Goal: Information Seeking & Learning: Learn about a topic

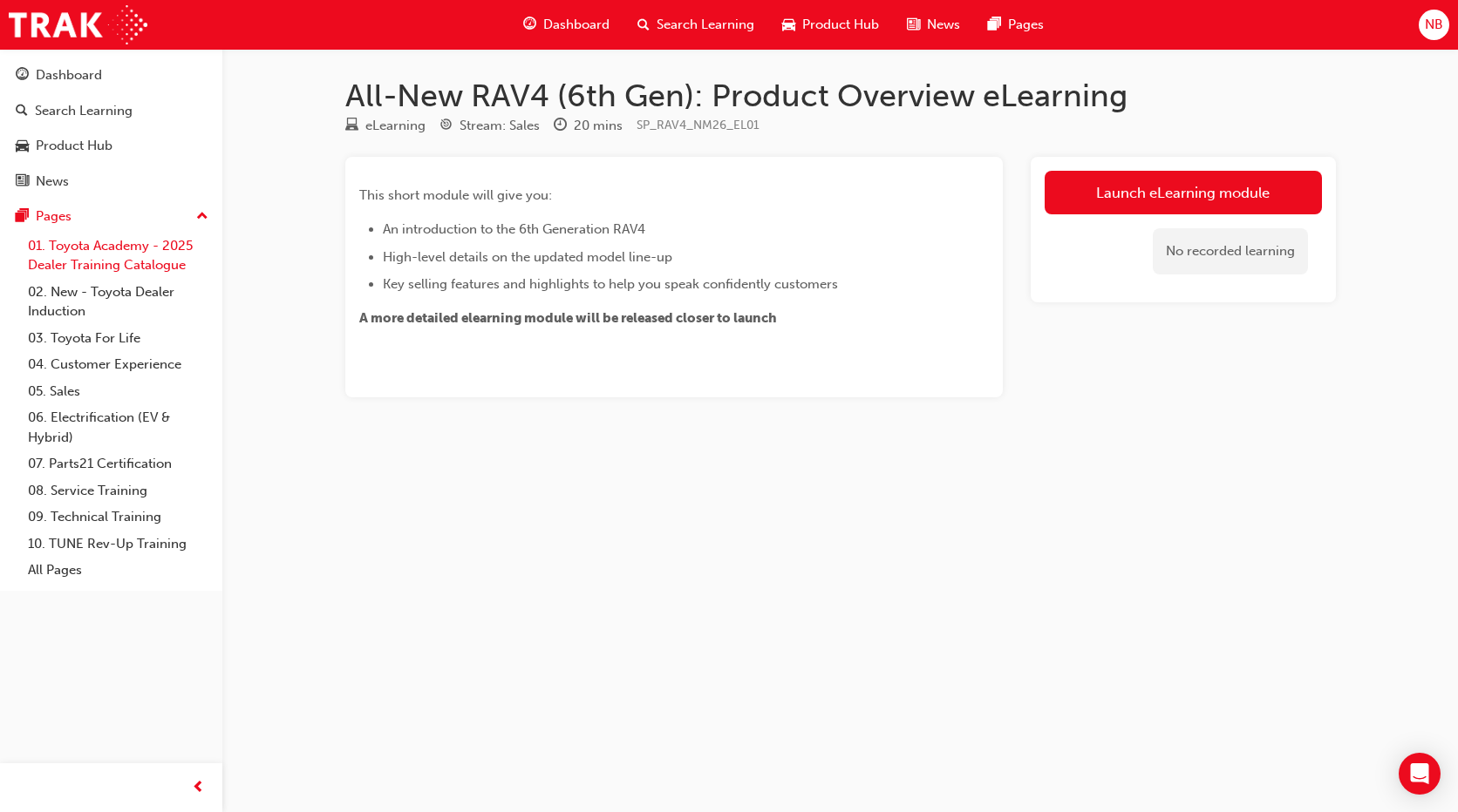
click at [148, 246] on link "01. Toyota Academy - 2025 Dealer Training Catalogue" at bounding box center [117, 255] width 194 height 46
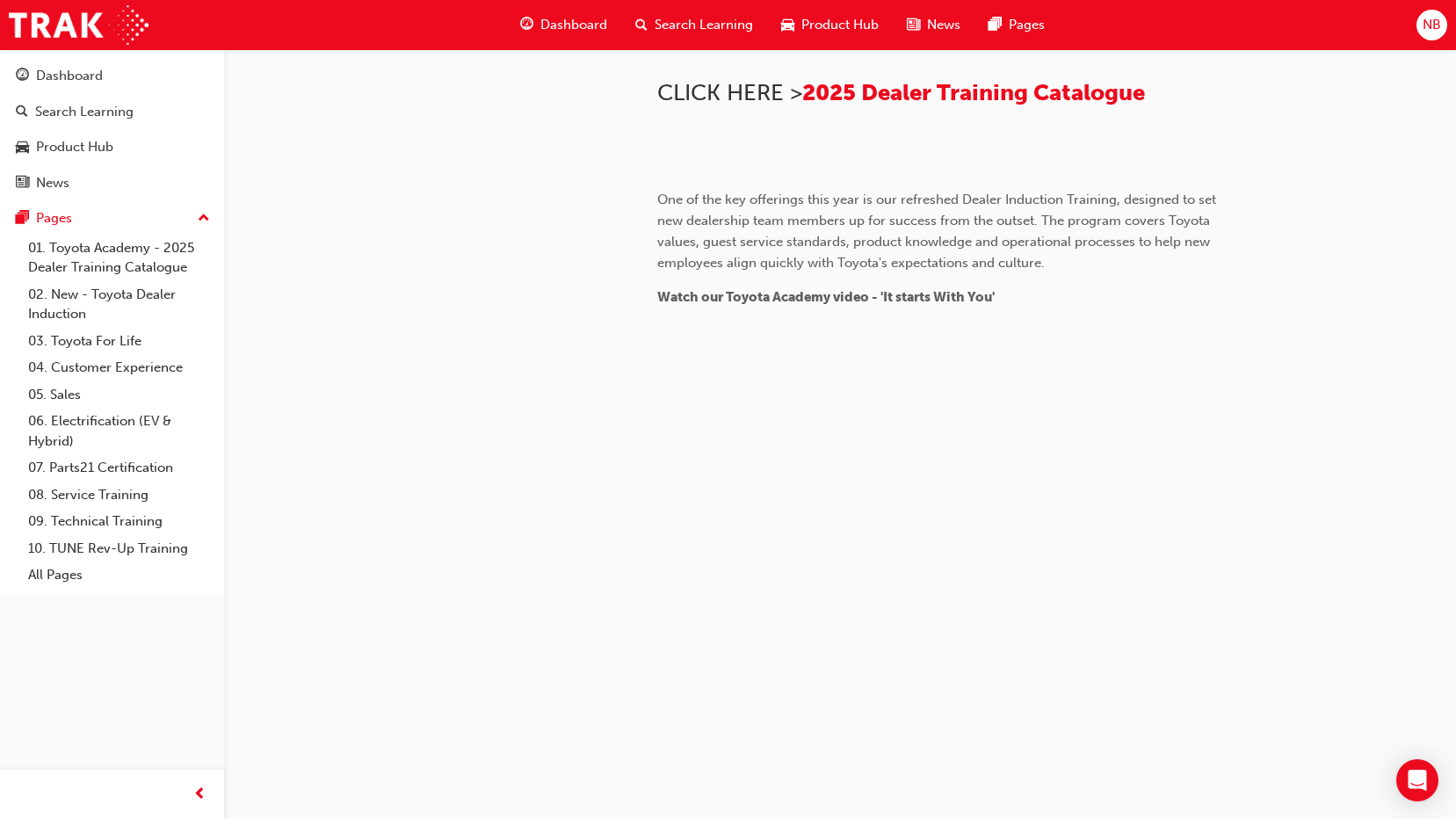
scroll to position [1605, 0]
click at [84, 82] on div "Dashboard" at bounding box center [70, 76] width 67 height 21
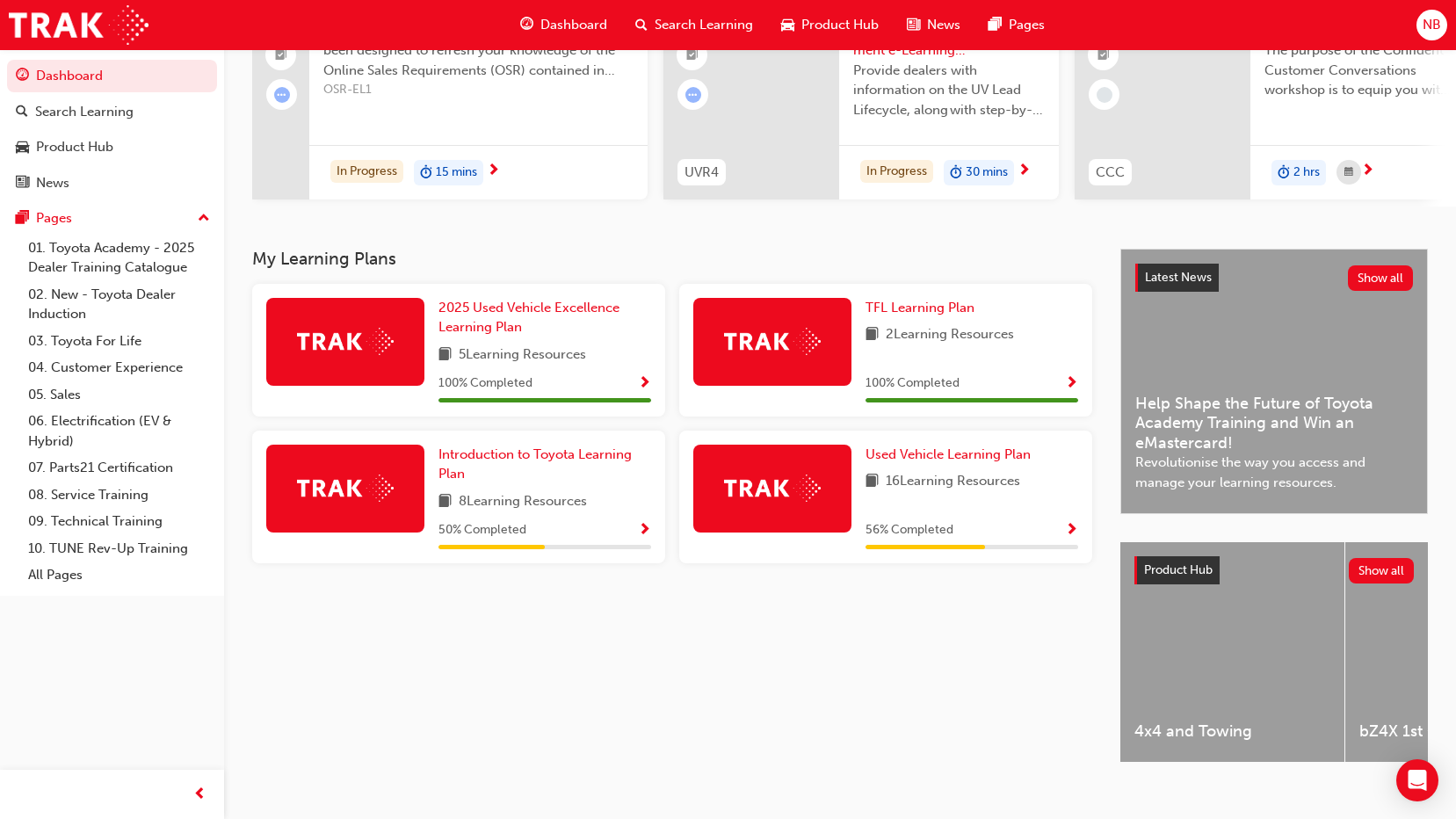
scroll to position [231, 0]
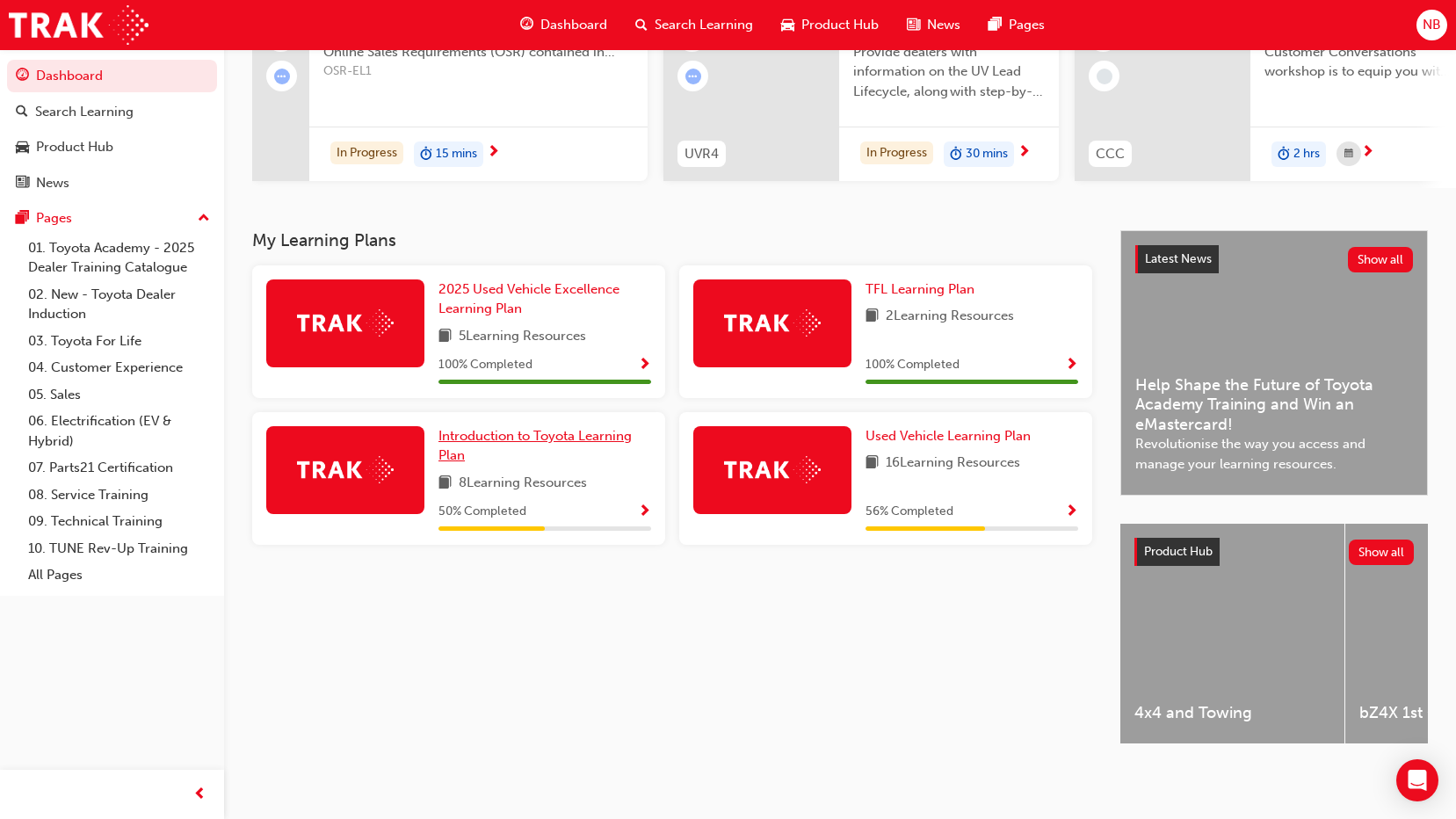
click at [509, 428] on span "Introduction to Toyota Learning Plan" at bounding box center [535, 445] width 194 height 36
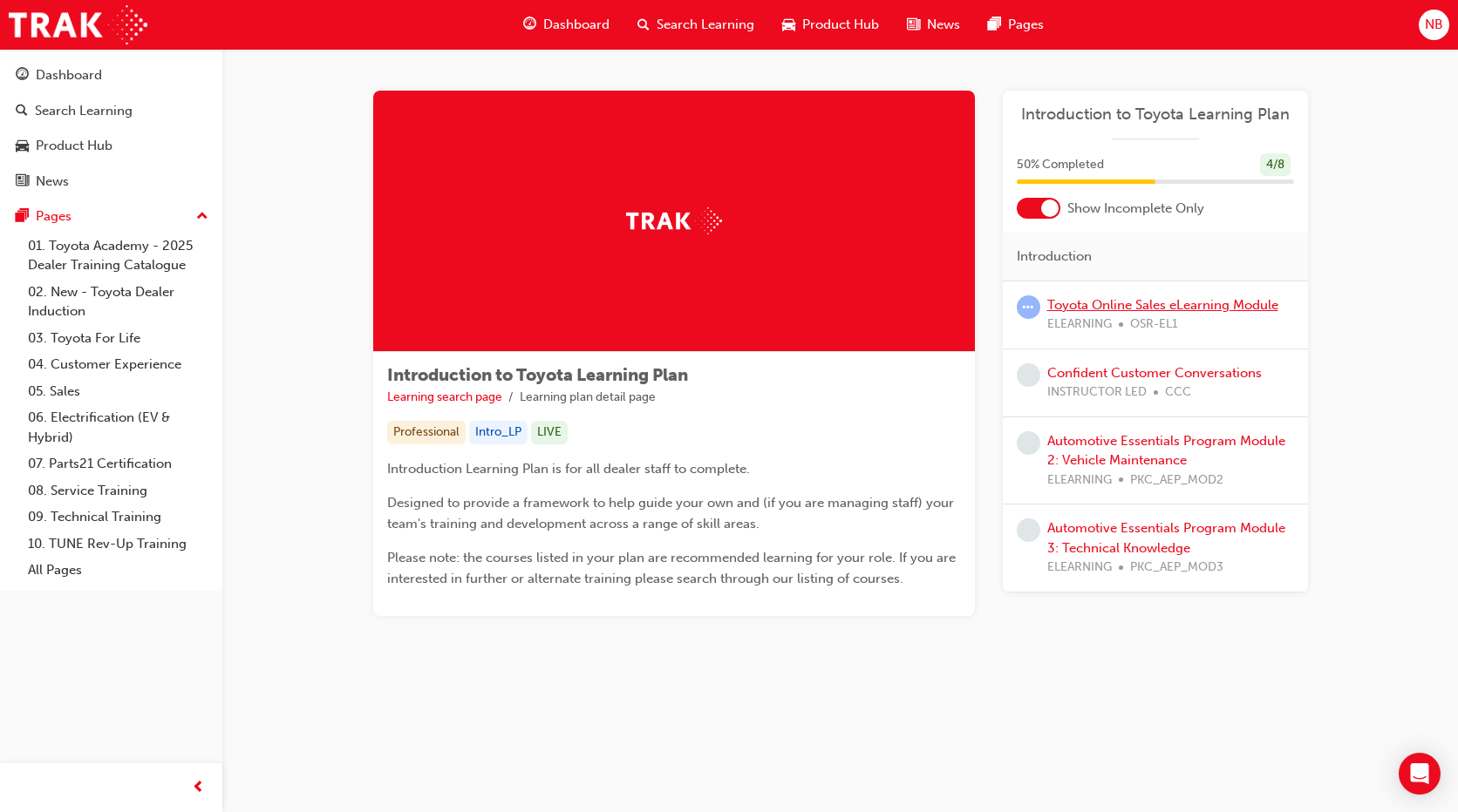
click at [1197, 305] on link "Toyota Online Sales eLearning Module" at bounding box center [1162, 305] width 231 height 16
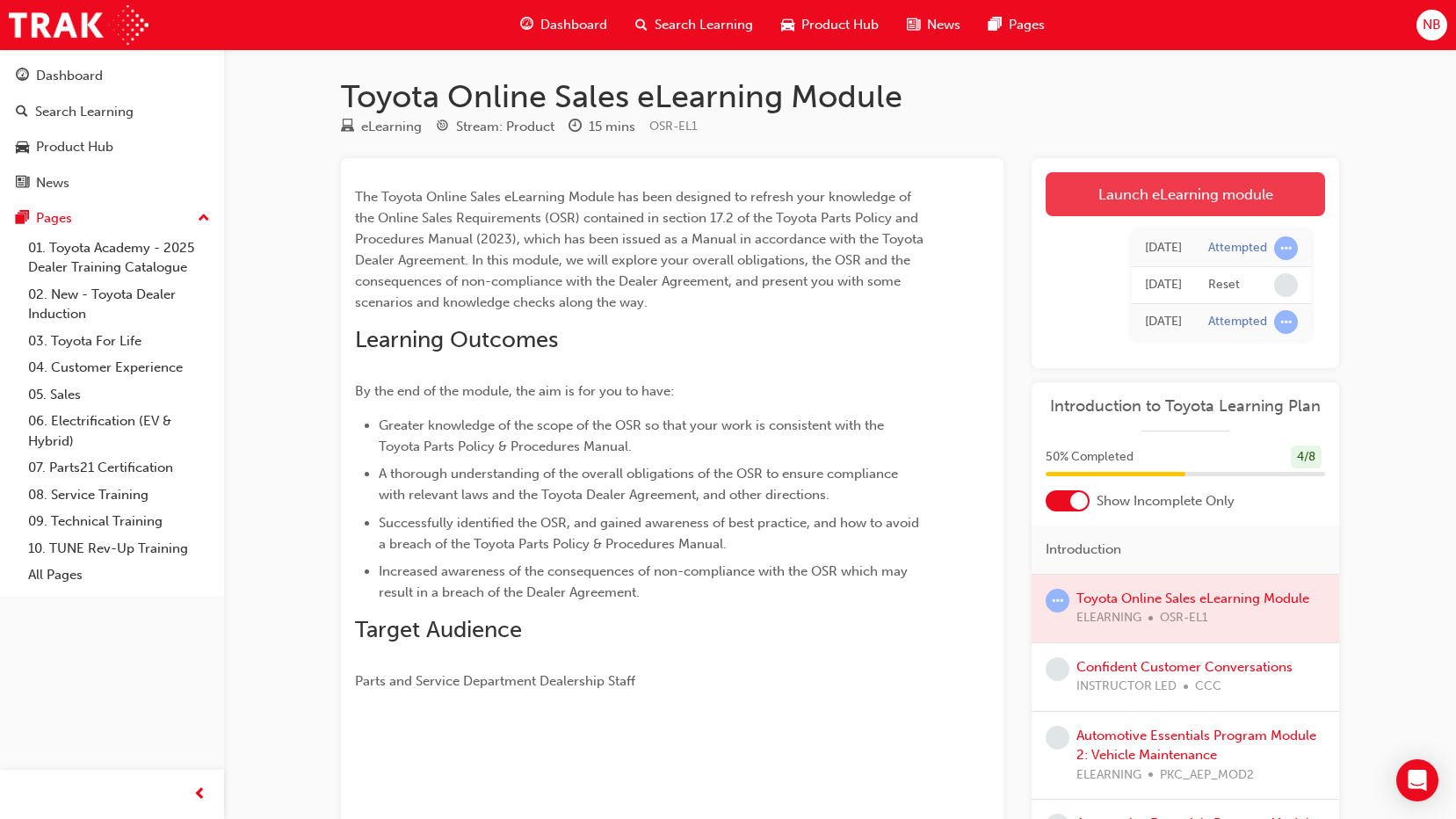
click at [1184, 184] on link "Launch eLearning module" at bounding box center [1186, 194] width 279 height 44
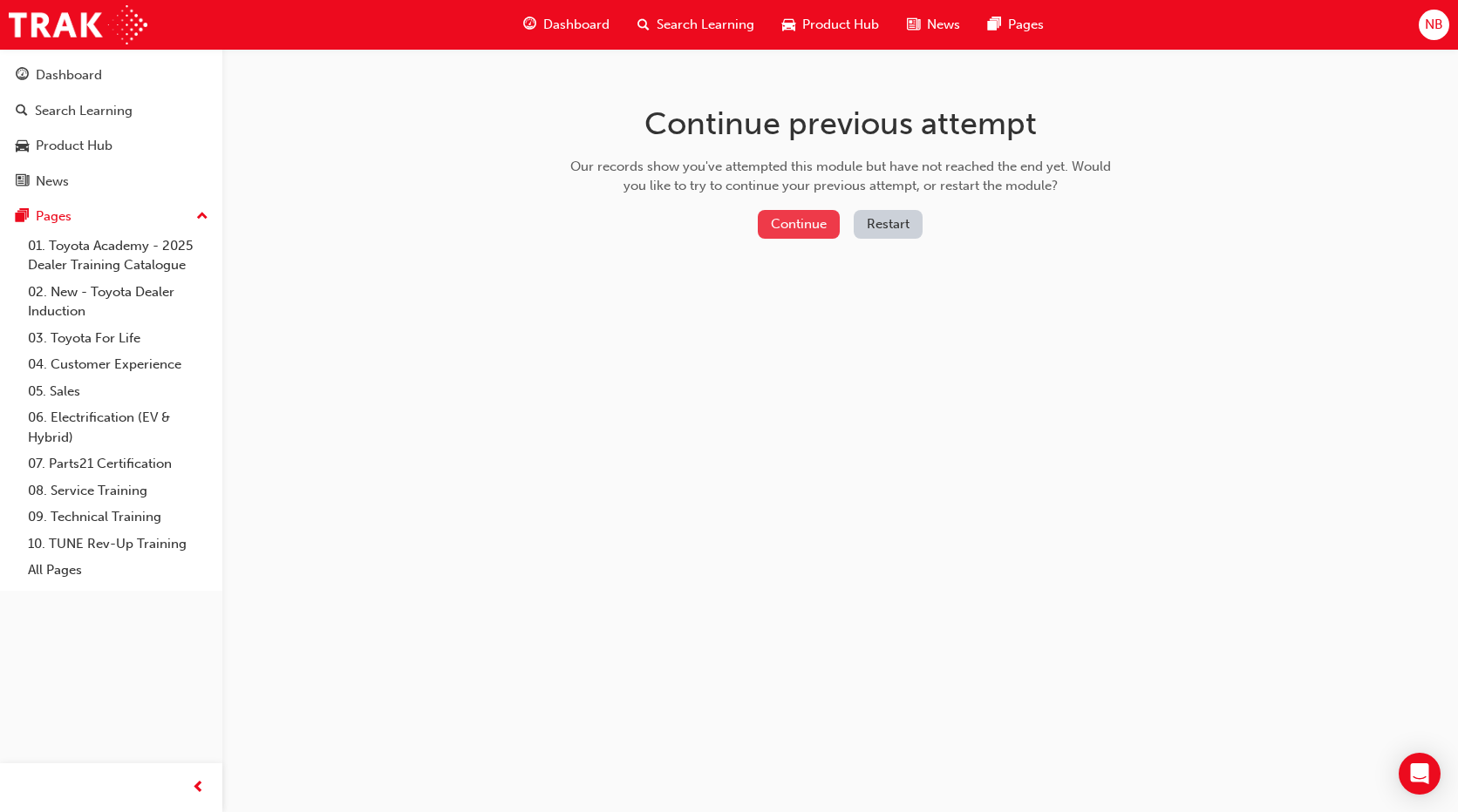
click at [800, 228] on button "Continue" at bounding box center [799, 224] width 82 height 29
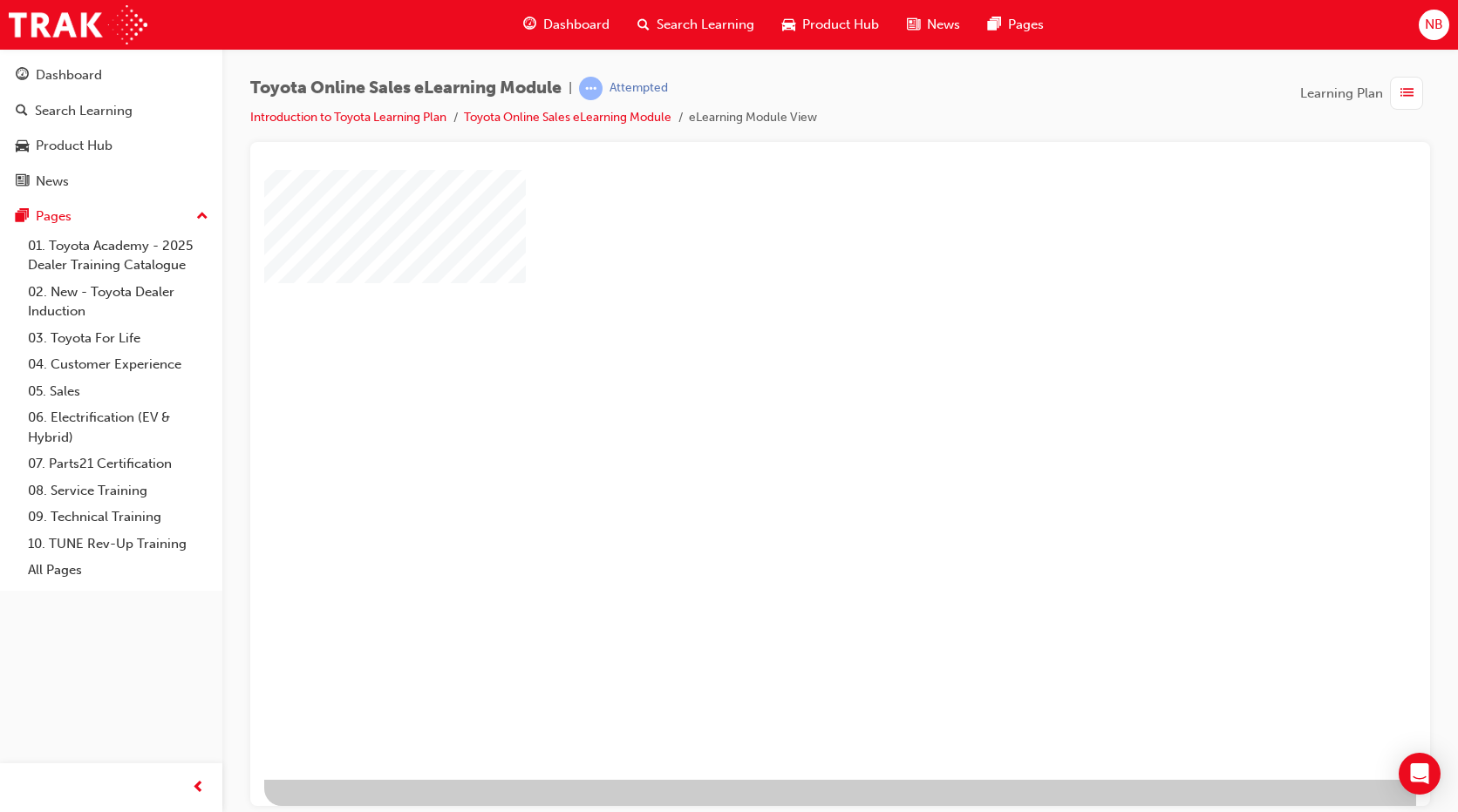
scroll to position [30, 0]
click at [790, 415] on div "play" at bounding box center [790, 415] width 0 height 0
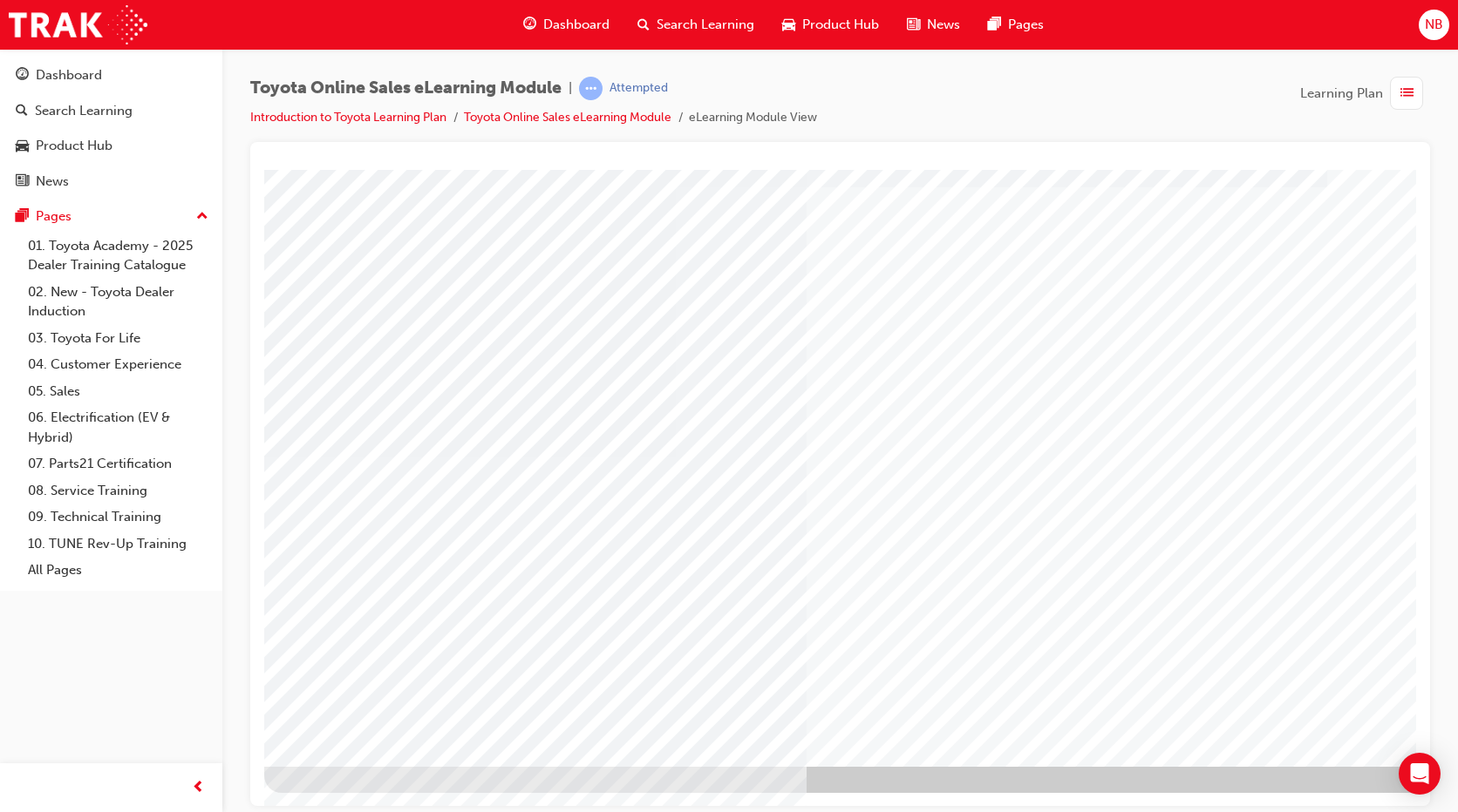
scroll to position [0, 0]
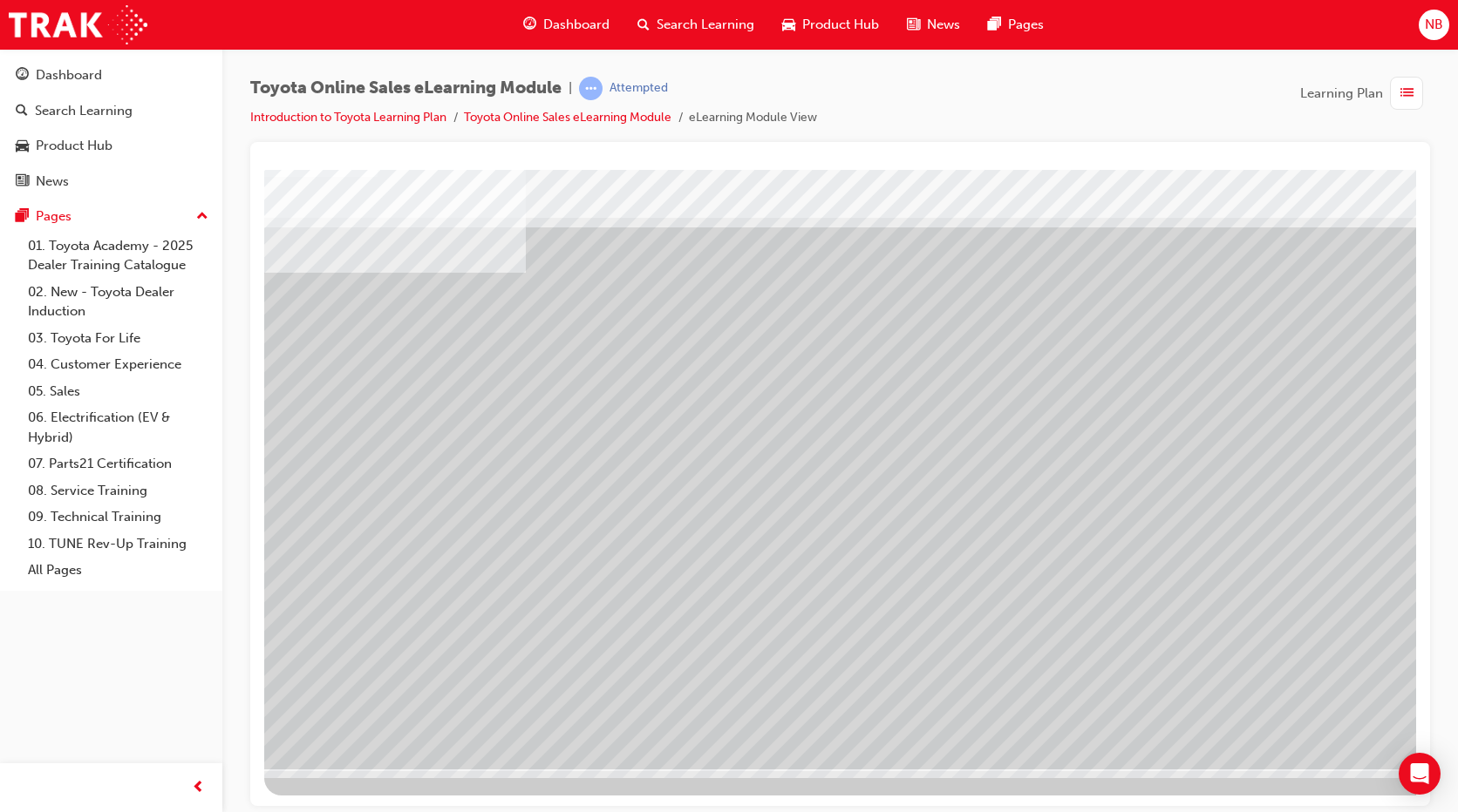
scroll to position [30, 0]
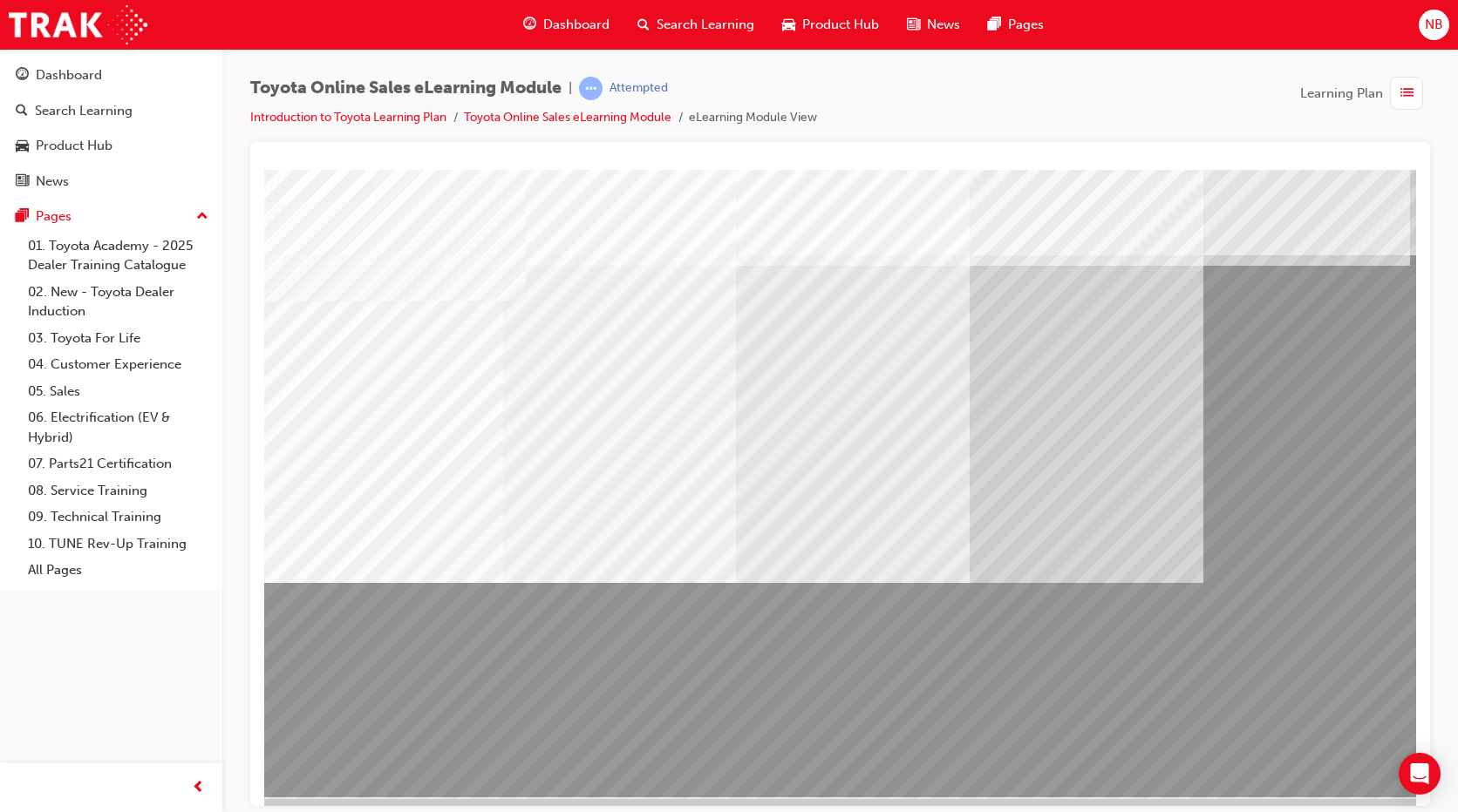
scroll to position [30, 0]
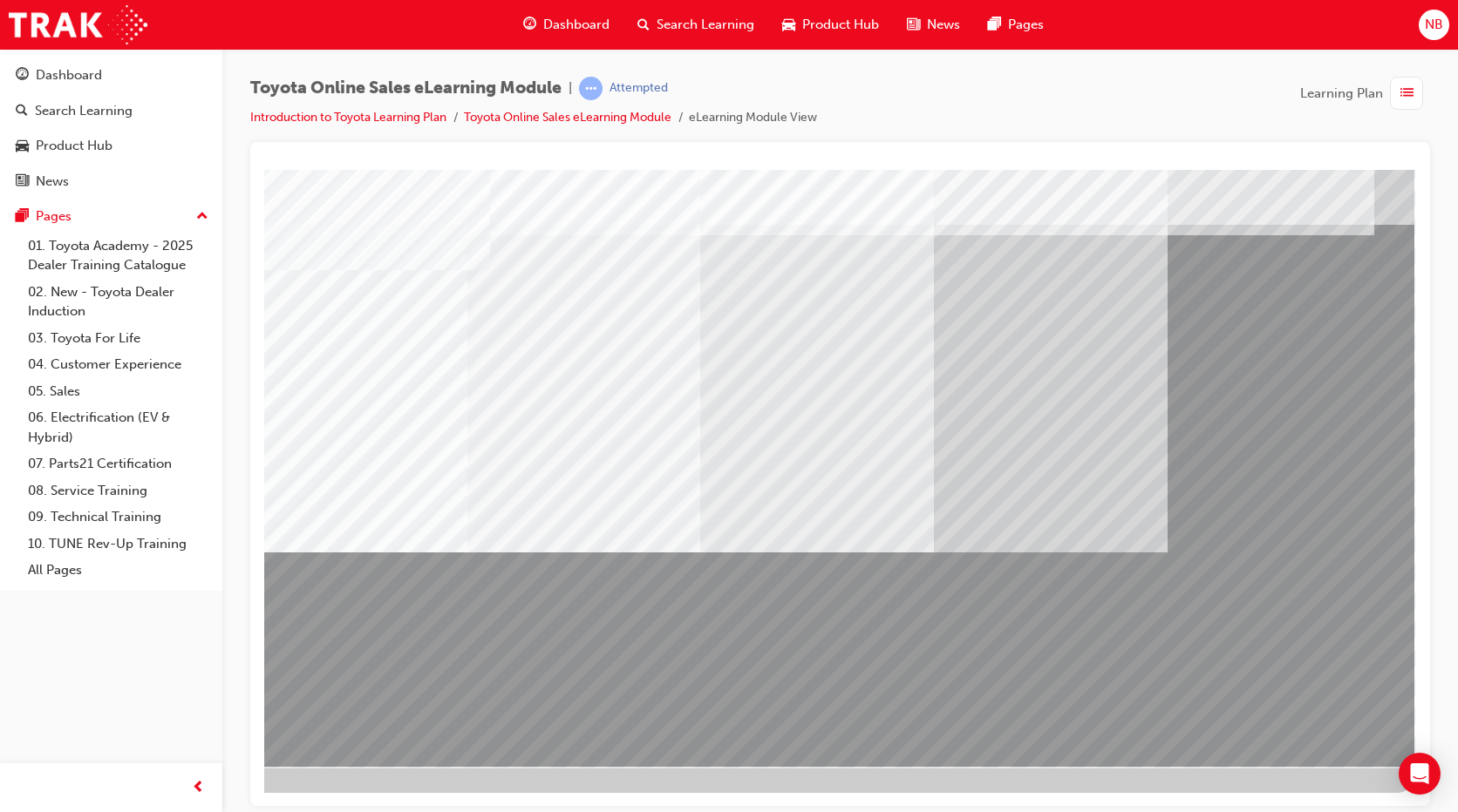
scroll to position [0, 0]
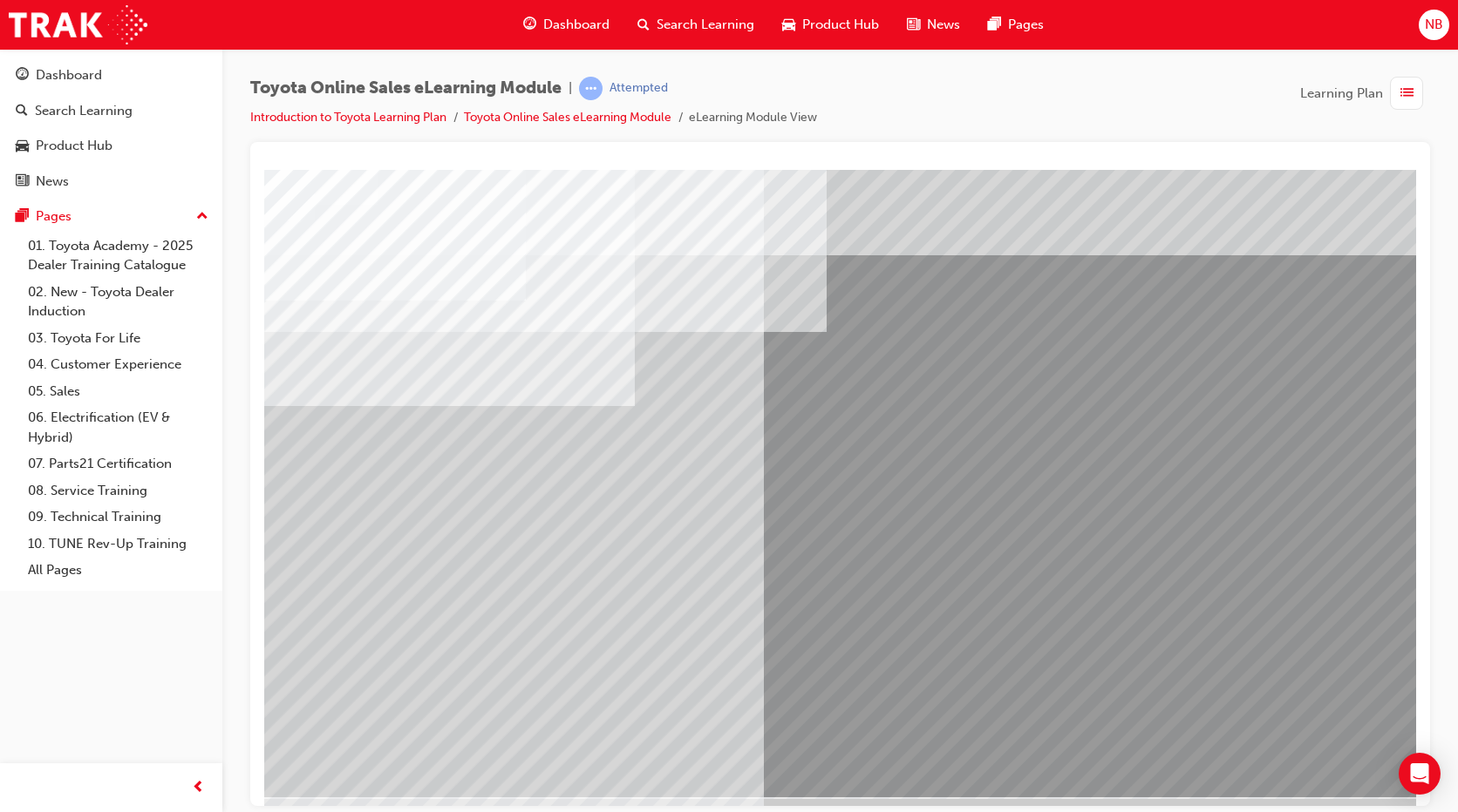
drag, startPoint x: 406, startPoint y: 472, endPoint x: 398, endPoint y: 501, distance: 30.1
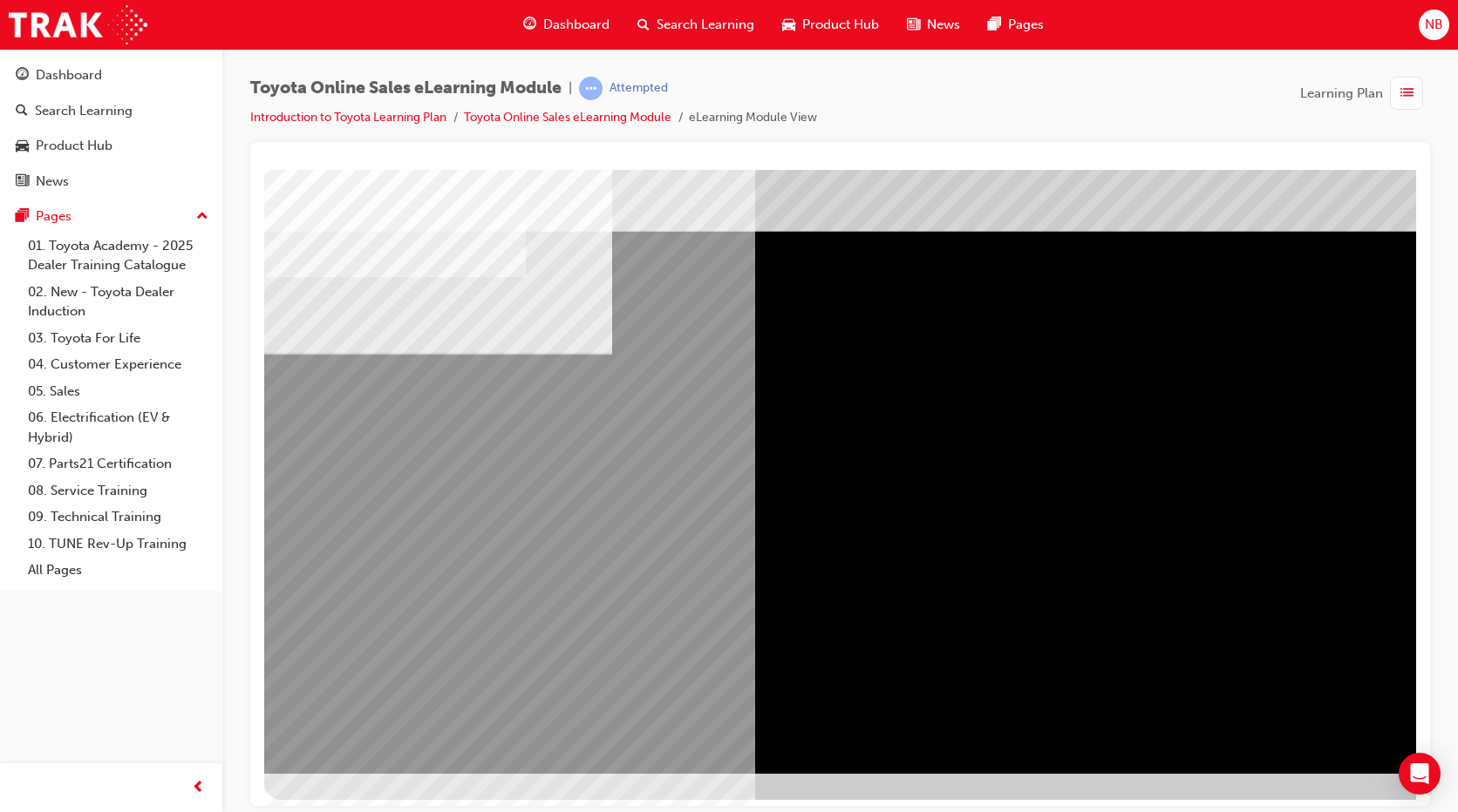
scroll to position [30, 0]
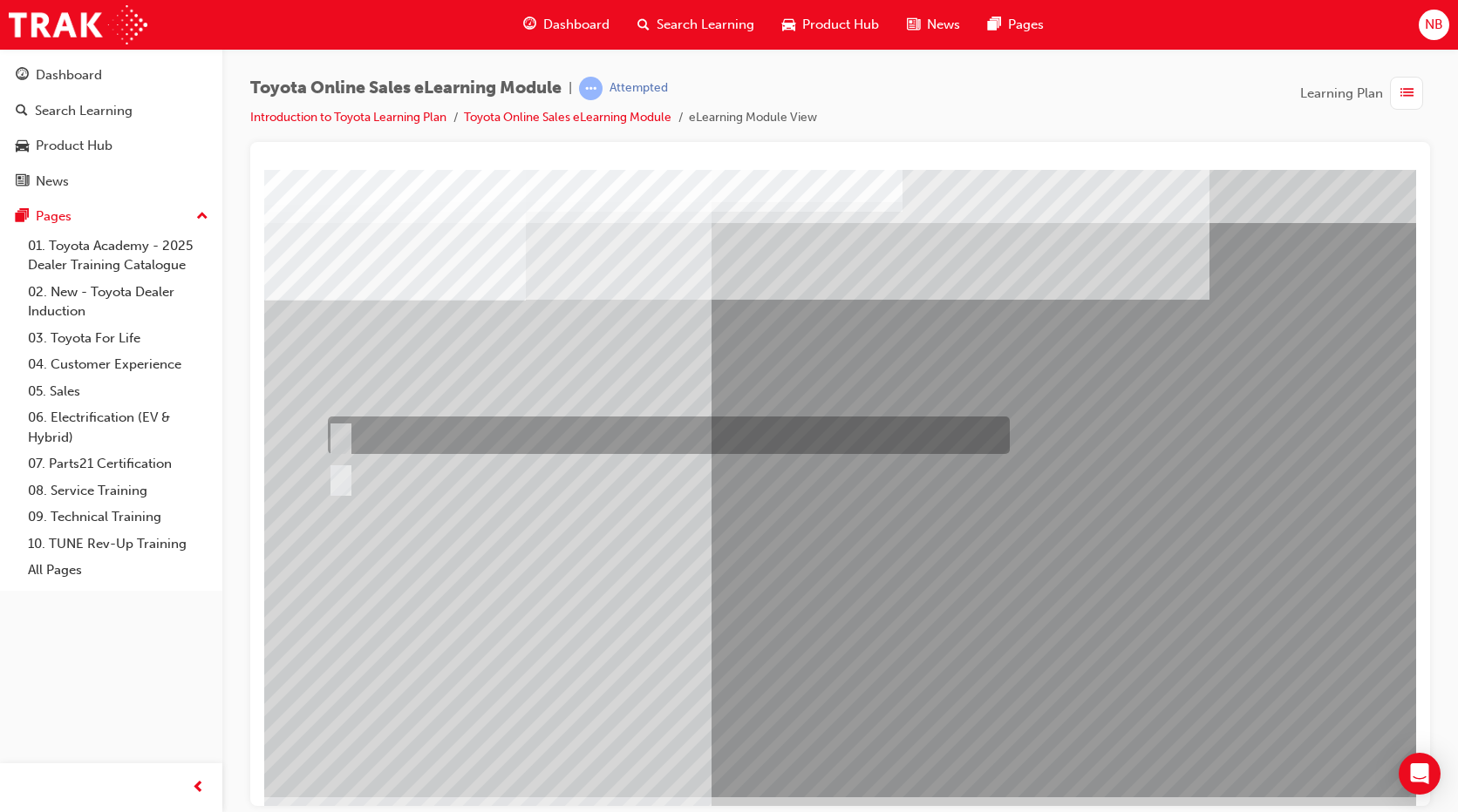
click at [341, 424] on div at bounding box center [664, 435] width 682 height 37
radio input "true"
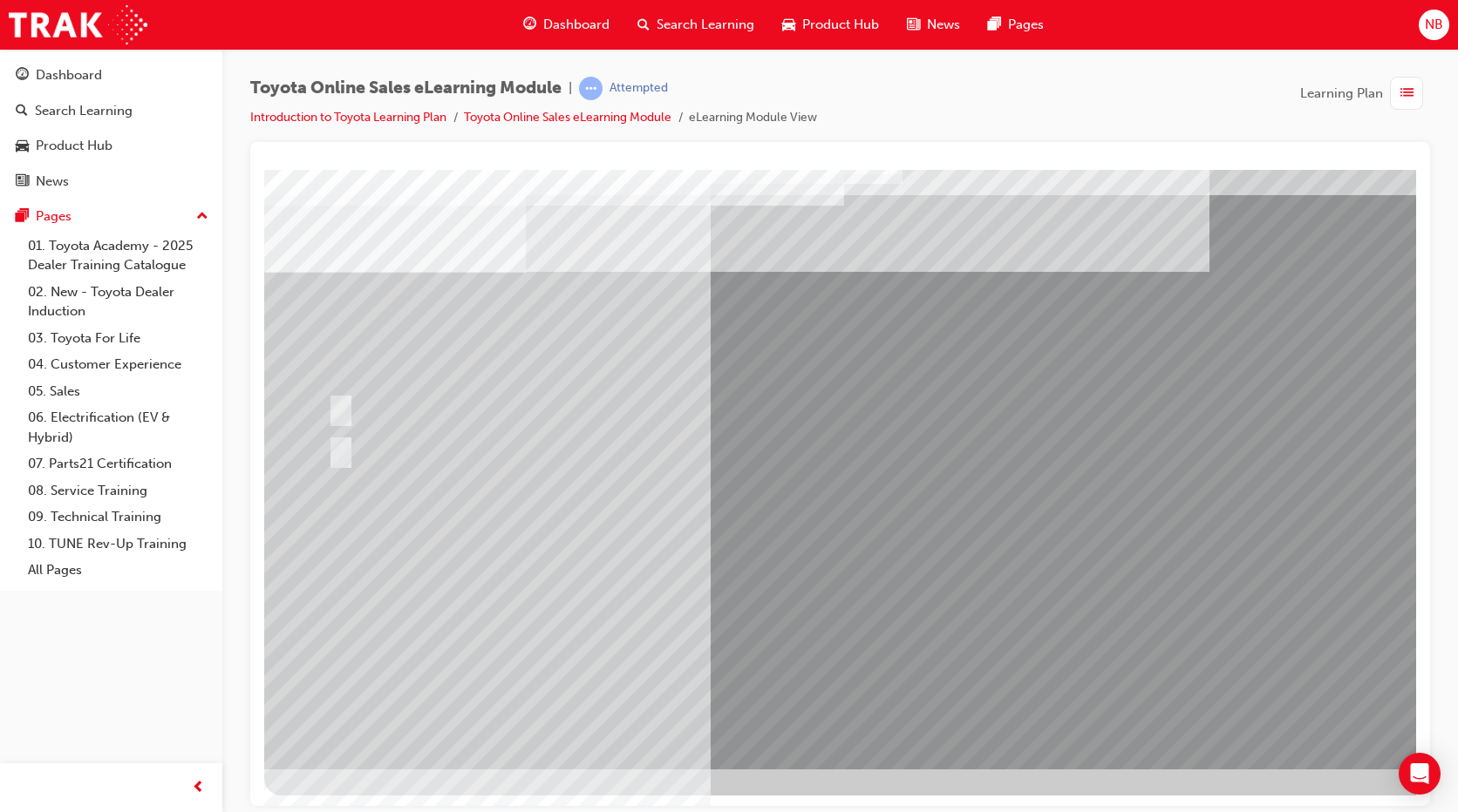
scroll to position [30, 0]
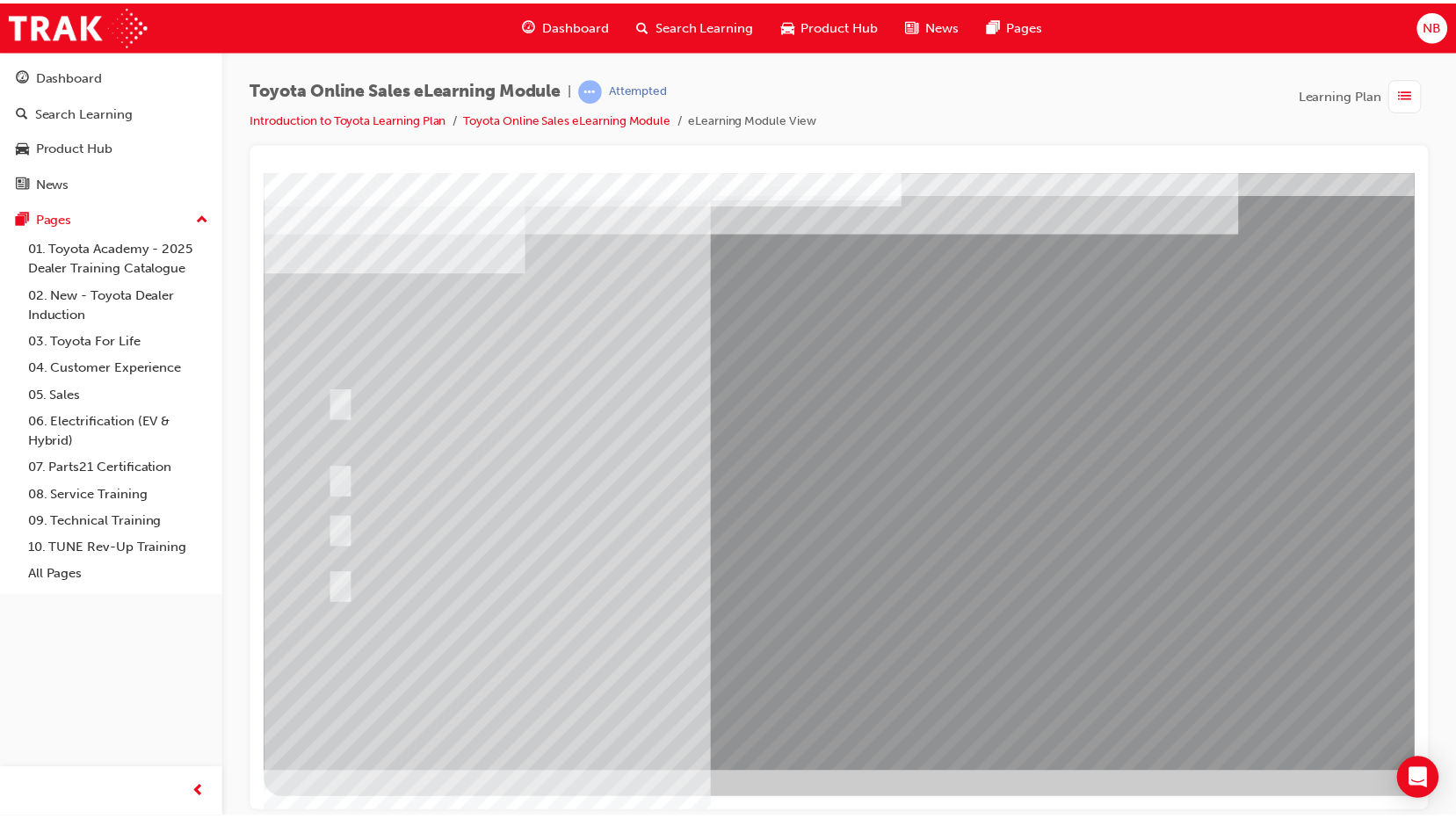
scroll to position [0, 0]
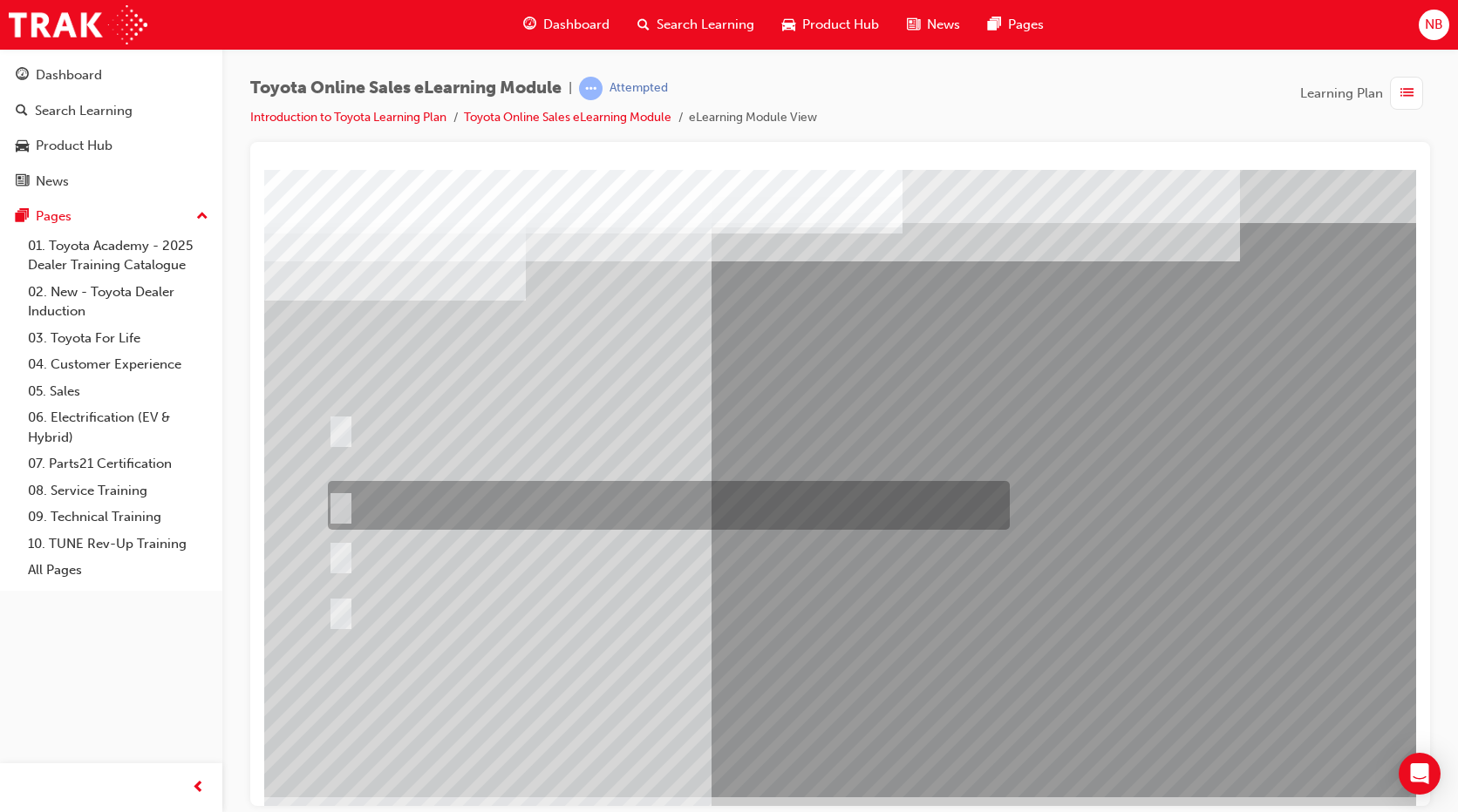
click at [338, 494] on div at bounding box center [664, 506] width 682 height 49
radio input "true"
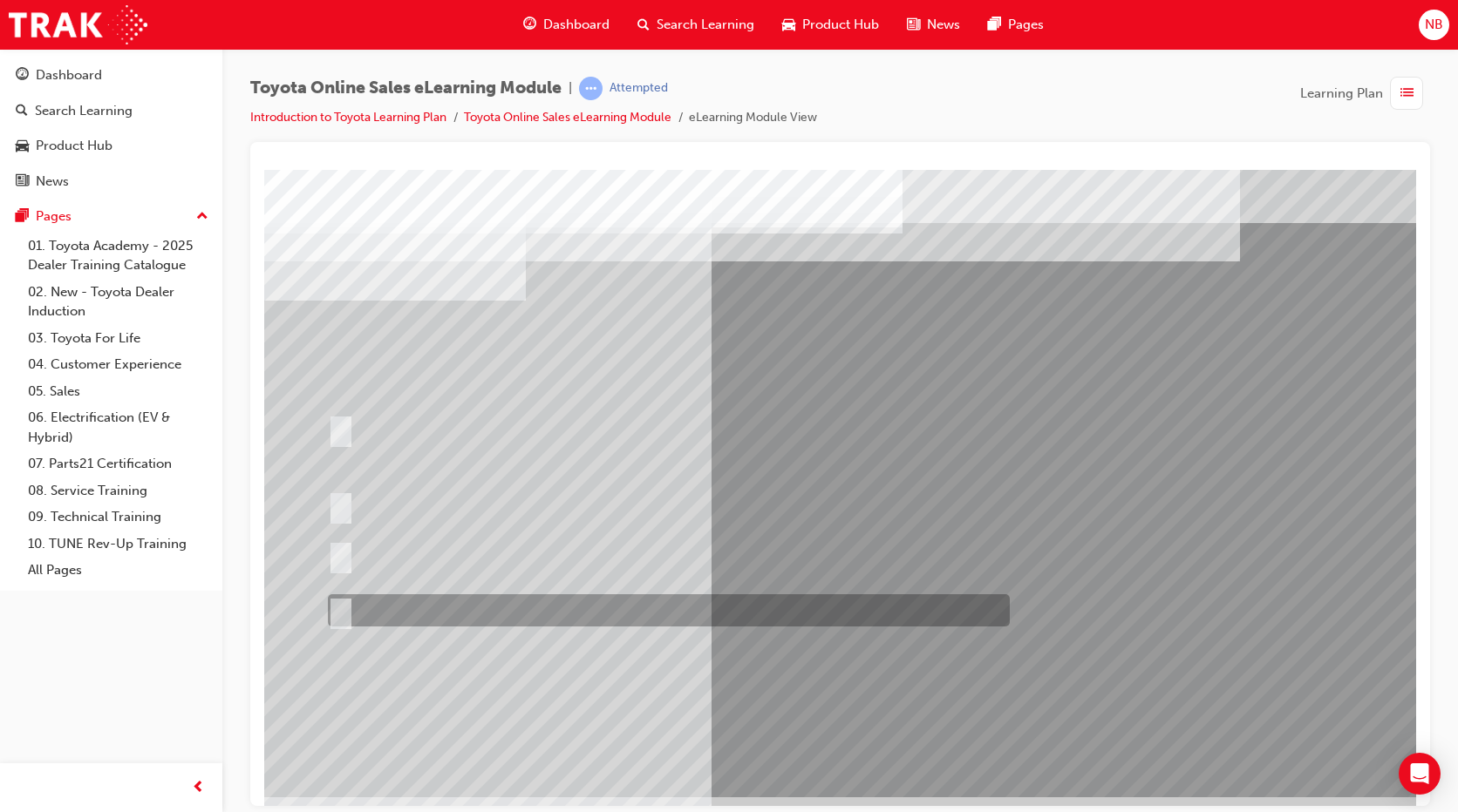
click at [345, 606] on input "It must be TMCA approved Dealer name." at bounding box center [337, 611] width 20 height 19
radio input "true"
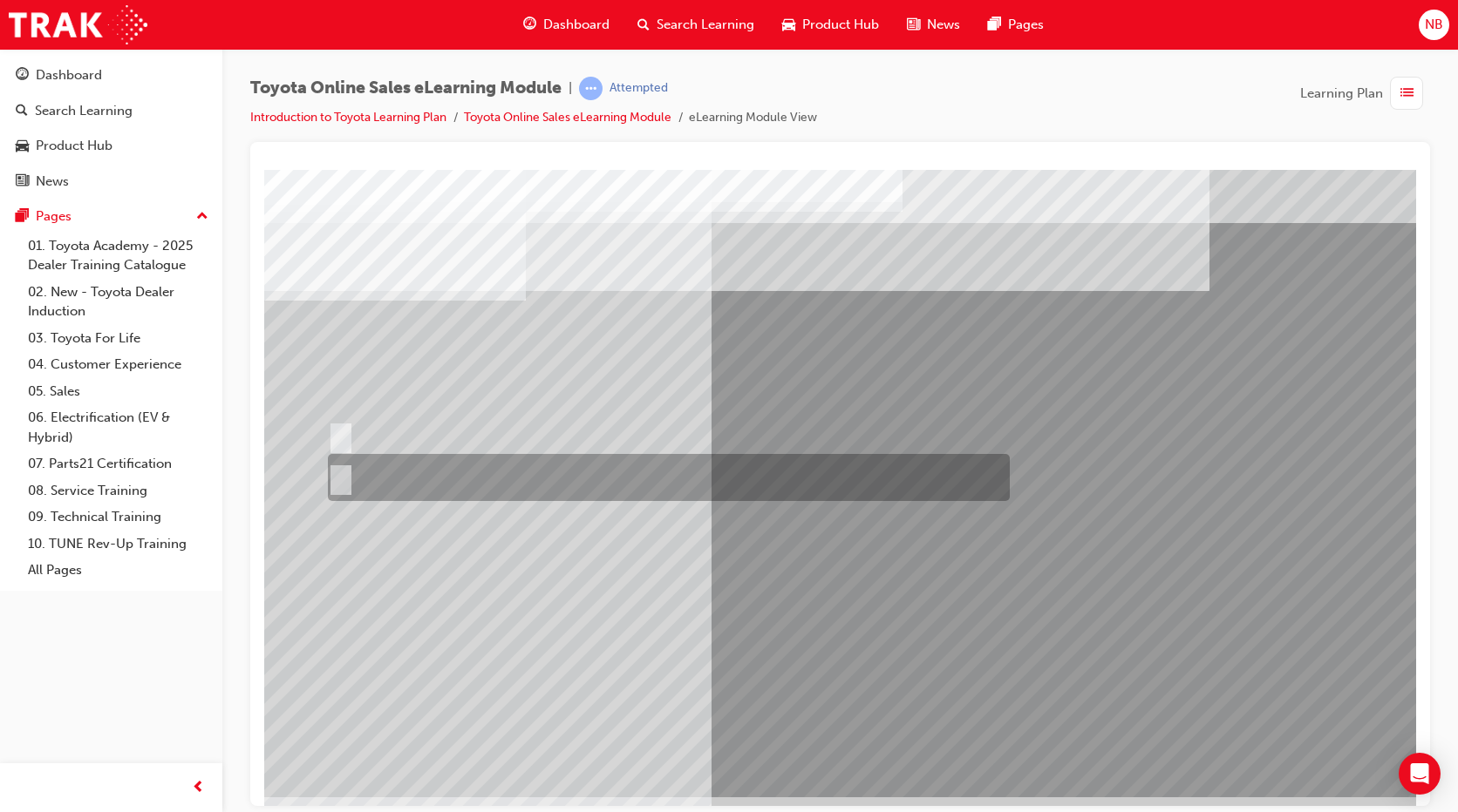
click at [341, 474] on input "No" at bounding box center [337, 478] width 20 height 19
radio input "true"
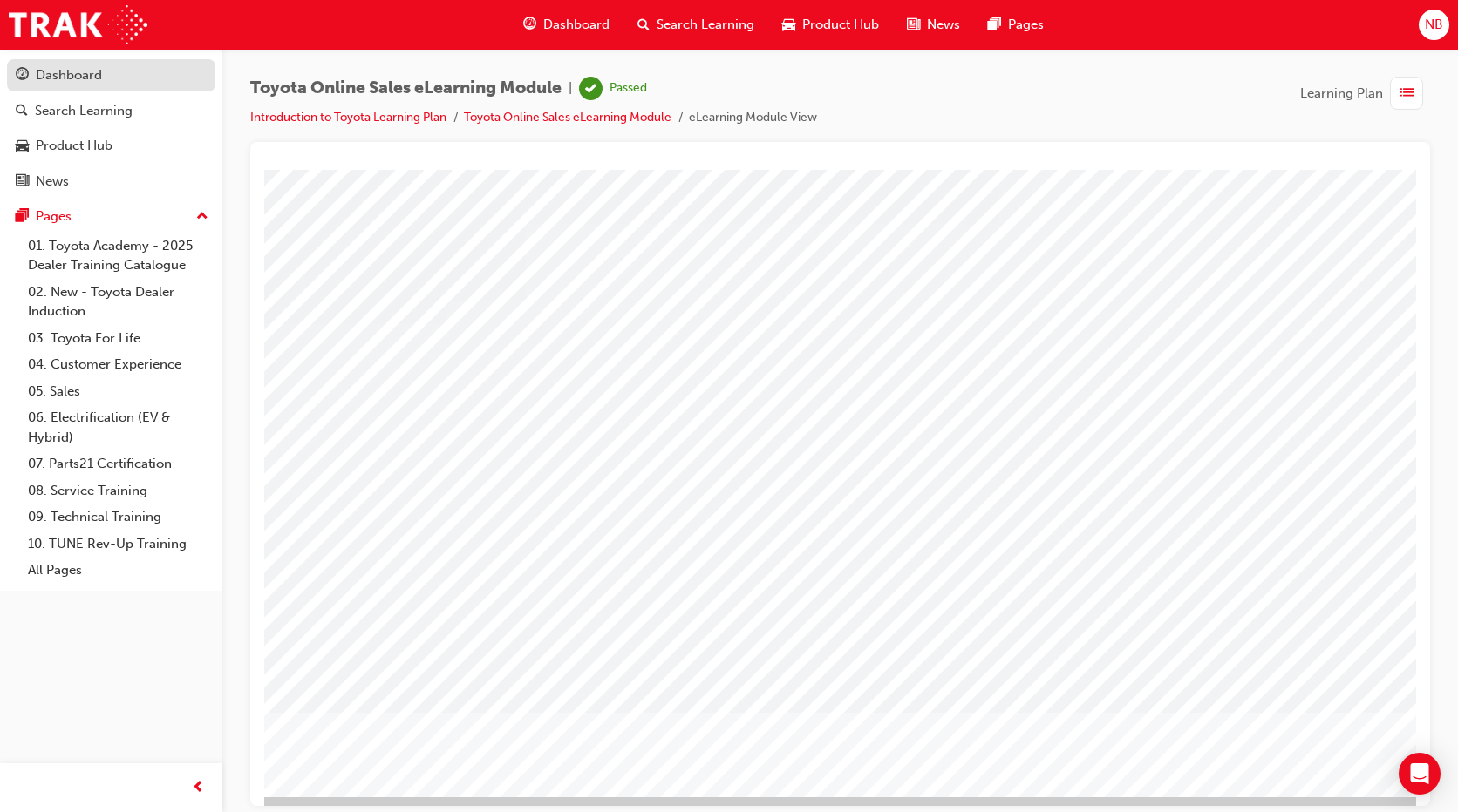
click at [78, 68] on div "Dashboard" at bounding box center [69, 75] width 66 height 20
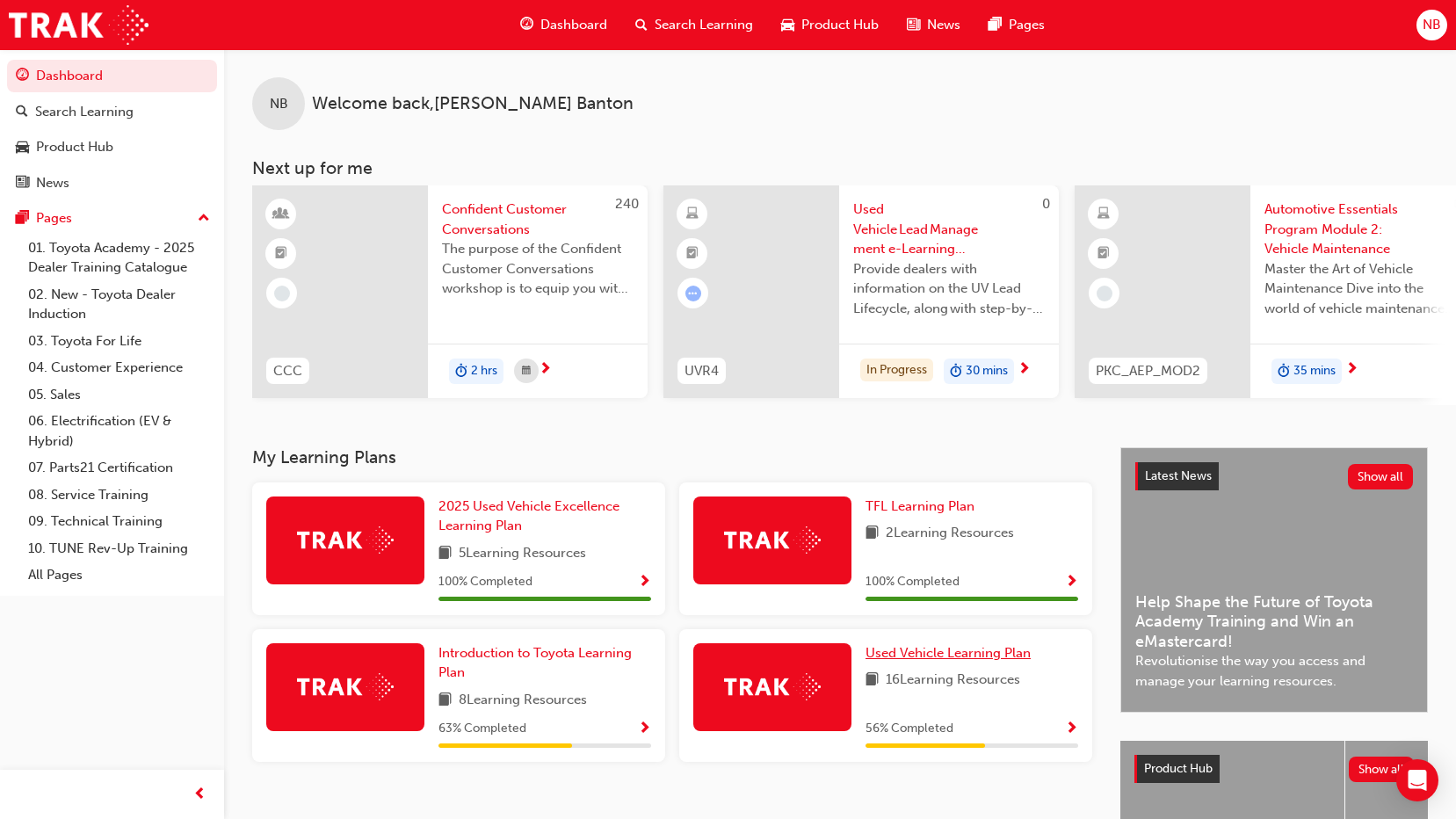
click at [914, 658] on span "Used Vehicle Learning Plan" at bounding box center [949, 653] width 165 height 16
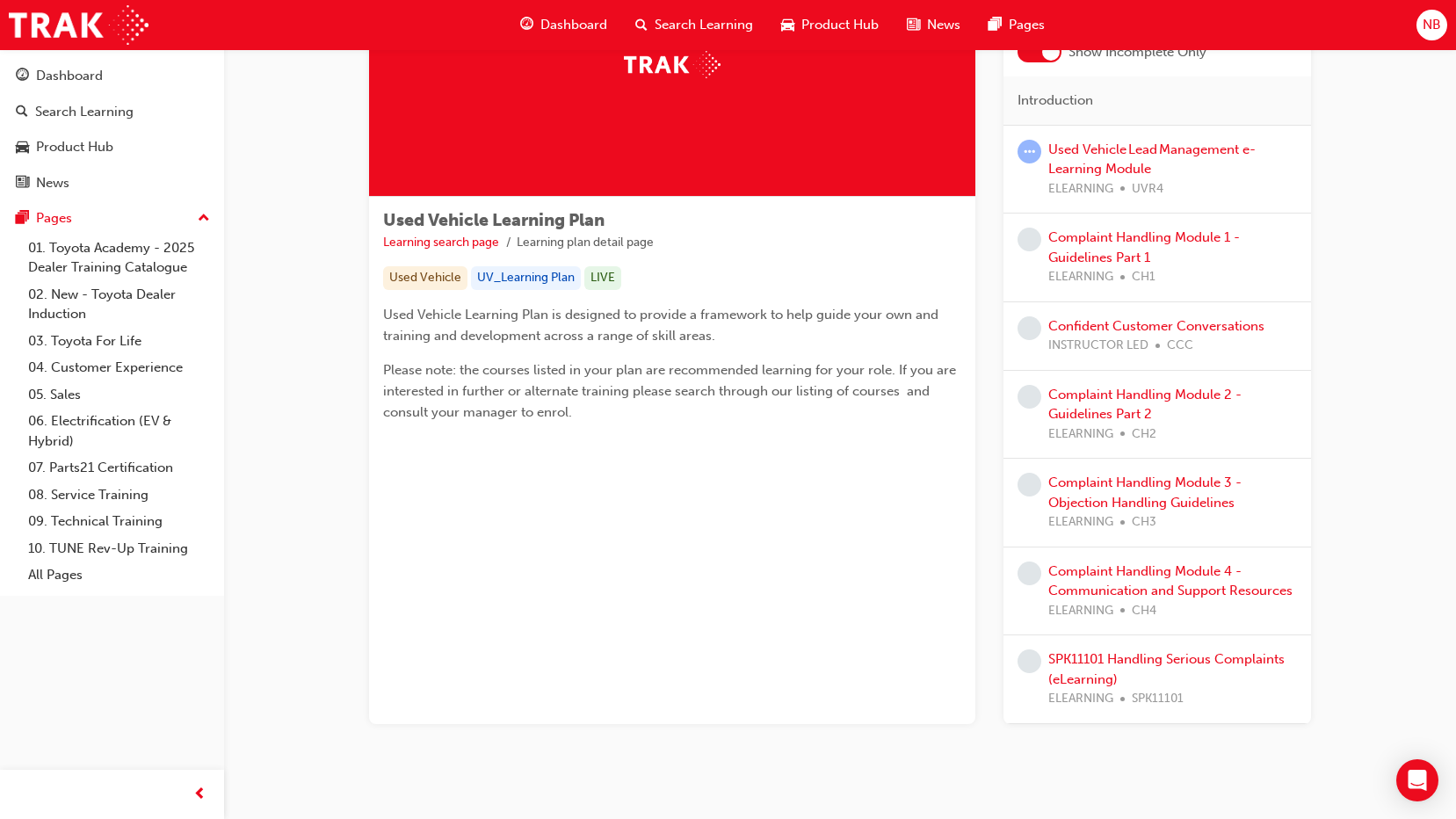
scroll to position [176, 0]
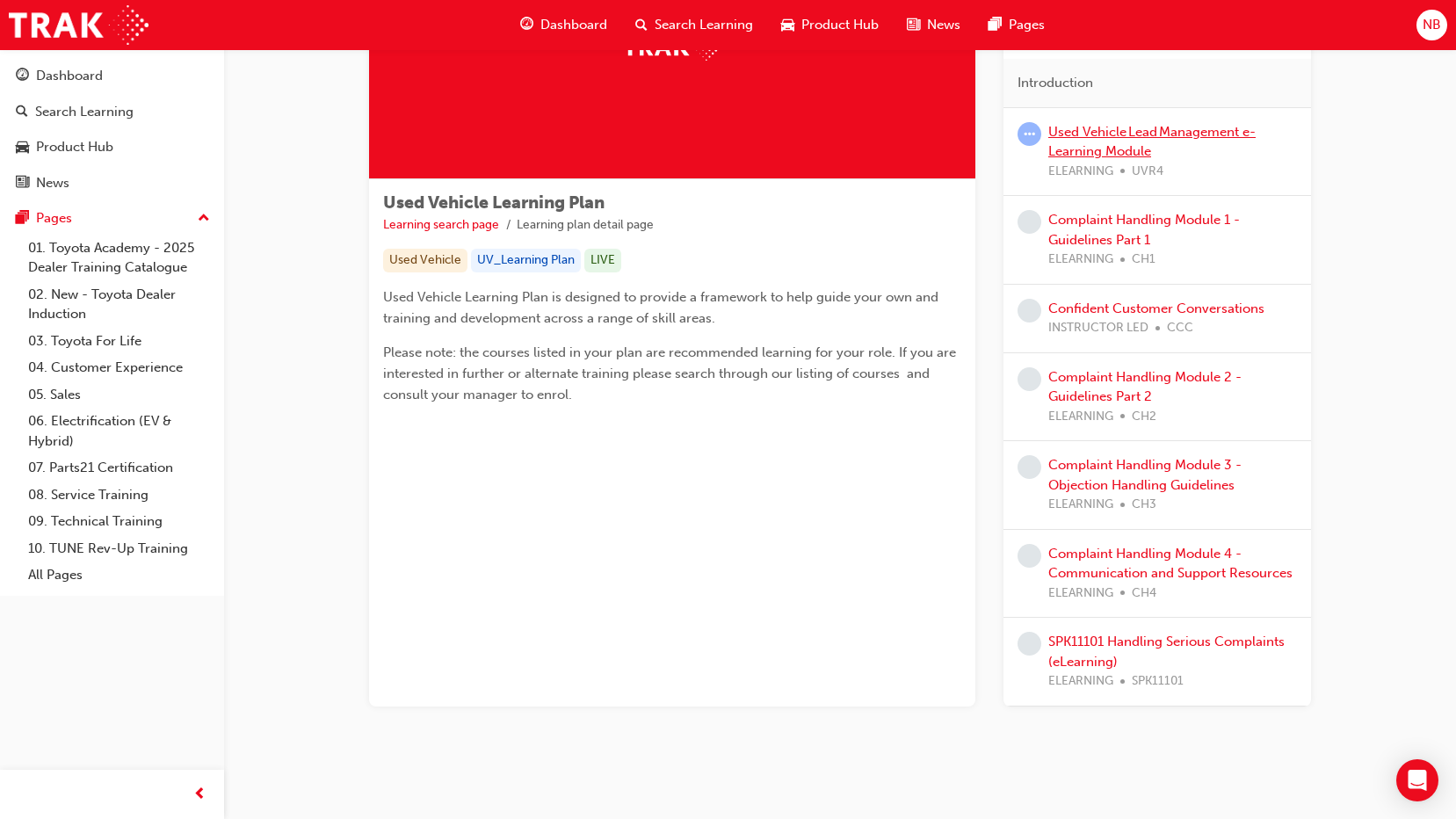
click at [1121, 134] on link "Used Vehicle Lead Management e-Learning Module" at bounding box center [1152, 142] width 207 height 36
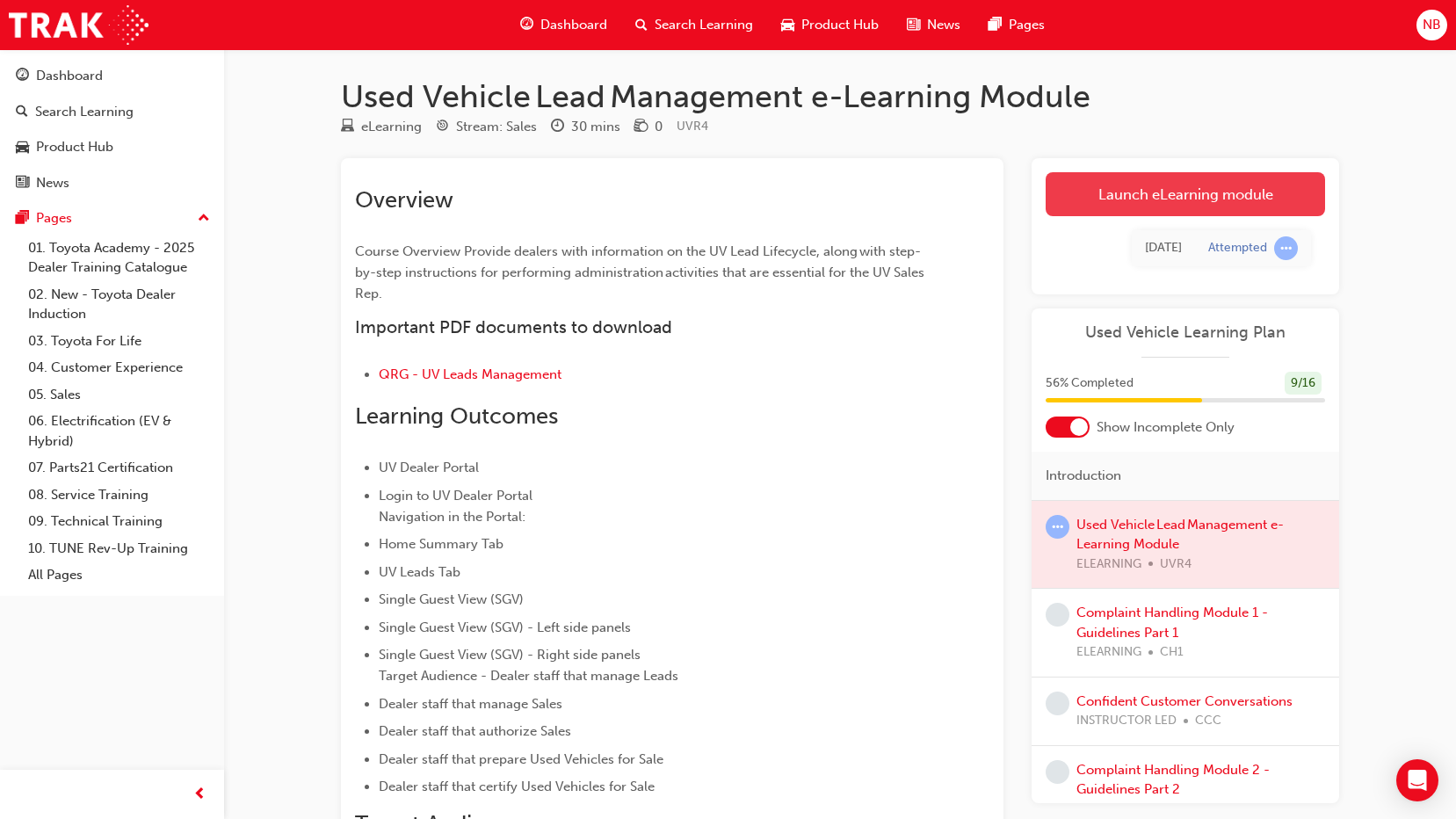
click at [1129, 195] on link "Launch eLearning module" at bounding box center [1186, 194] width 279 height 44
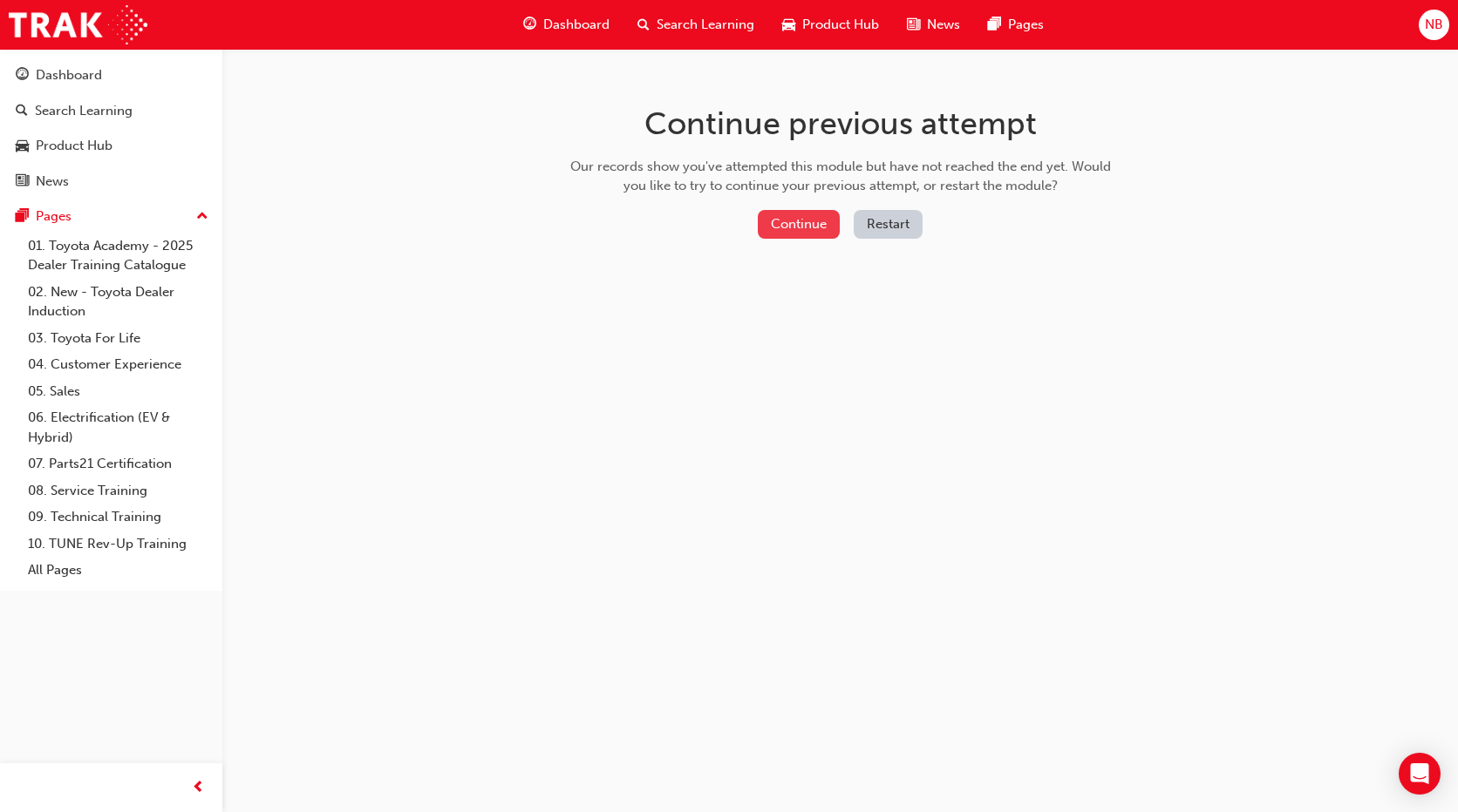
click at [778, 222] on button "Continue" at bounding box center [799, 224] width 82 height 29
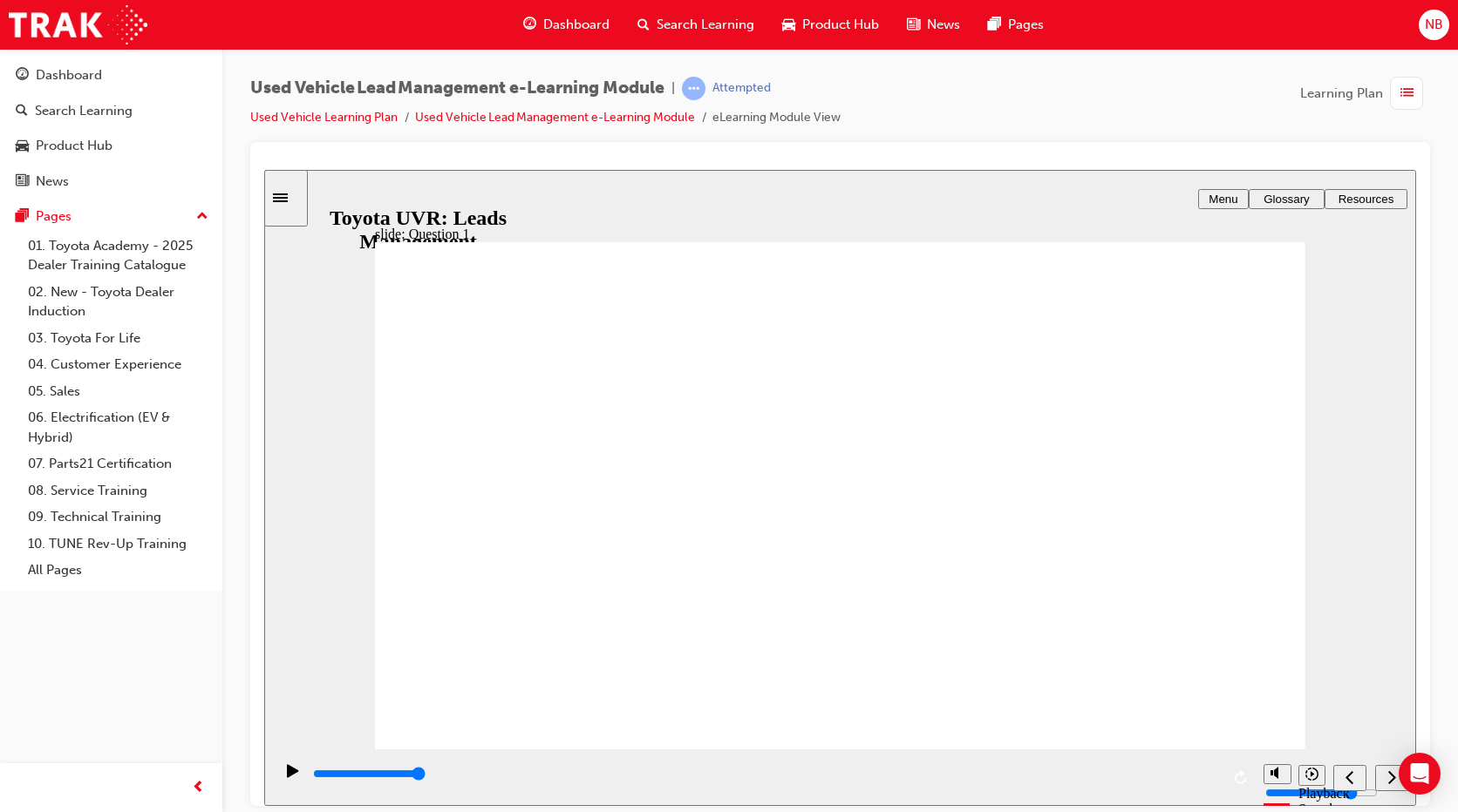
drag, startPoint x: 572, startPoint y: 466, endPoint x: 575, endPoint y: 516, distance: 50.1
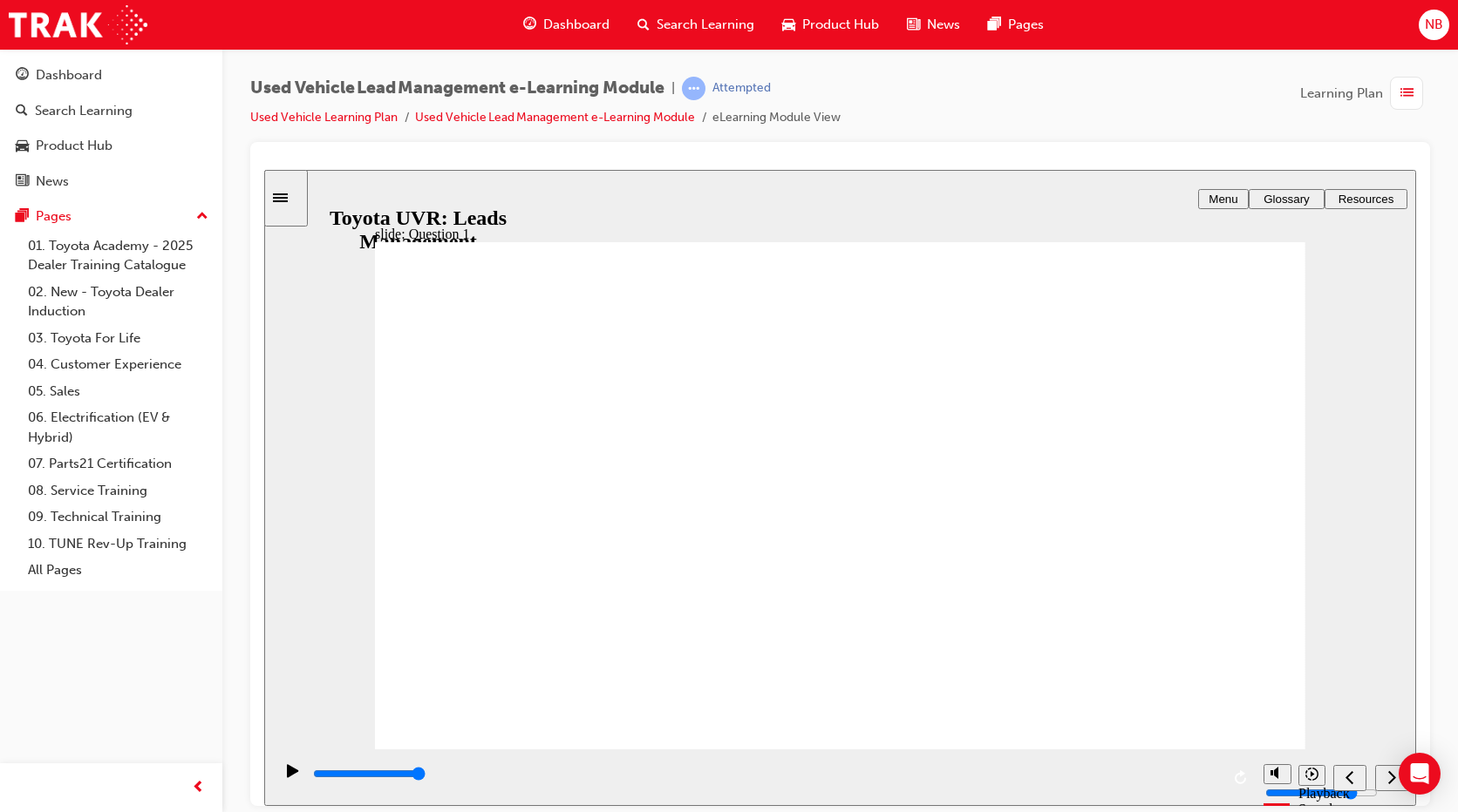
click at [287, 777] on icon "play/pause" at bounding box center [293, 769] width 12 height 13
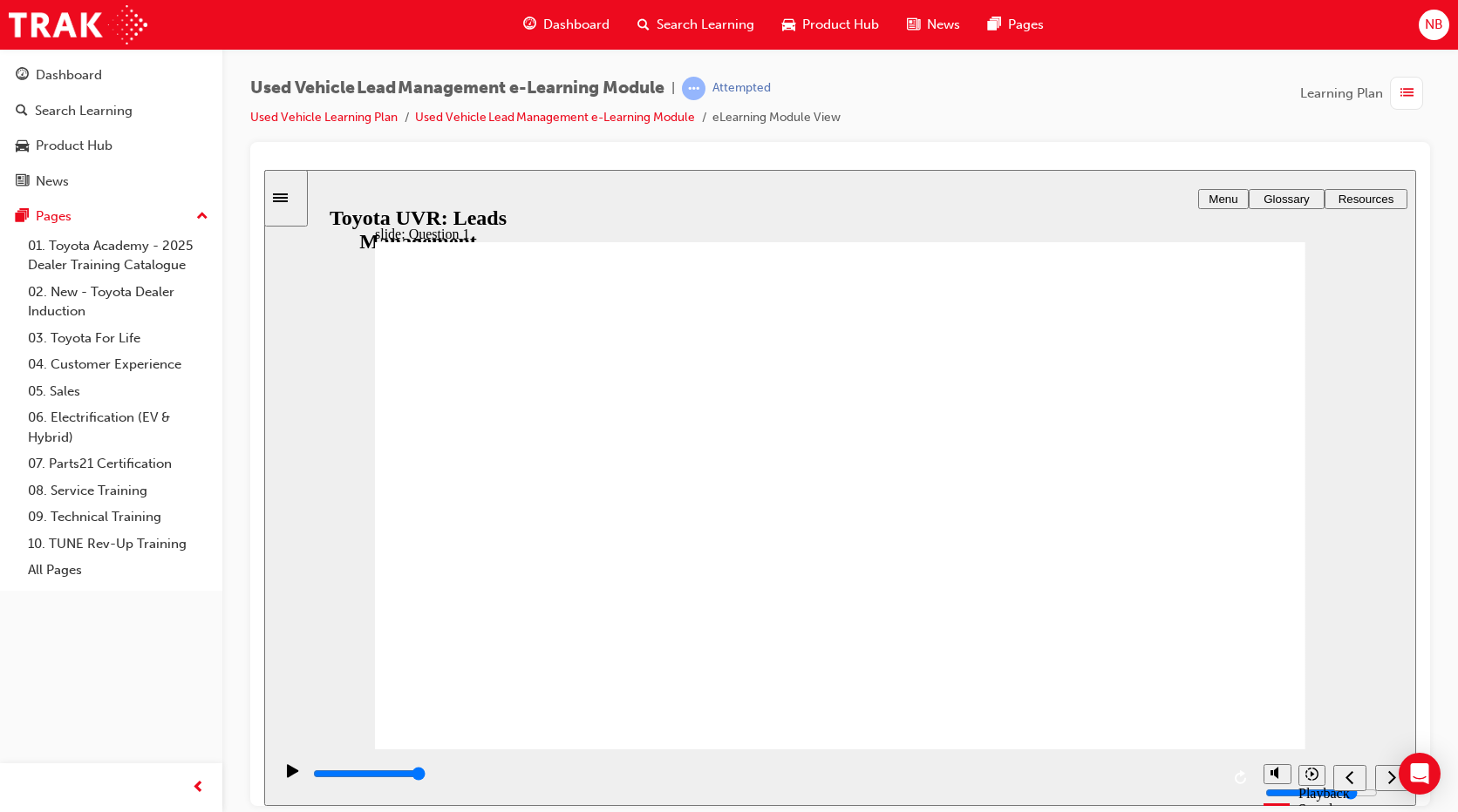
click at [278, 768] on div "play/pause" at bounding box center [293, 778] width 29 height 29
click at [1347, 779] on icon "previous" at bounding box center [1350, 777] width 9 height 16
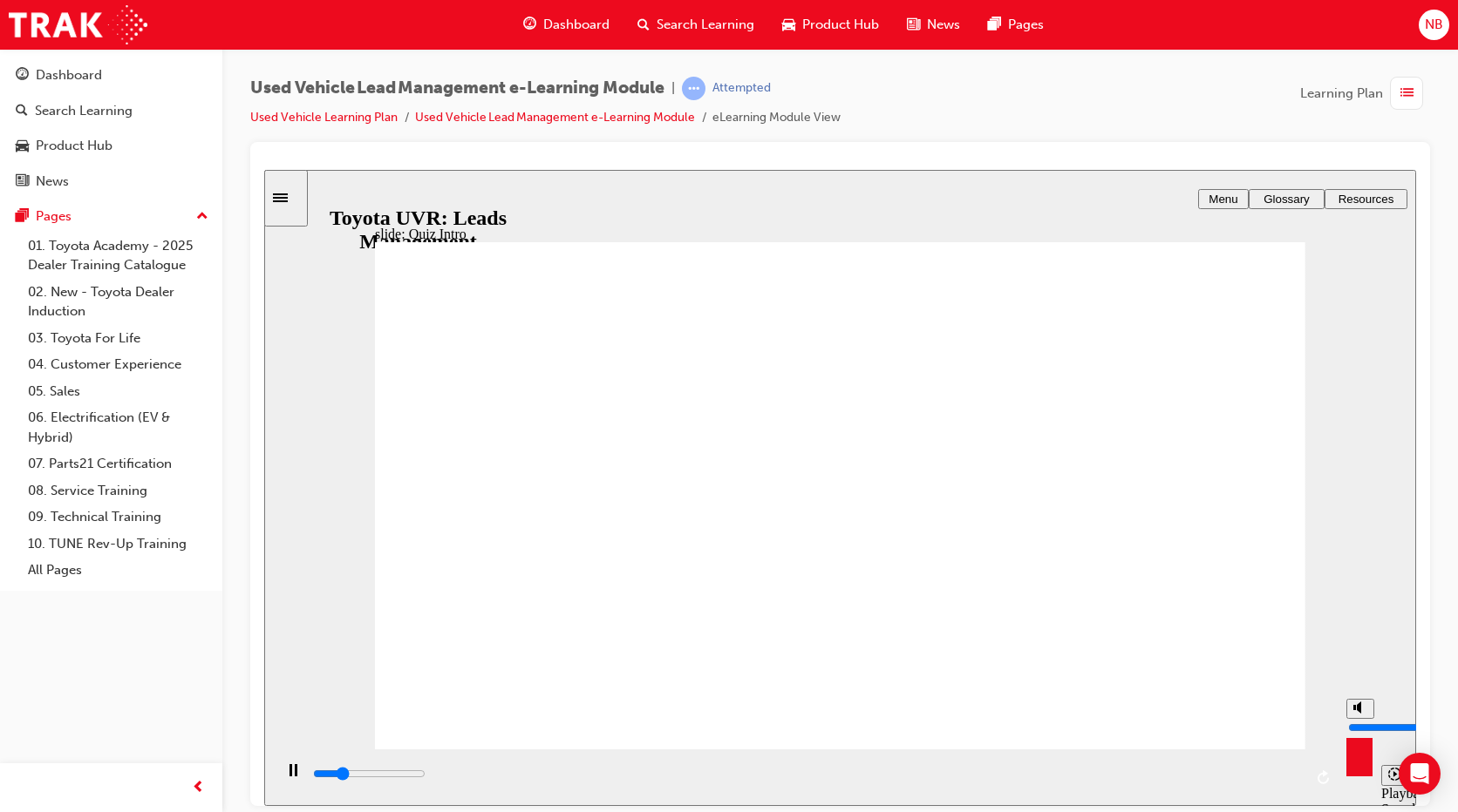
type input "1900"
type input "9"
type input "1900"
type input "8"
type input "1900"
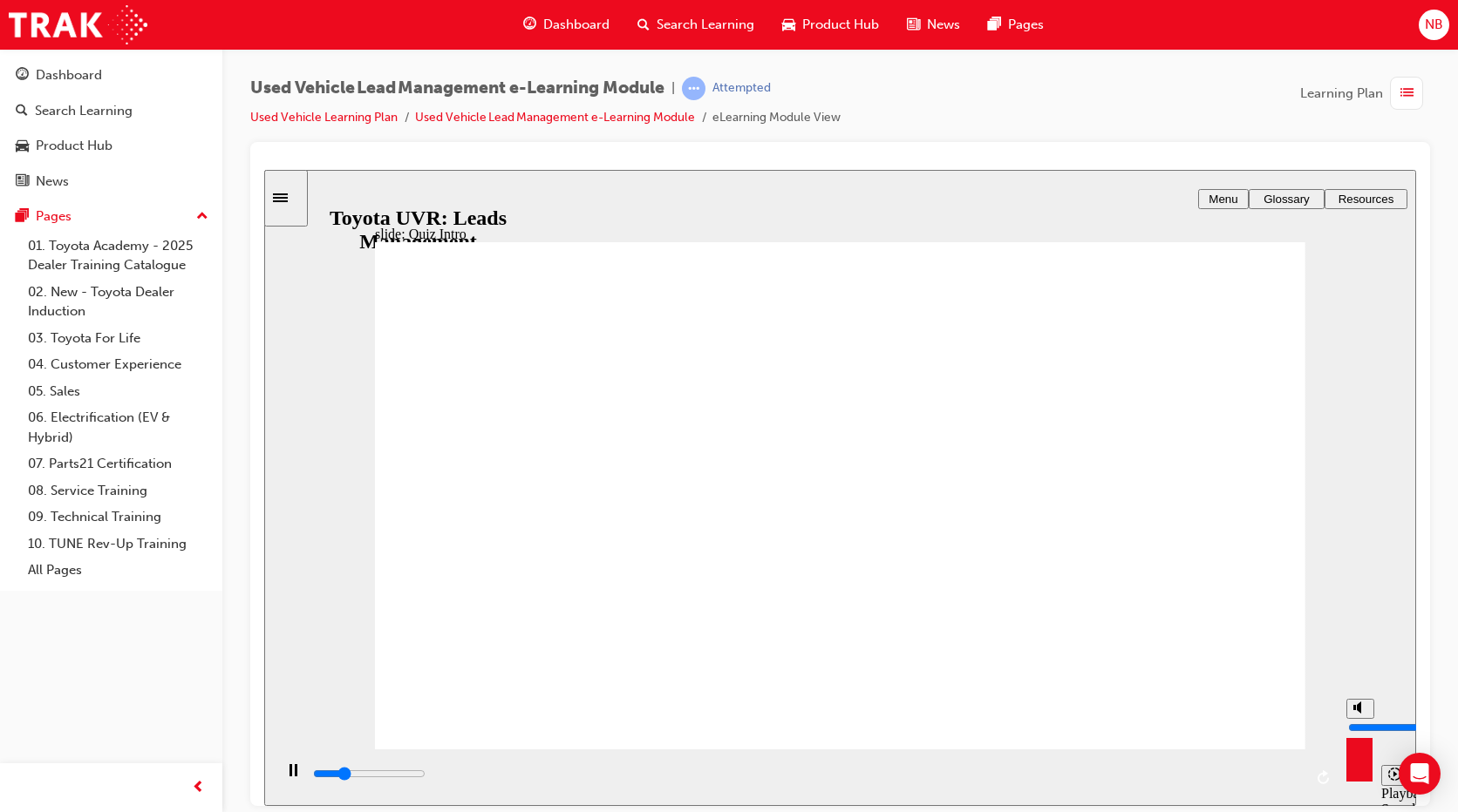
type input "7"
type input "2000"
type input "6"
type input "2200"
type input "5"
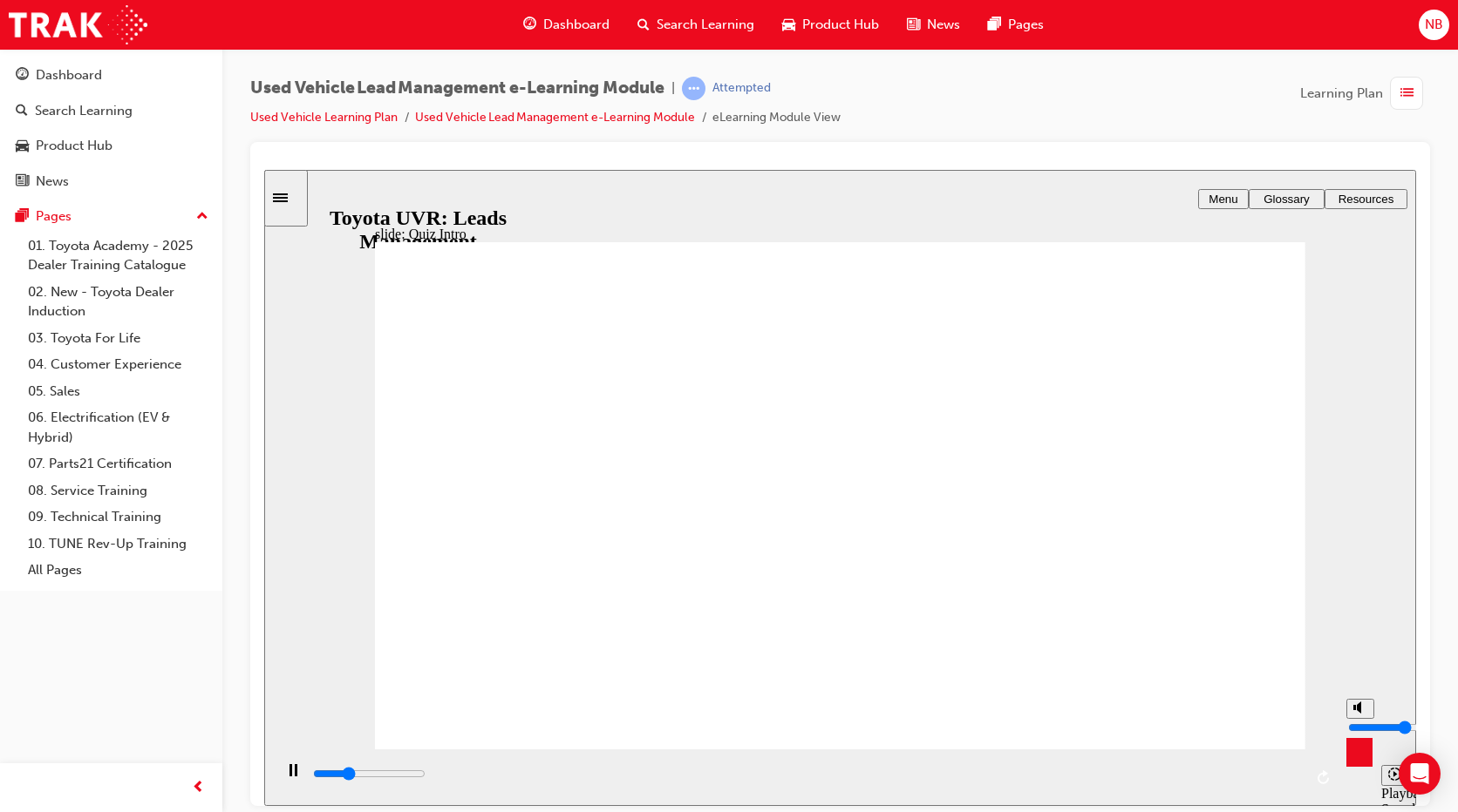
type input "2300"
type input "4"
type input "2500"
type input "3"
type input "2600"
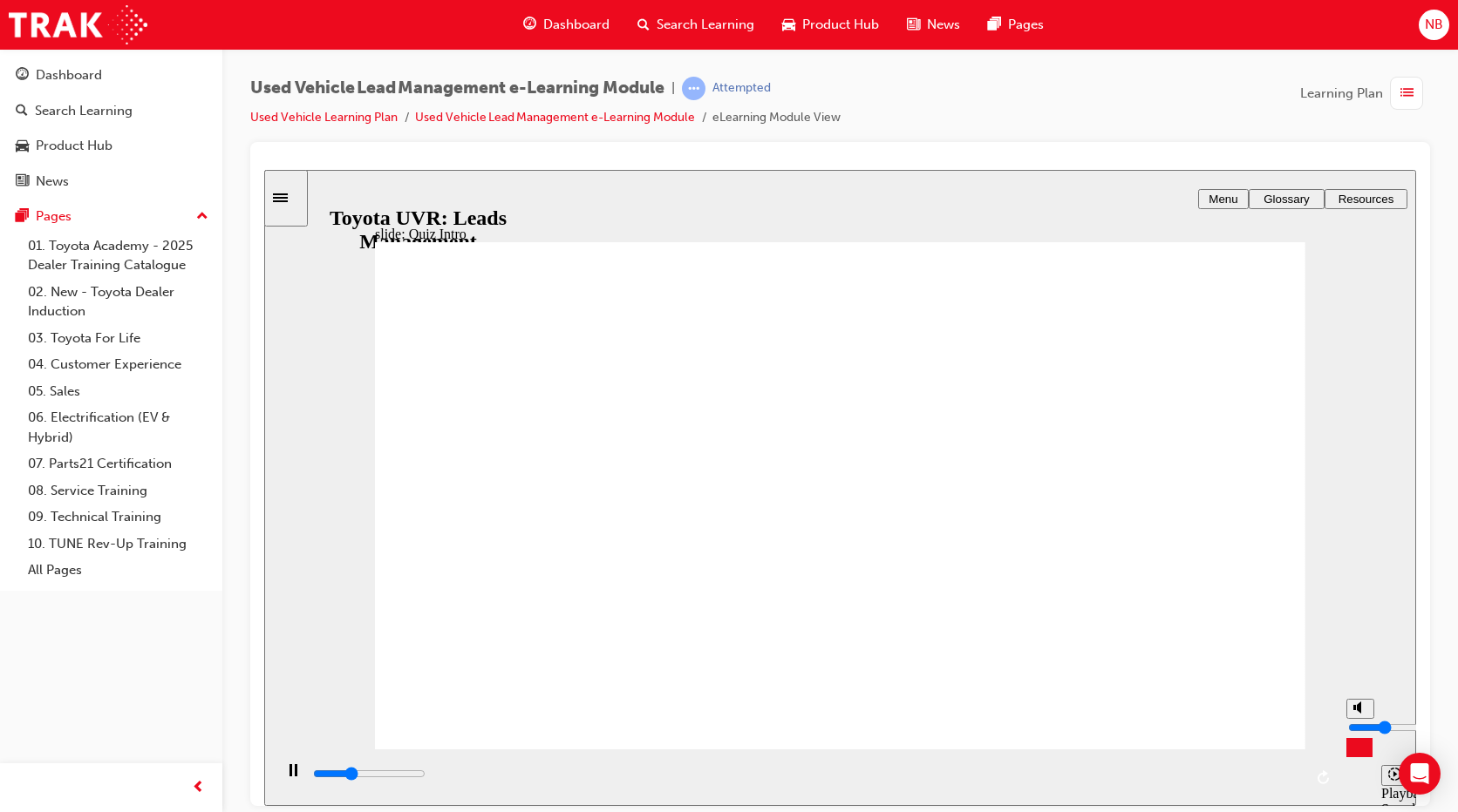
type input "2"
type input "2600"
type input "1"
type input "3100"
type input "2"
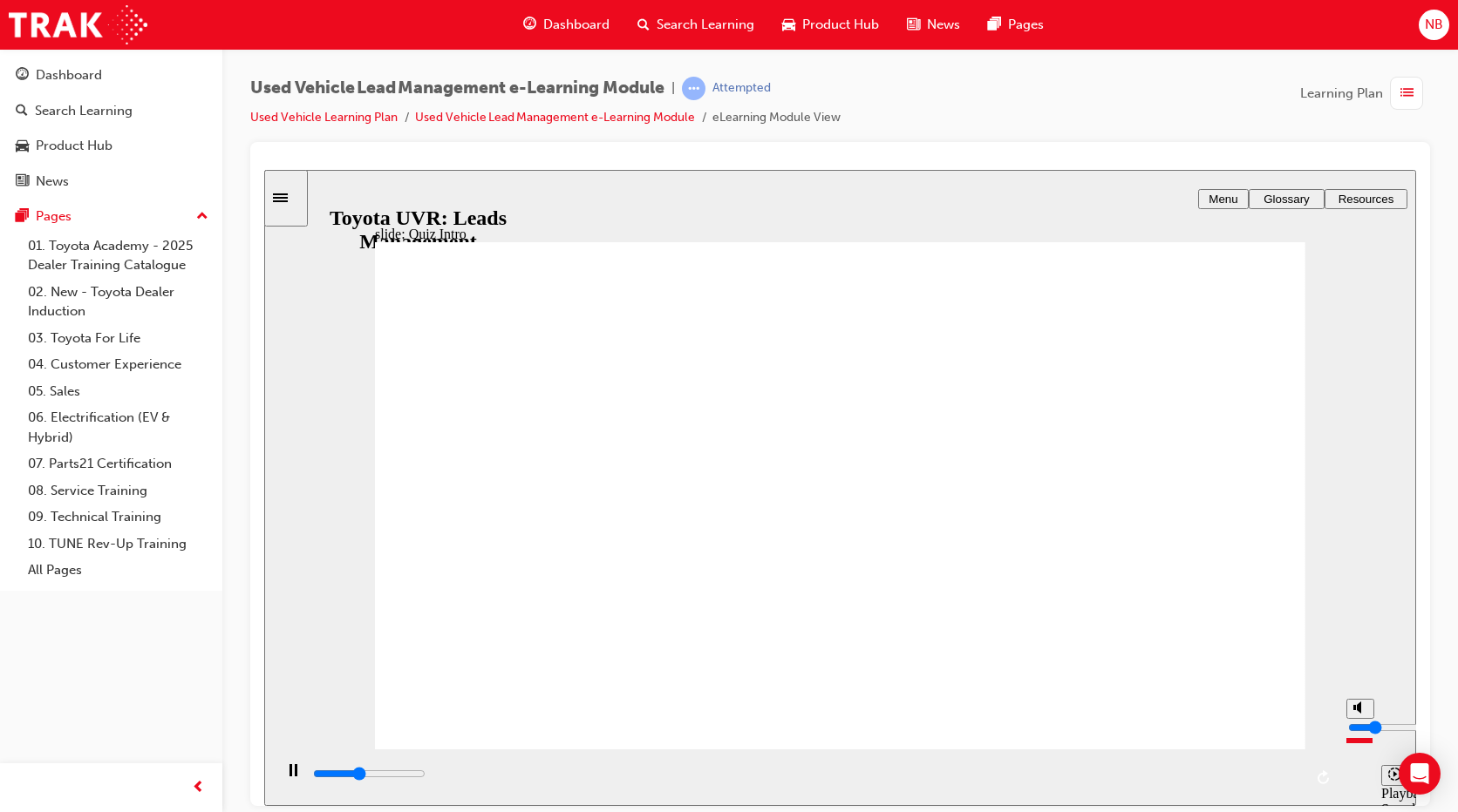
type input "3100"
type input "3"
type input "3200"
type input "4"
type input "3300"
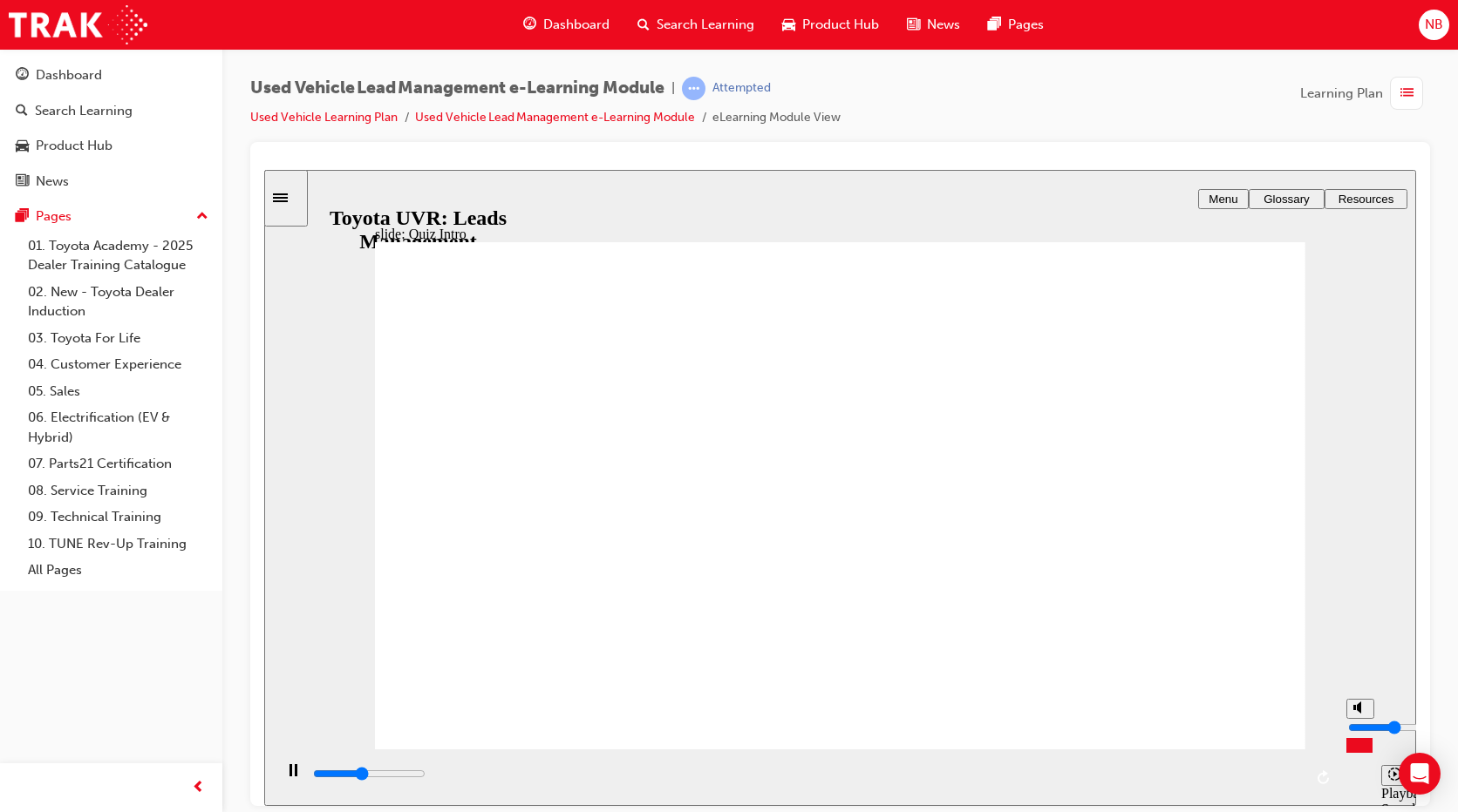
type input "5"
type input "4200"
type input "6"
type input "4300"
type input "7"
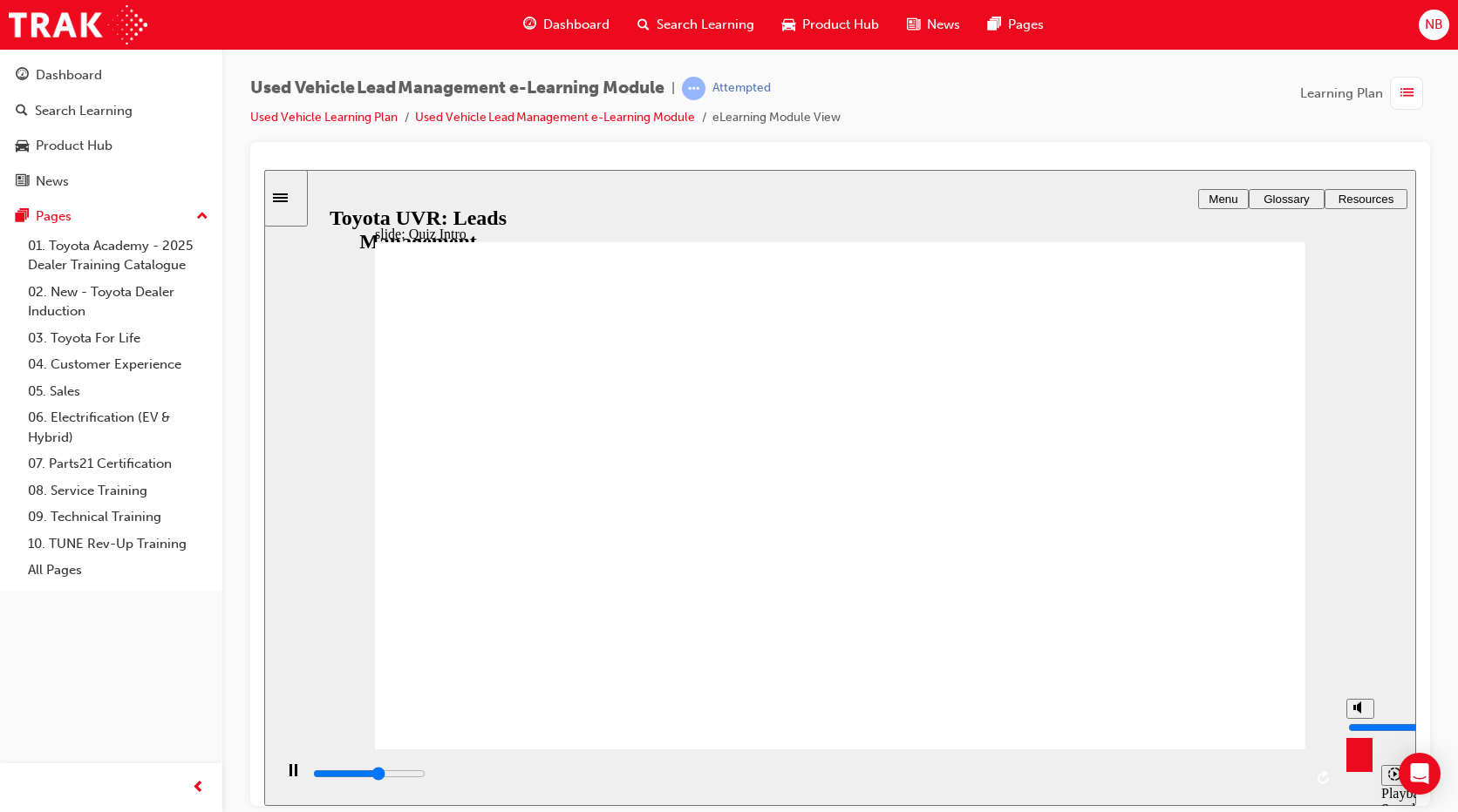
type input "4700"
type input "6"
type input "4700"
type input "5"
type input "4700"
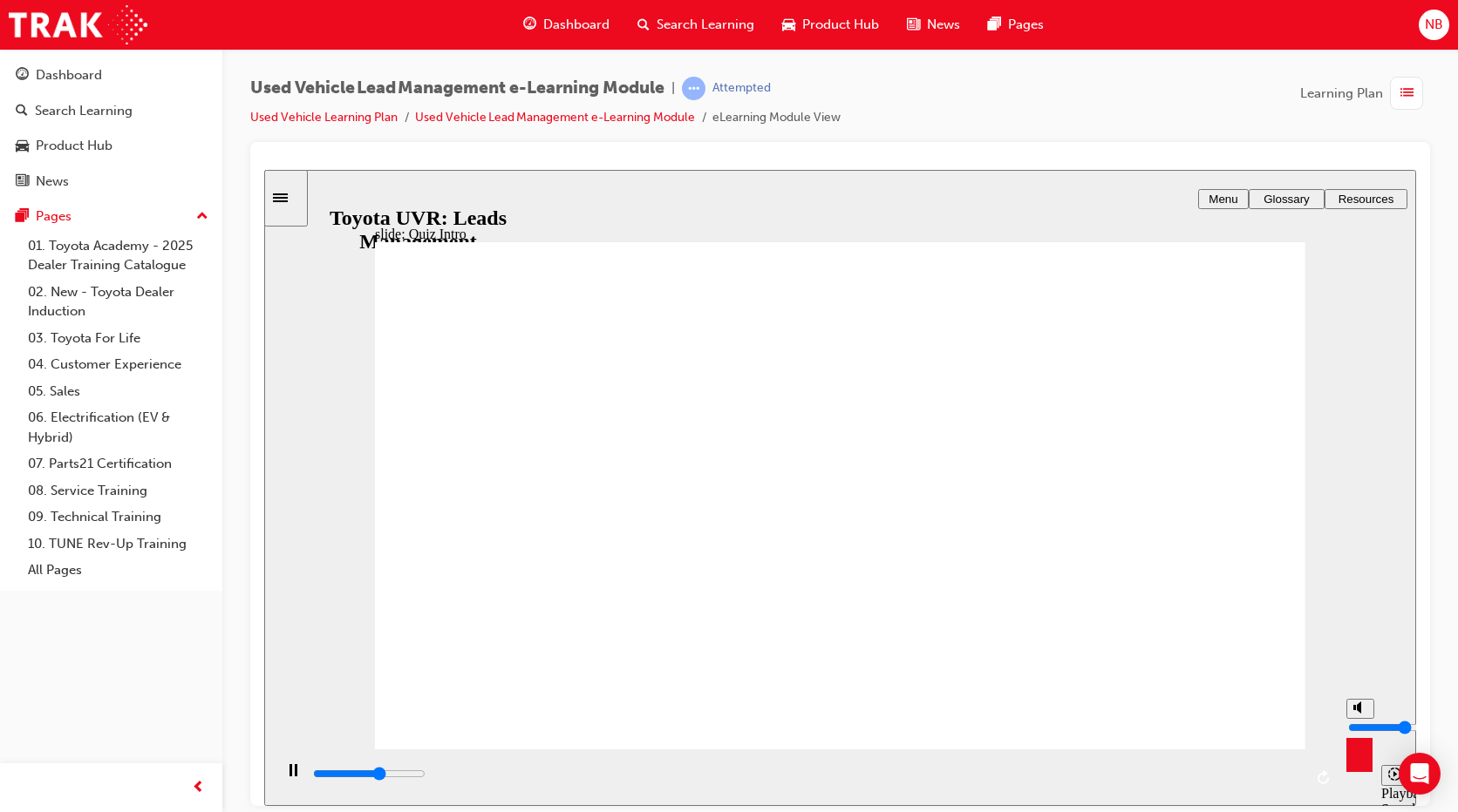
type input "4"
type input "4800"
type input "3"
type input "5300"
drag, startPoint x: 1358, startPoint y: 705, endPoint x: 1364, endPoint y: 735, distance: 30.6
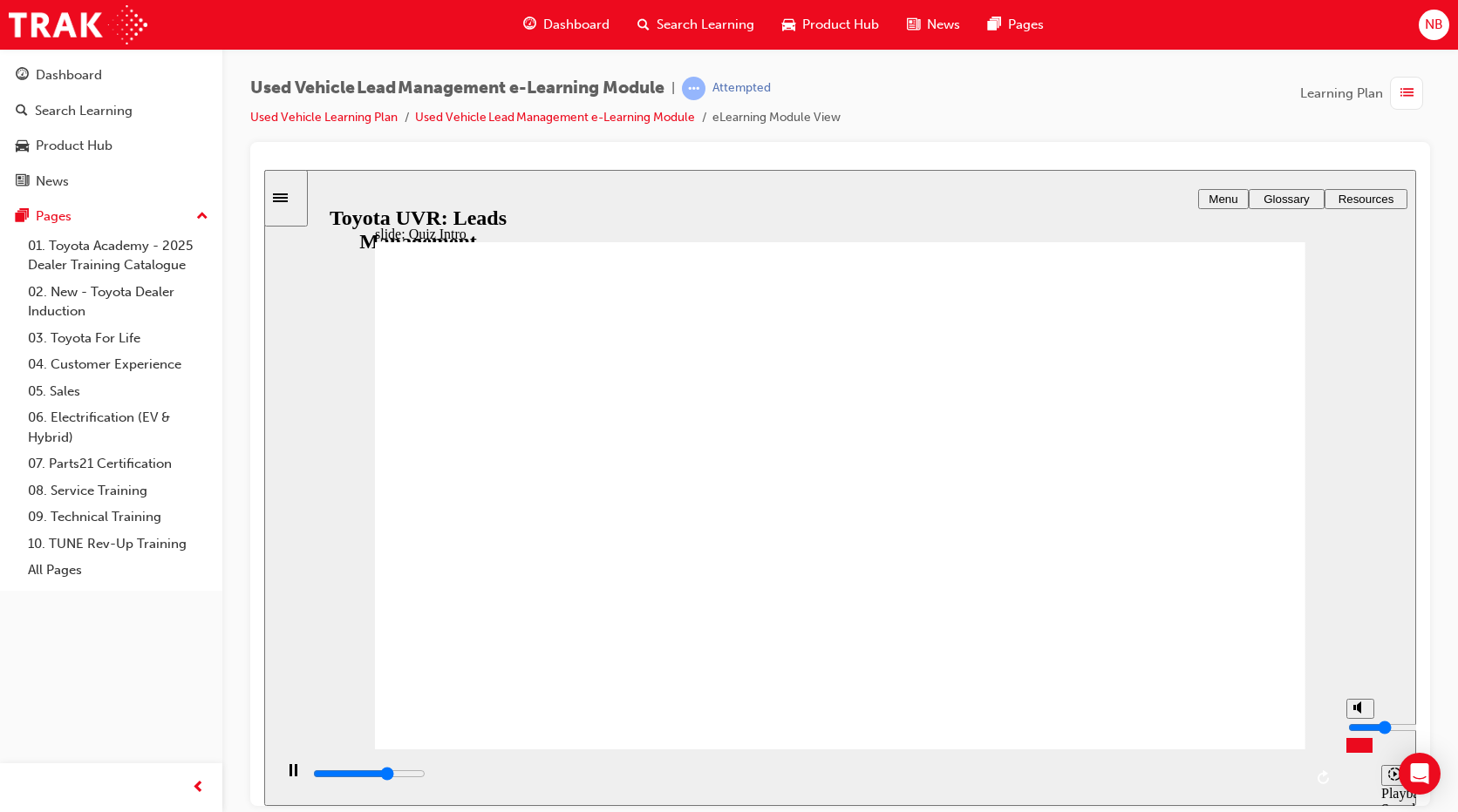
type input "3"
click at [1364, 734] on input "volume" at bounding box center [1403, 726] width 112 height 14
drag, startPoint x: 622, startPoint y: 478, endPoint x: 580, endPoint y: 472, distance: 42.4
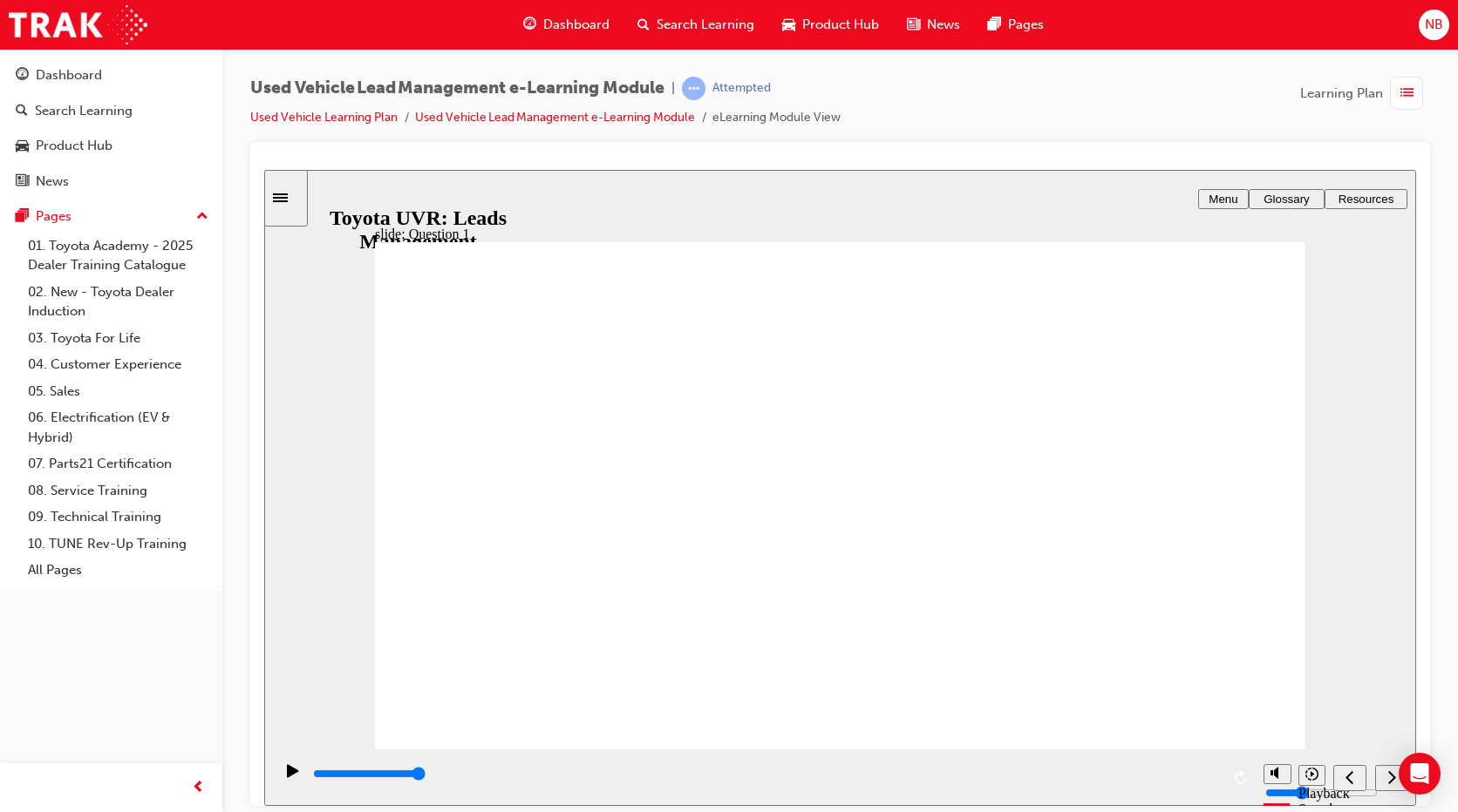
drag, startPoint x: 516, startPoint y: 466, endPoint x: 516, endPoint y: 499, distance: 33.0
drag, startPoint x: 603, startPoint y: 462, endPoint x: 593, endPoint y: 489, distance: 28.8
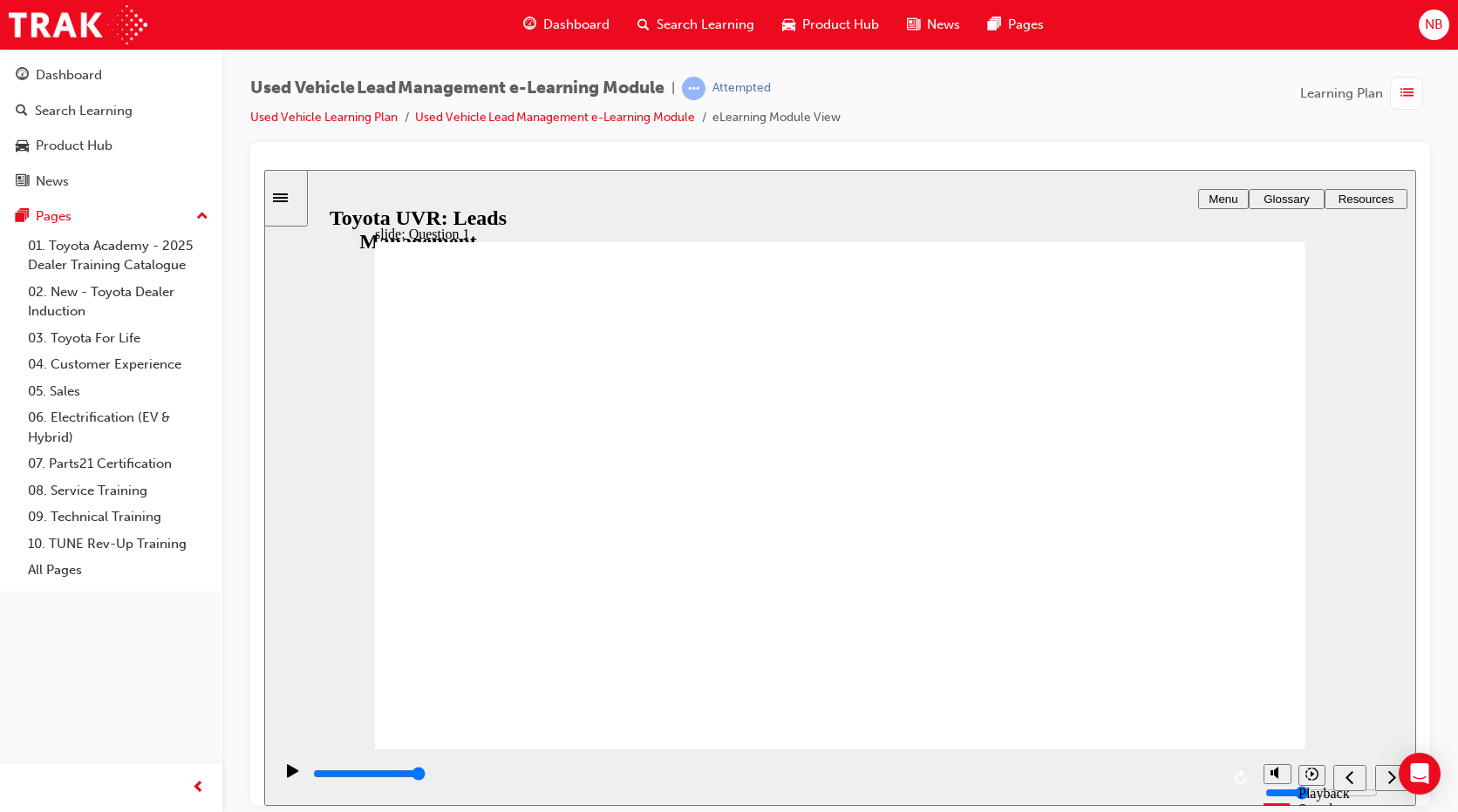
drag, startPoint x: 585, startPoint y: 517, endPoint x: 591, endPoint y: 578, distance: 61.3
drag, startPoint x: 604, startPoint y: 558, endPoint x: 607, endPoint y: 613, distance: 55.1
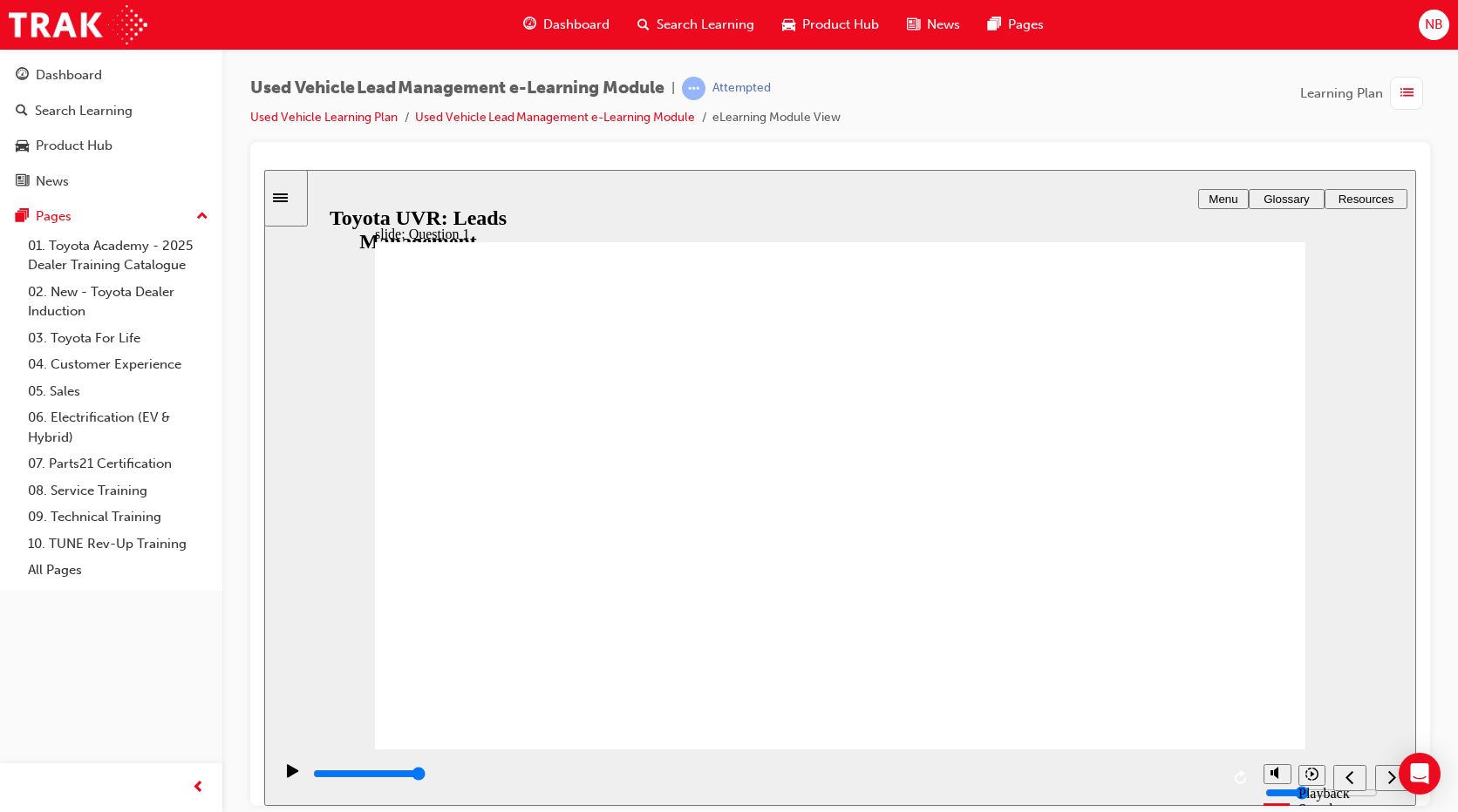
drag, startPoint x: 609, startPoint y: 598, endPoint x: 611, endPoint y: 621, distance: 23.1
drag, startPoint x: 611, startPoint y: 659, endPoint x: 615, endPoint y: 676, distance: 17.5
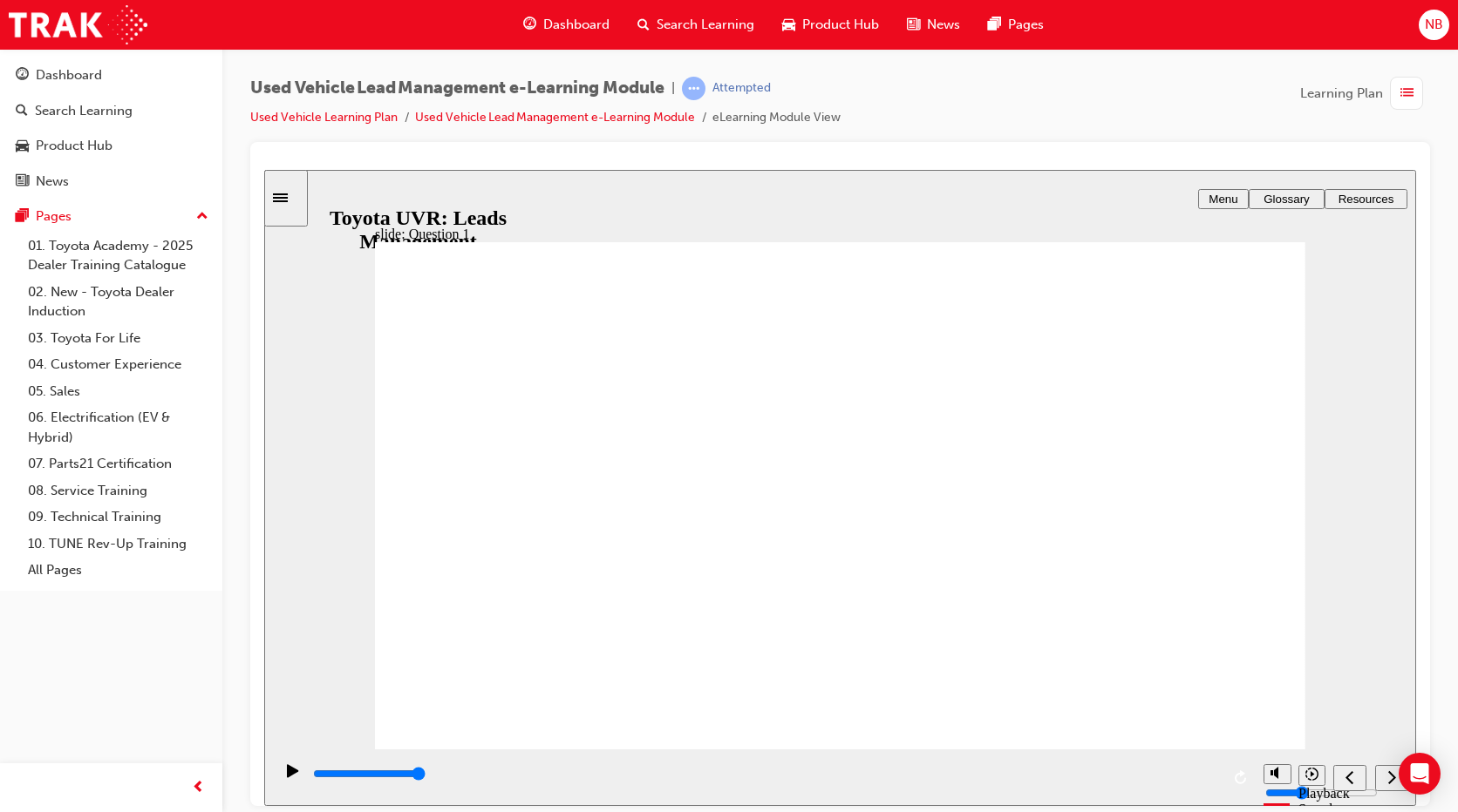
drag, startPoint x: 508, startPoint y: 468, endPoint x: 533, endPoint y: 471, distance: 25.2
drag, startPoint x: 506, startPoint y: 514, endPoint x: 531, endPoint y: 477, distance: 44.7
drag, startPoint x: 586, startPoint y: 508, endPoint x: 587, endPoint y: 462, distance: 46.0
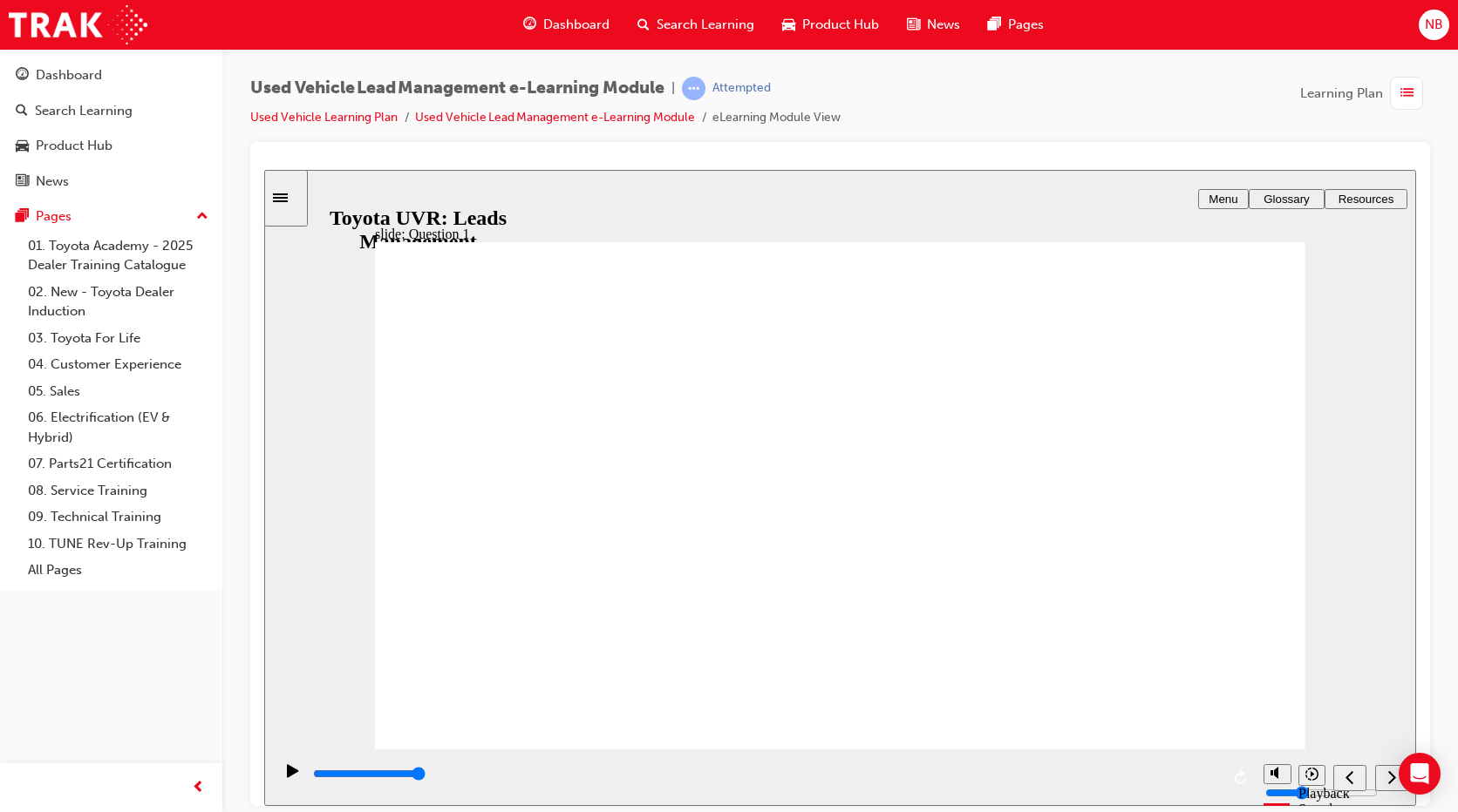
drag, startPoint x: 587, startPoint y: 462, endPoint x: 593, endPoint y: 490, distance: 28.6
drag, startPoint x: 507, startPoint y: 514, endPoint x: 537, endPoint y: 447, distance: 73.4
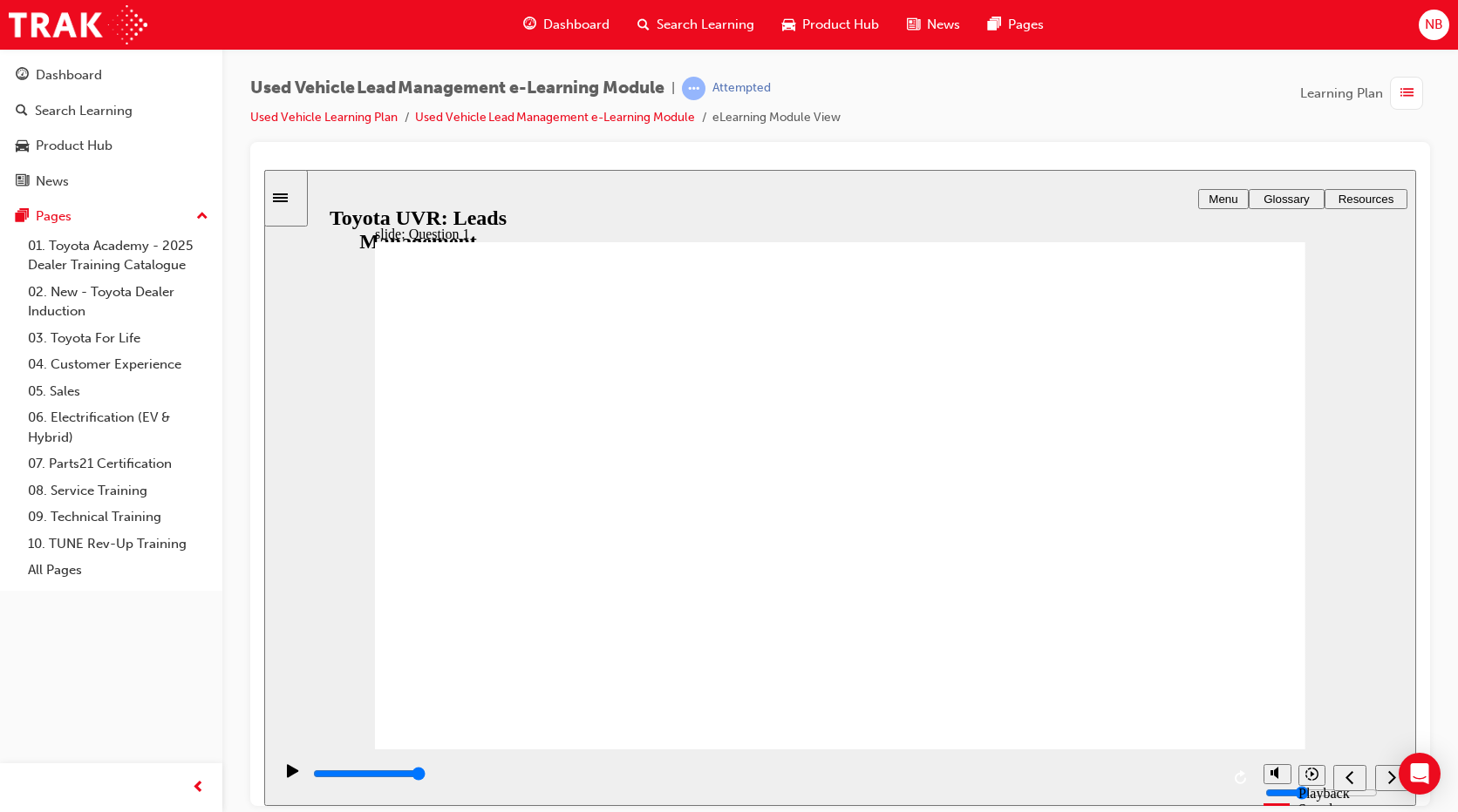
click at [1359, 775] on div "previous" at bounding box center [1350, 778] width 20 height 19
drag, startPoint x: 571, startPoint y: 468, endPoint x: 572, endPoint y: 498, distance: 30.0
drag, startPoint x: 508, startPoint y: 465, endPoint x: 513, endPoint y: 502, distance: 37.3
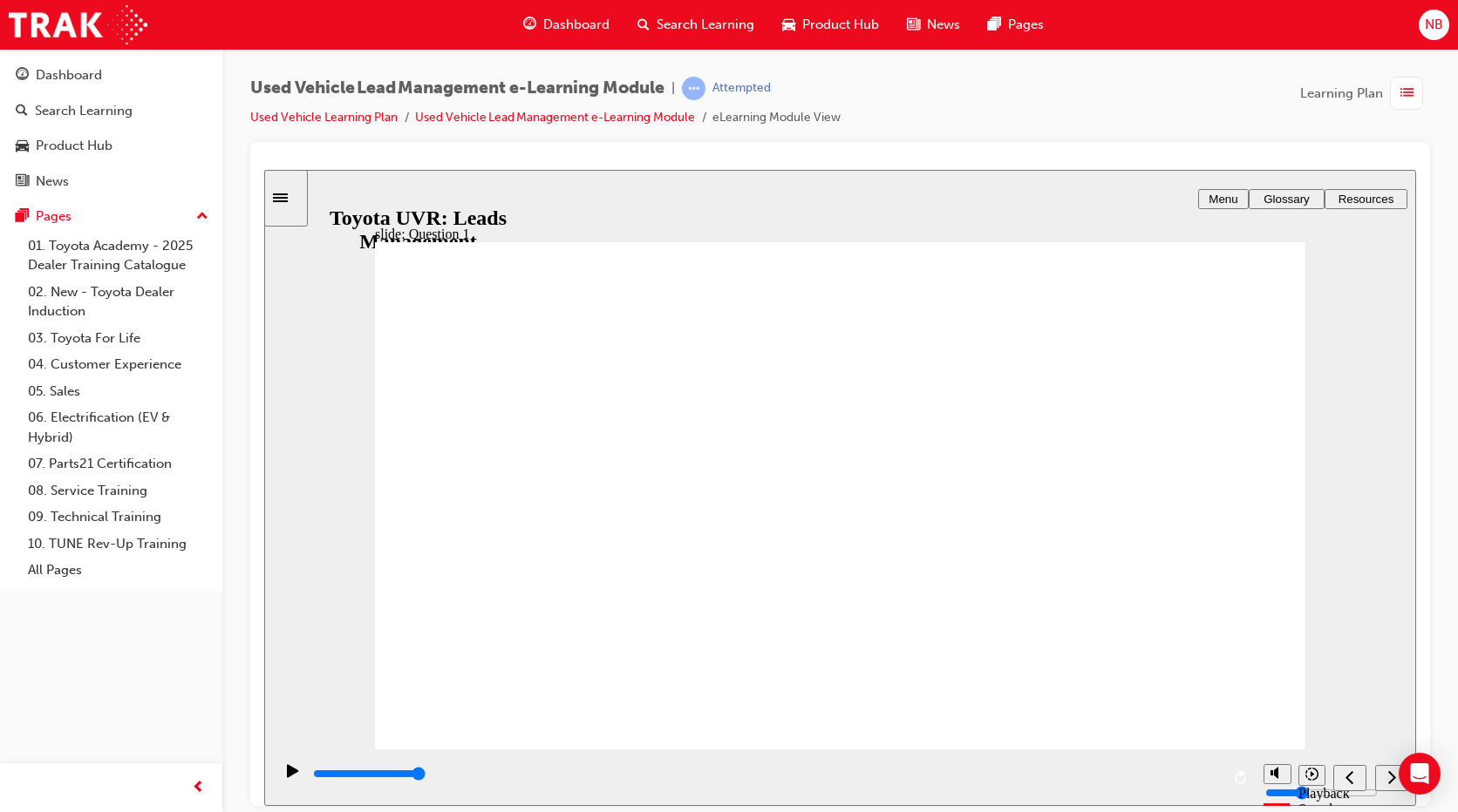
drag, startPoint x: 573, startPoint y: 509, endPoint x: 636, endPoint y: 523, distance: 64.5
drag, startPoint x: 623, startPoint y: 562, endPoint x: 733, endPoint y: 562, distance: 110.0
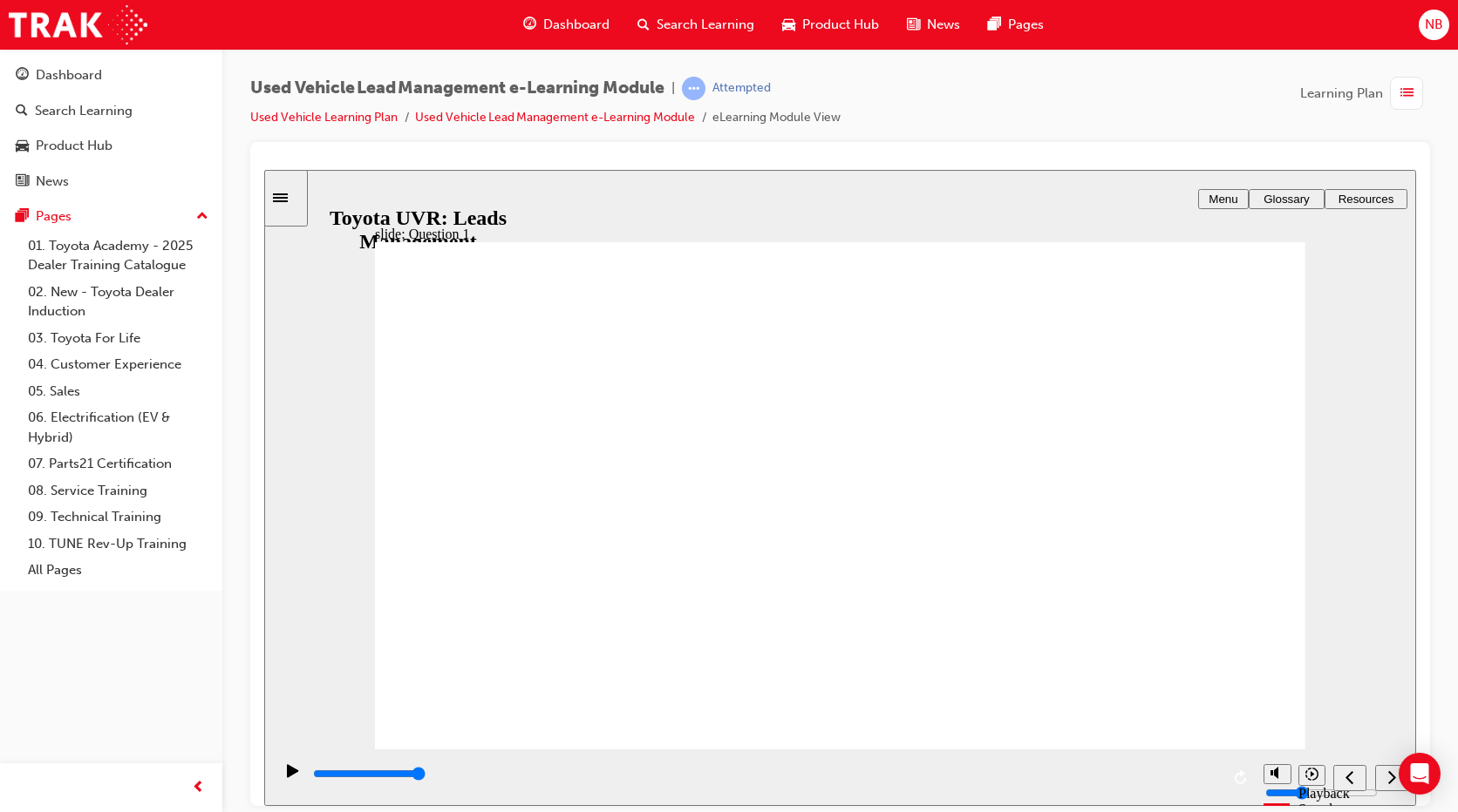
drag, startPoint x: 613, startPoint y: 601, endPoint x: 682, endPoint y: 488, distance: 132.4
drag, startPoint x: 624, startPoint y: 463, endPoint x: 630, endPoint y: 502, distance: 39.5
drag, startPoint x: 593, startPoint y: 515, endPoint x: 597, endPoint y: 529, distance: 14.6
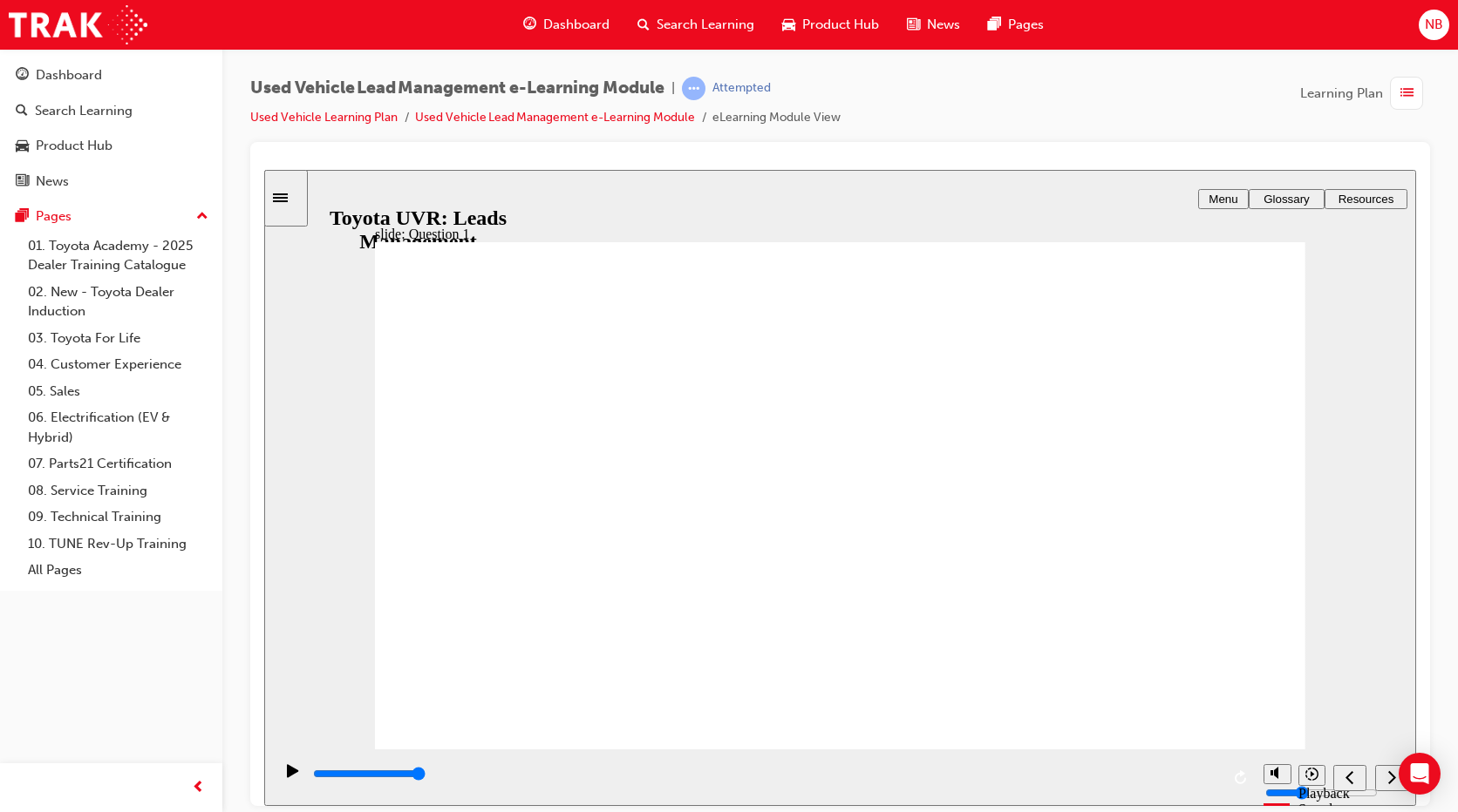
drag, startPoint x: 593, startPoint y: 591, endPoint x: 597, endPoint y: 618, distance: 27.3
click at [1388, 774] on icon "next" at bounding box center [1391, 777] width 9 height 16
click at [1351, 789] on button "previous" at bounding box center [1350, 777] width 33 height 26
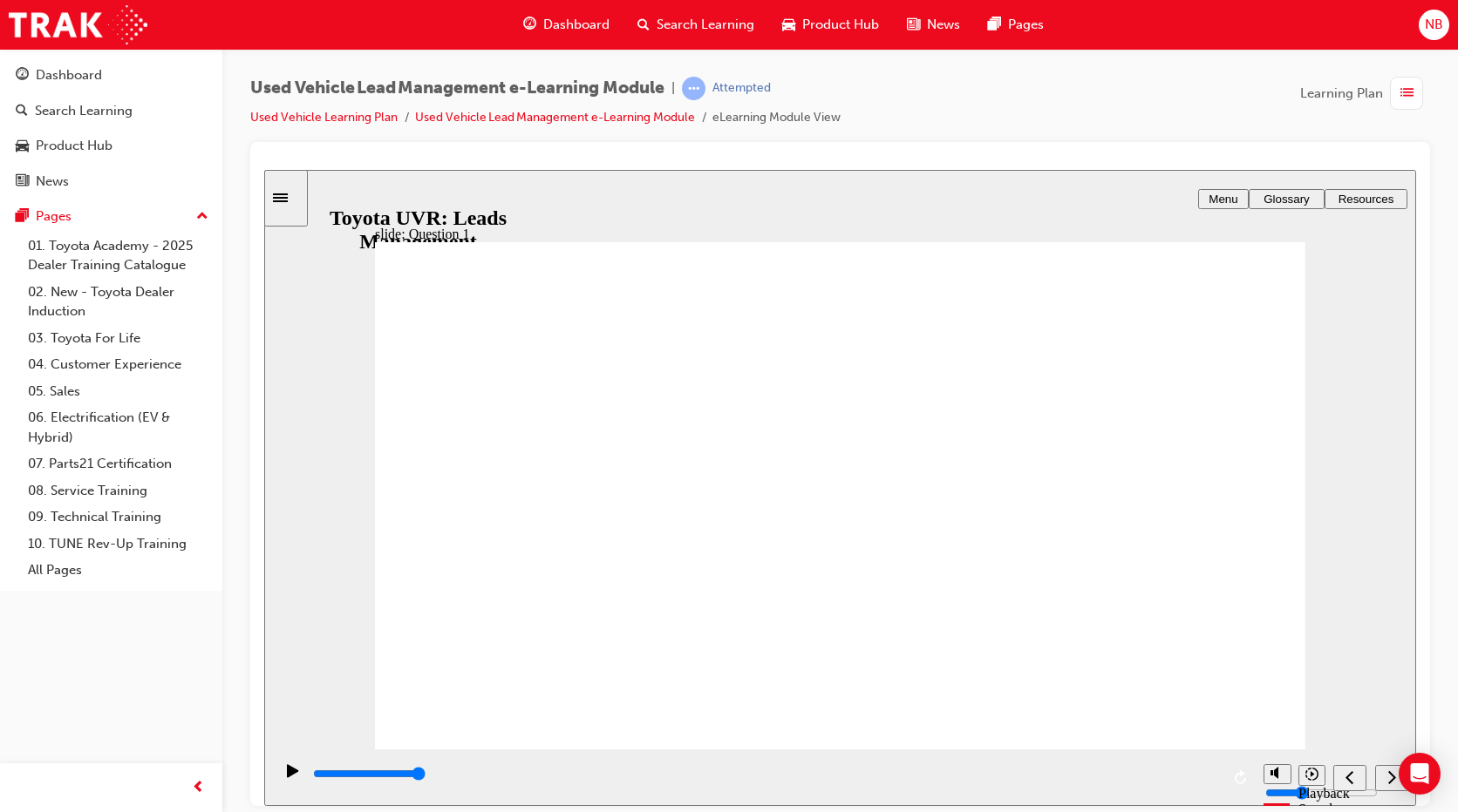
click at [1346, 775] on icon "previous" at bounding box center [1350, 777] width 9 height 16
drag, startPoint x: 704, startPoint y: 464, endPoint x: 713, endPoint y: 516, distance: 52.8
drag, startPoint x: 711, startPoint y: 514, endPoint x: 721, endPoint y: 486, distance: 29.7
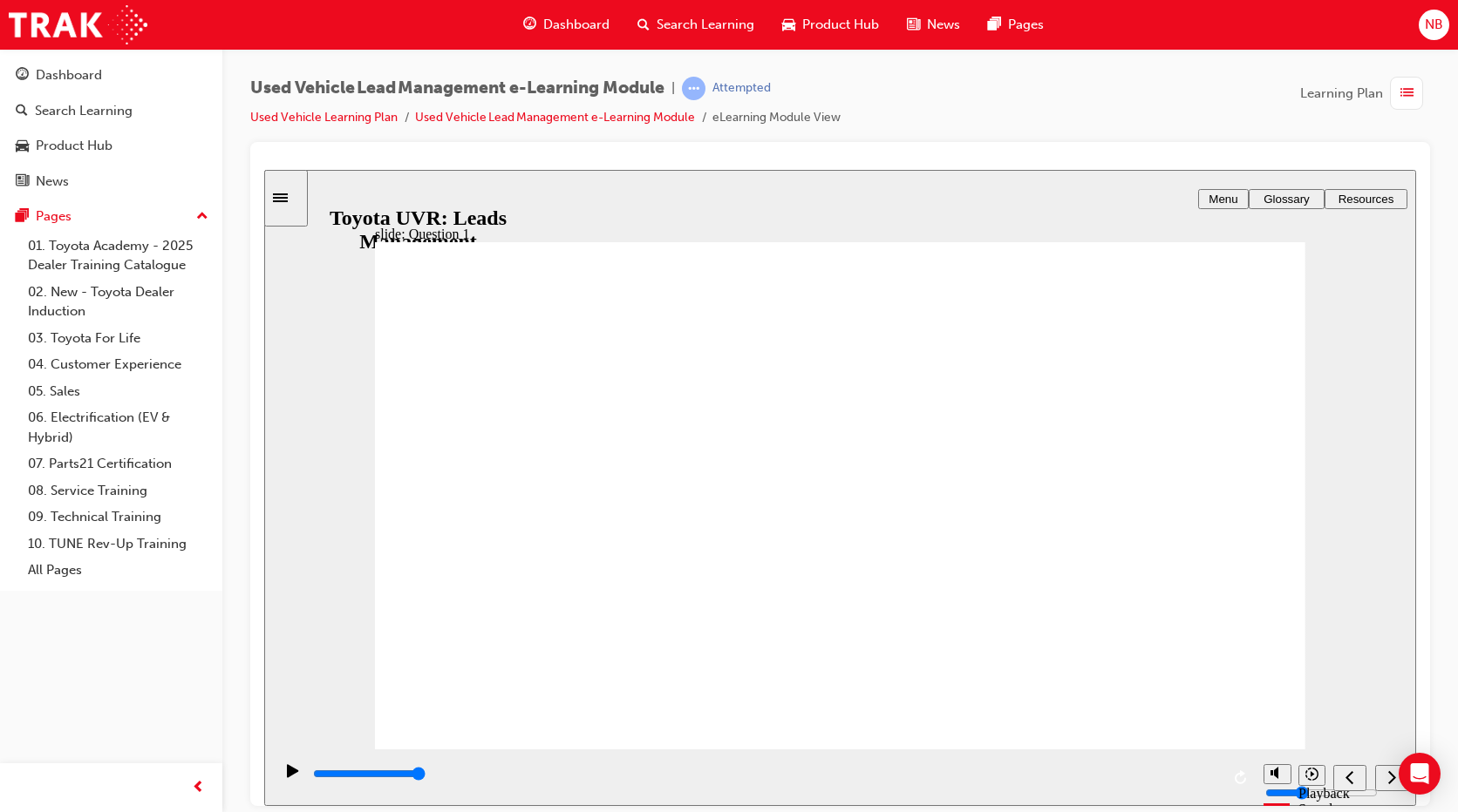
drag, startPoint x: 582, startPoint y: 550, endPoint x: 611, endPoint y: 477, distance: 78.5
drag, startPoint x: 608, startPoint y: 563, endPoint x: 620, endPoint y: 537, distance: 28.6
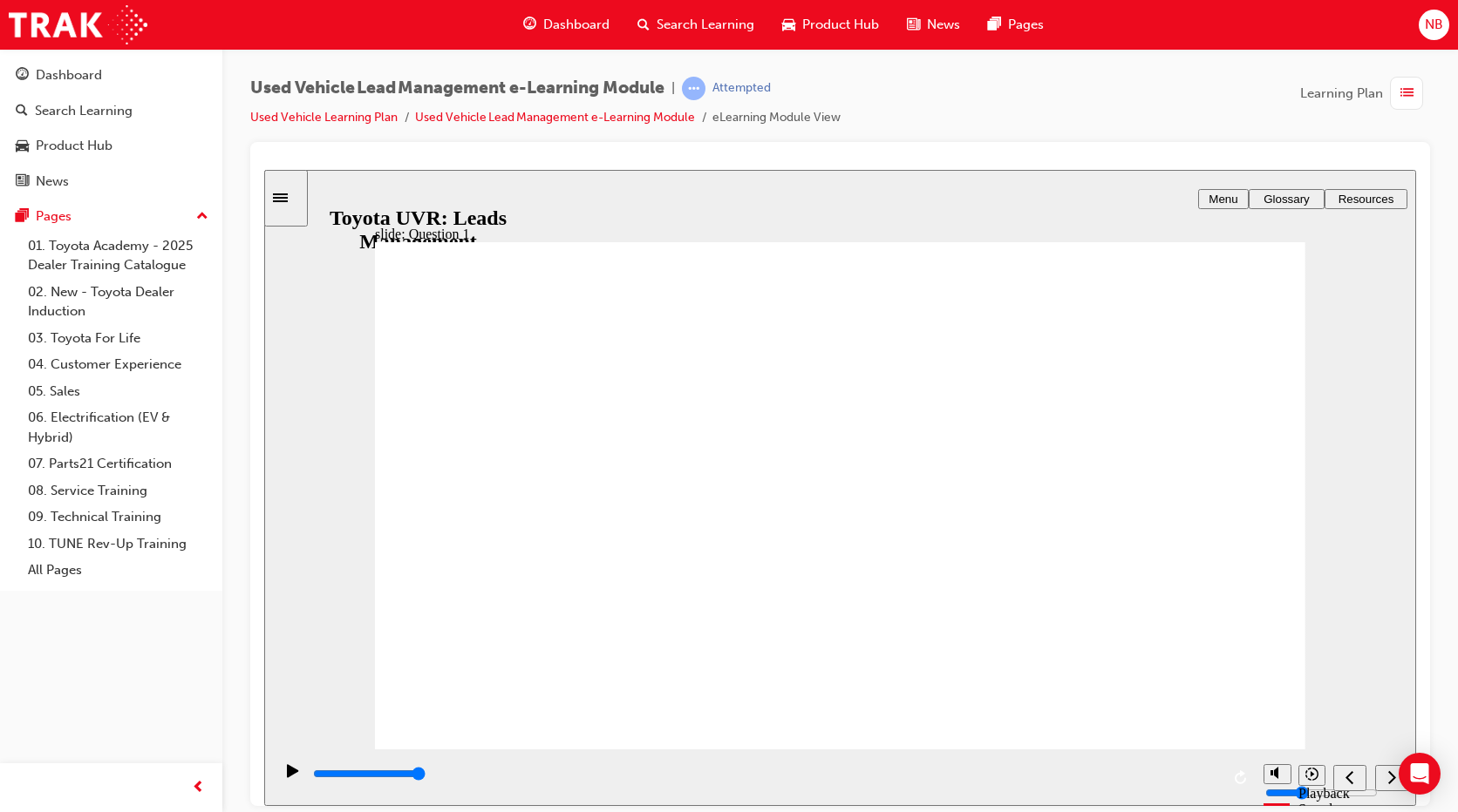
drag, startPoint x: 552, startPoint y: 604, endPoint x: 499, endPoint y: 578, distance: 59.0
drag, startPoint x: 509, startPoint y: 603, endPoint x: 509, endPoint y: 557, distance: 46.0
drag, startPoint x: 509, startPoint y: 548, endPoint x: 506, endPoint y: 479, distance: 69.1
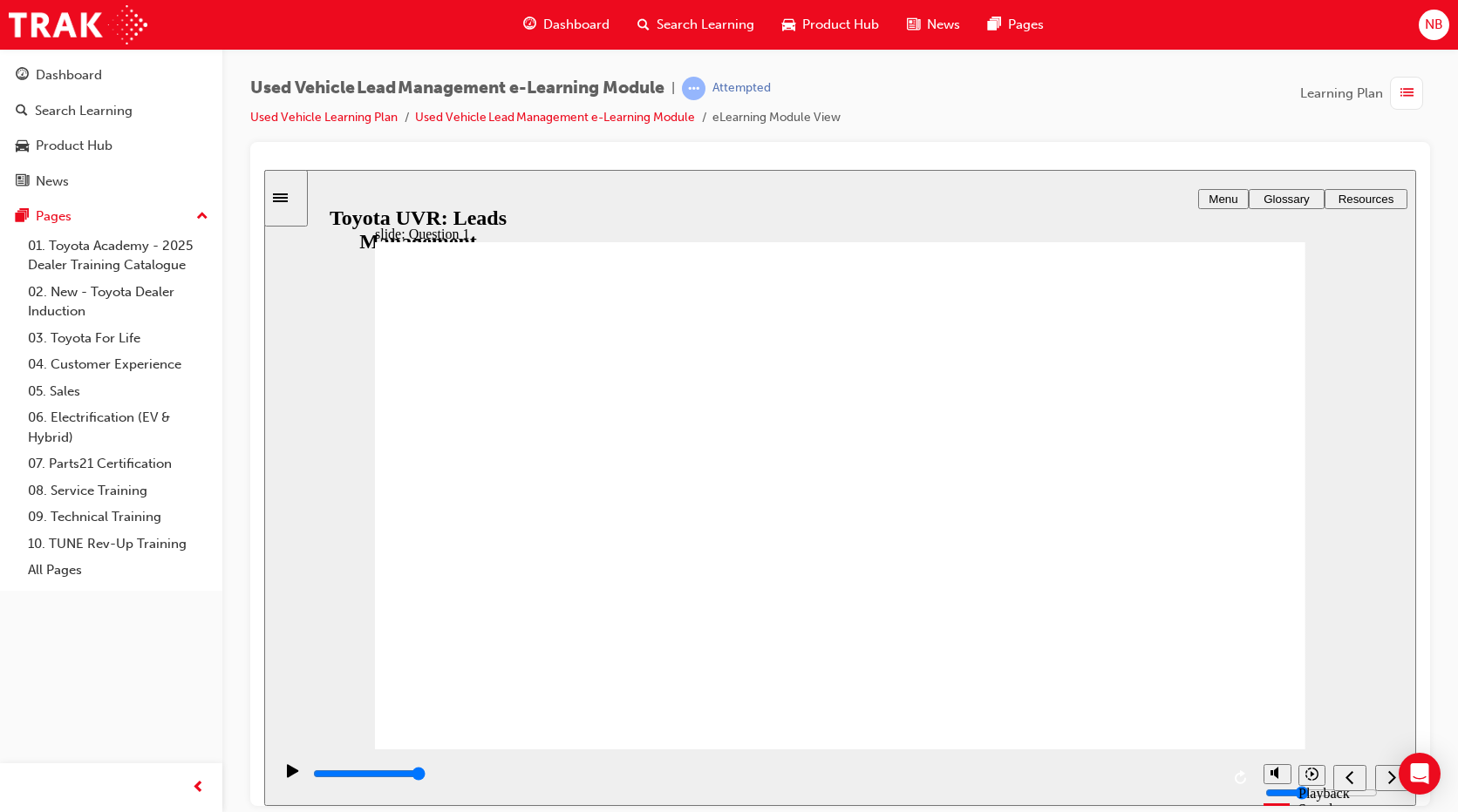
drag, startPoint x: 654, startPoint y: 472, endPoint x: 654, endPoint y: 502, distance: 30.0
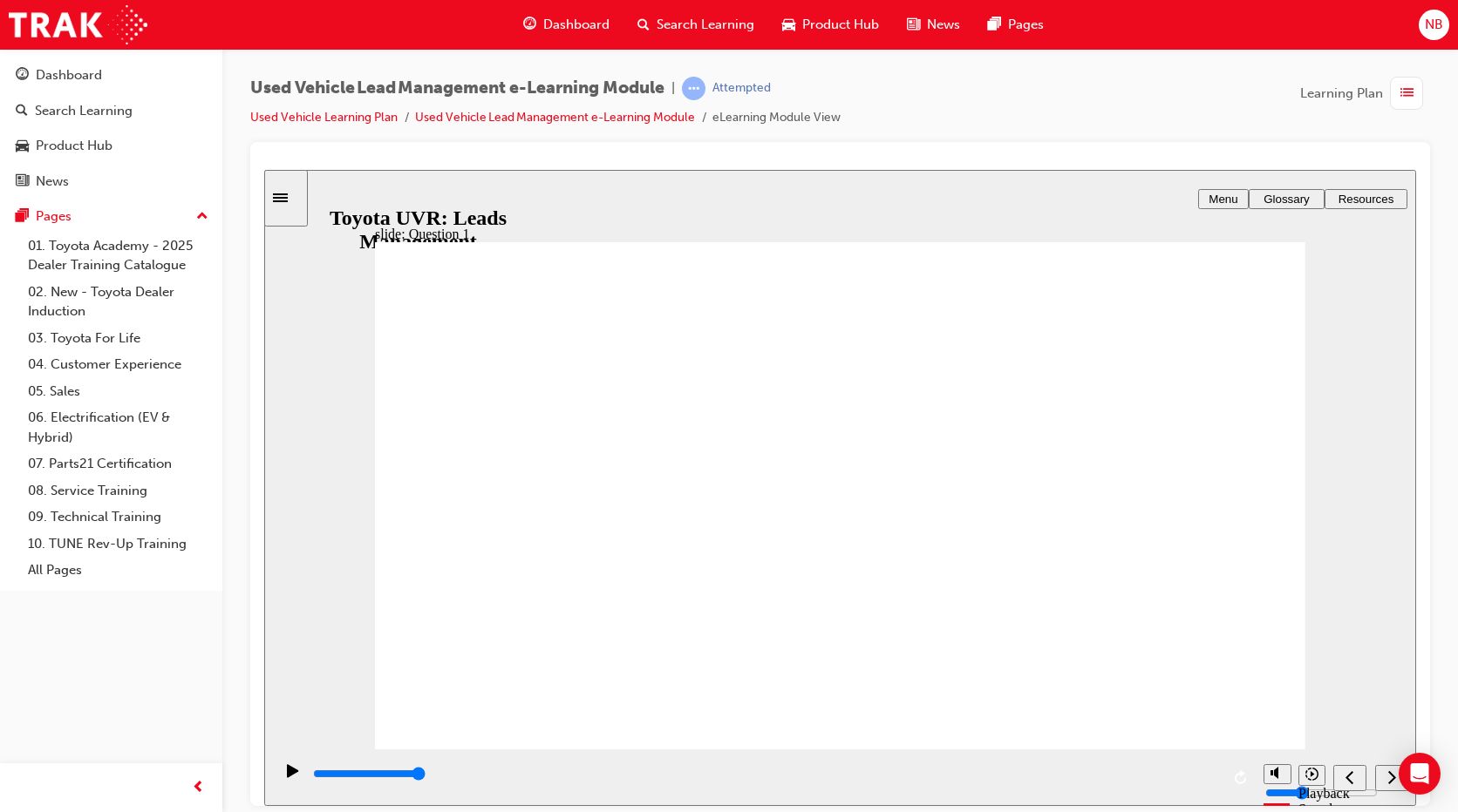
drag, startPoint x: 552, startPoint y: 506, endPoint x: 528, endPoint y: 474, distance: 40.0
drag, startPoint x: 552, startPoint y: 465, endPoint x: 548, endPoint y: 502, distance: 37.2
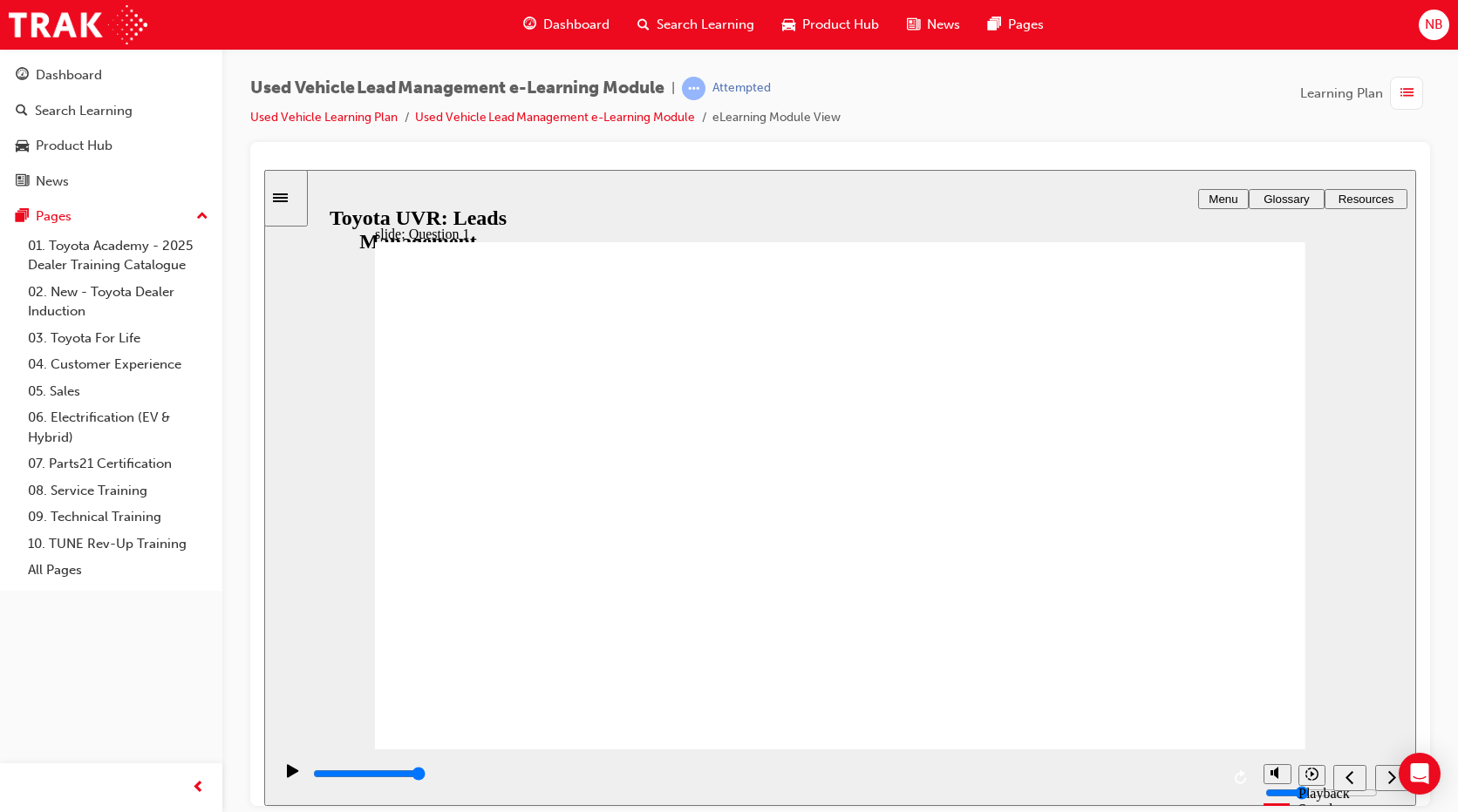
drag, startPoint x: 560, startPoint y: 520, endPoint x: 590, endPoint y: 444, distance: 81.7
drag, startPoint x: 506, startPoint y: 641, endPoint x: 523, endPoint y: 506, distance: 136.1
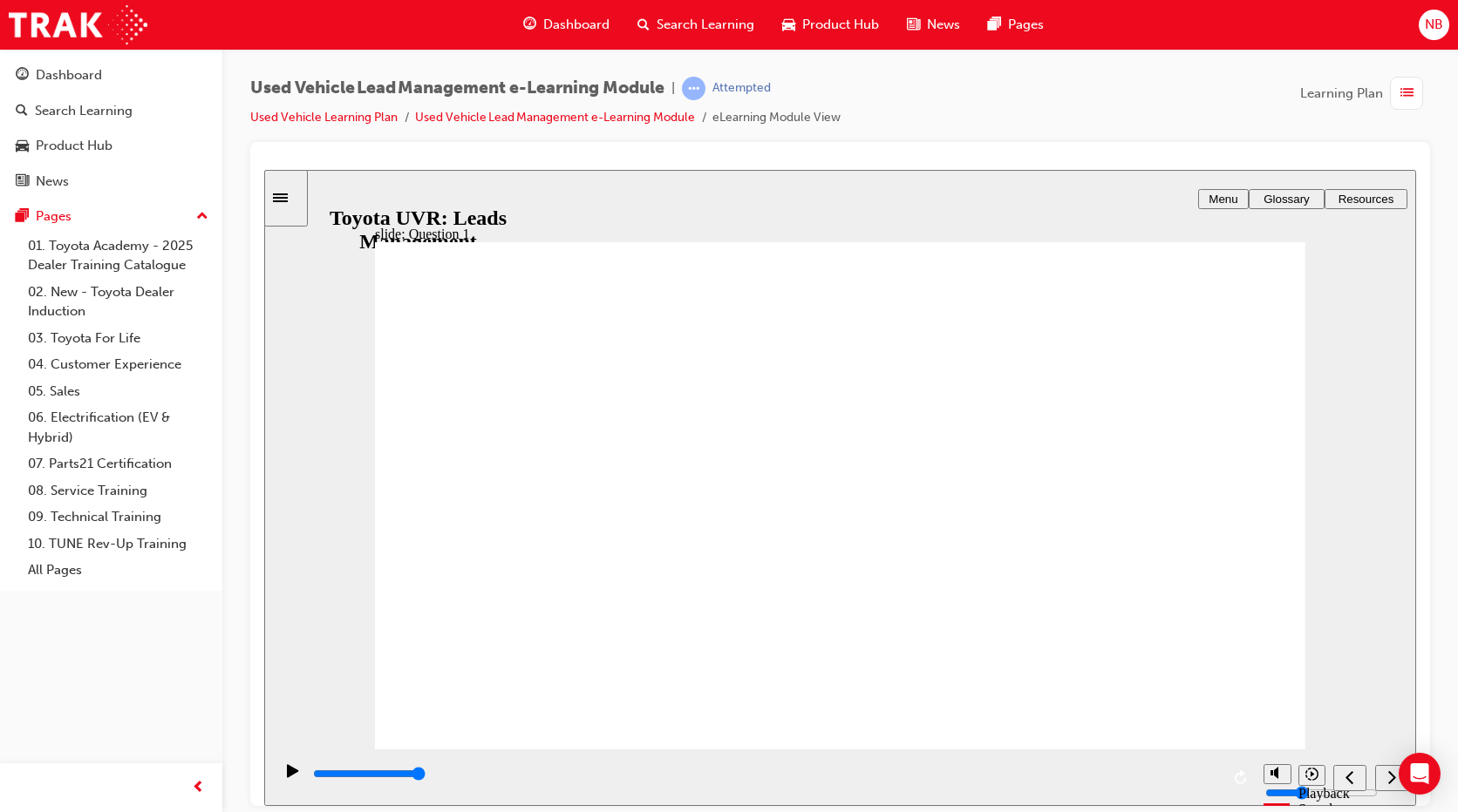
drag, startPoint x: 501, startPoint y: 467, endPoint x: 510, endPoint y: 516, distance: 49.8
drag, startPoint x: 508, startPoint y: 468, endPoint x: 506, endPoint y: 529, distance: 61.0
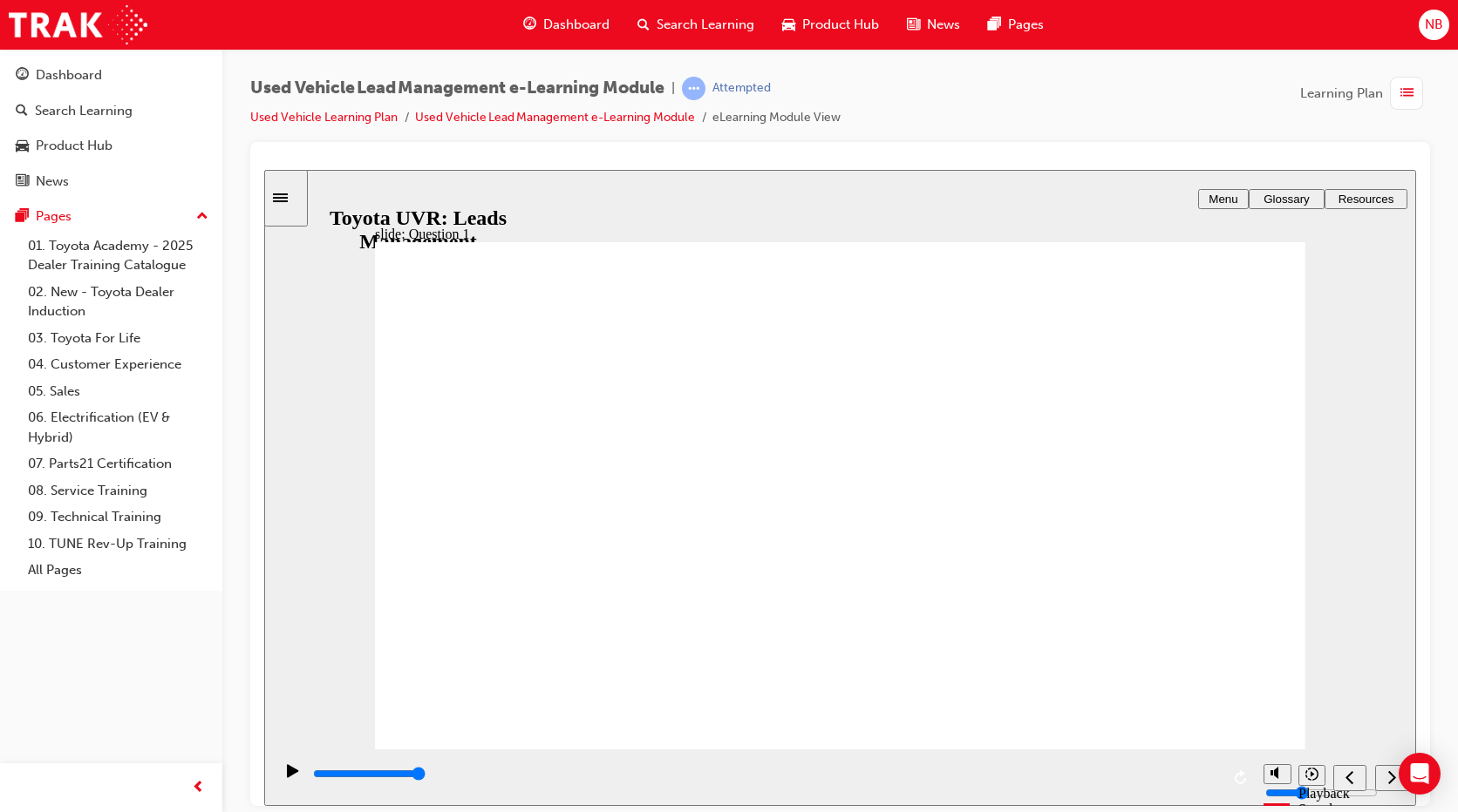
drag, startPoint x: 508, startPoint y: 514, endPoint x: 516, endPoint y: 556, distance: 42.8
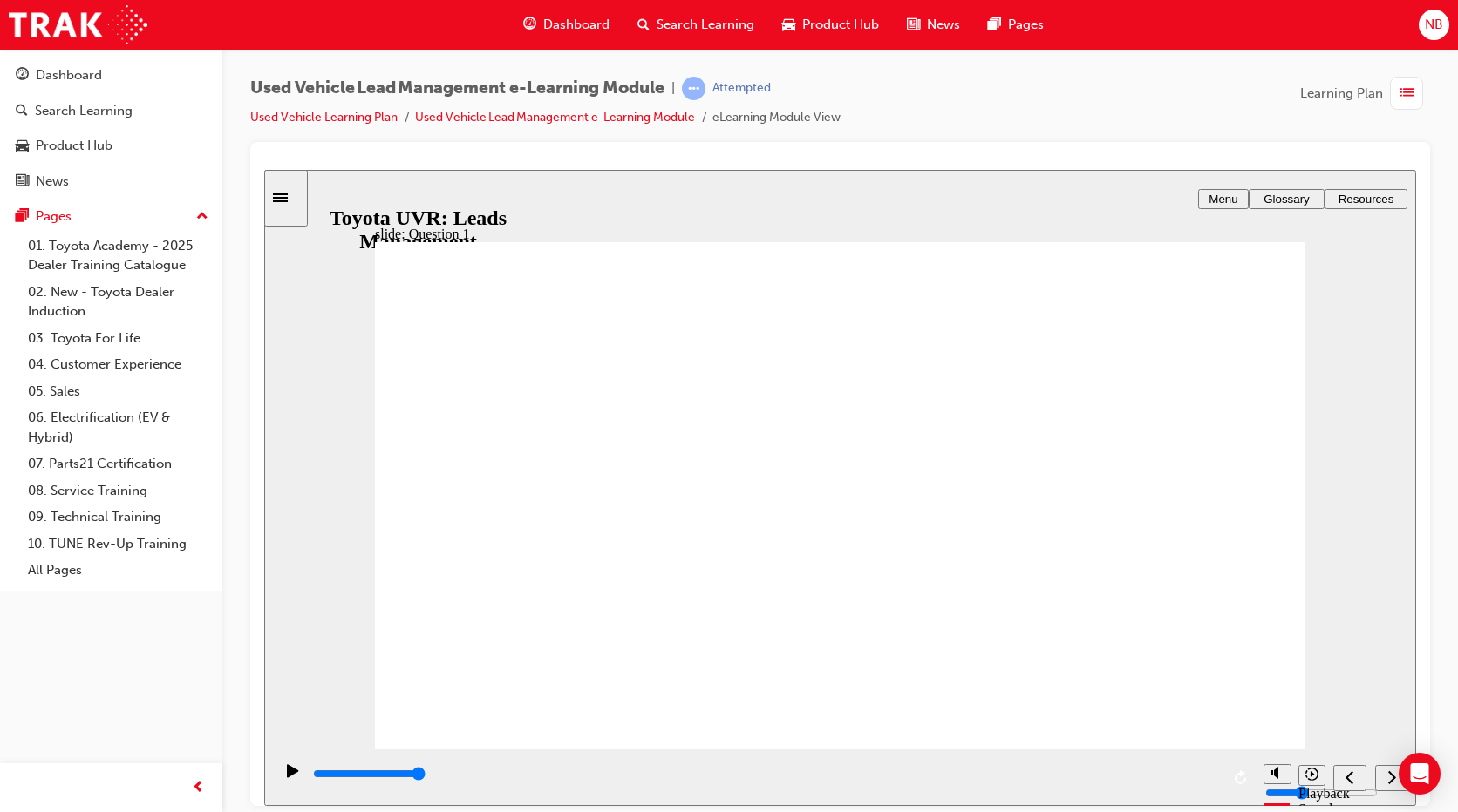
click at [1386, 785] on div "next" at bounding box center [1392, 778] width 20 height 19
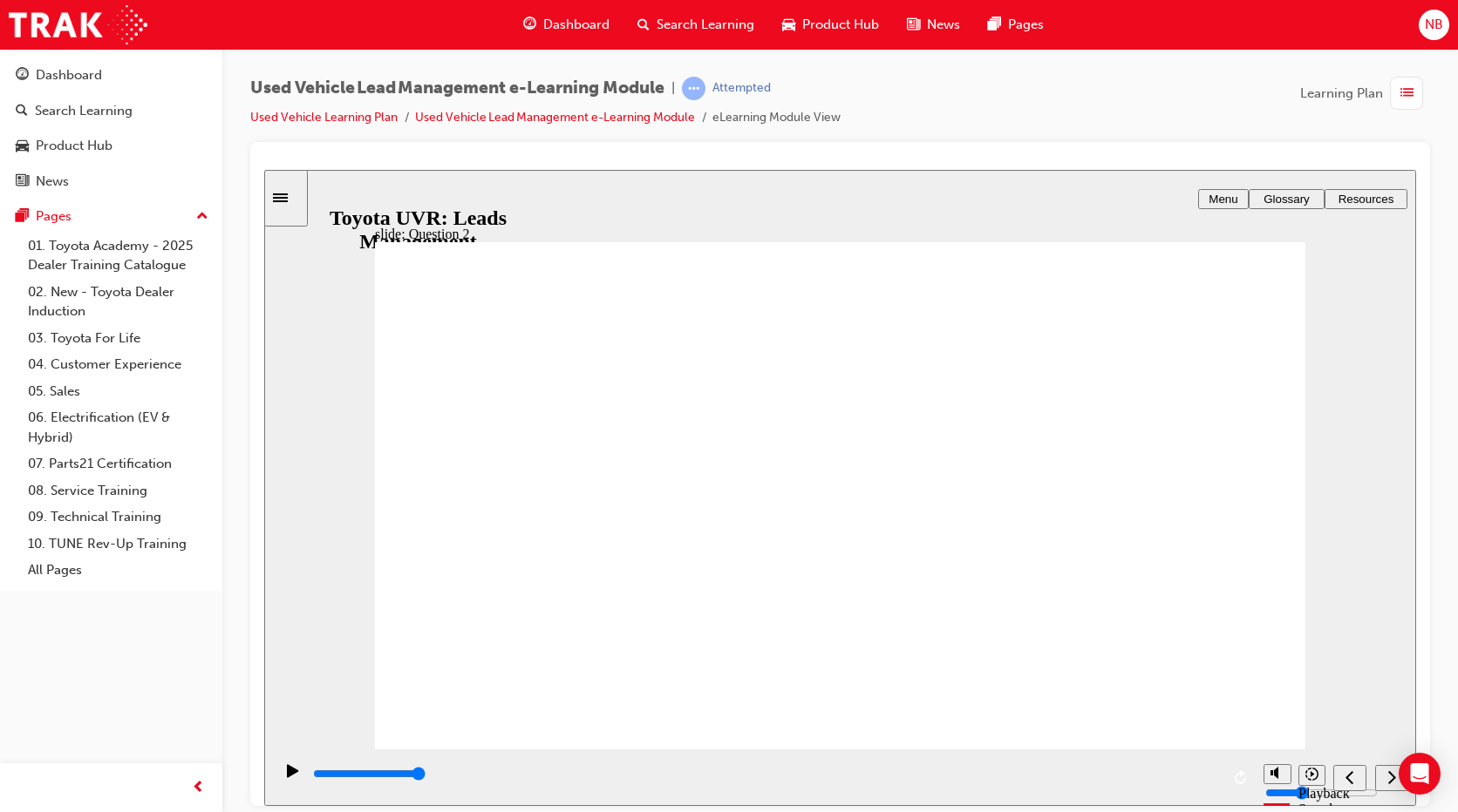
drag, startPoint x: 506, startPoint y: 652, endPoint x: 505, endPoint y: 628, distance: 24.0
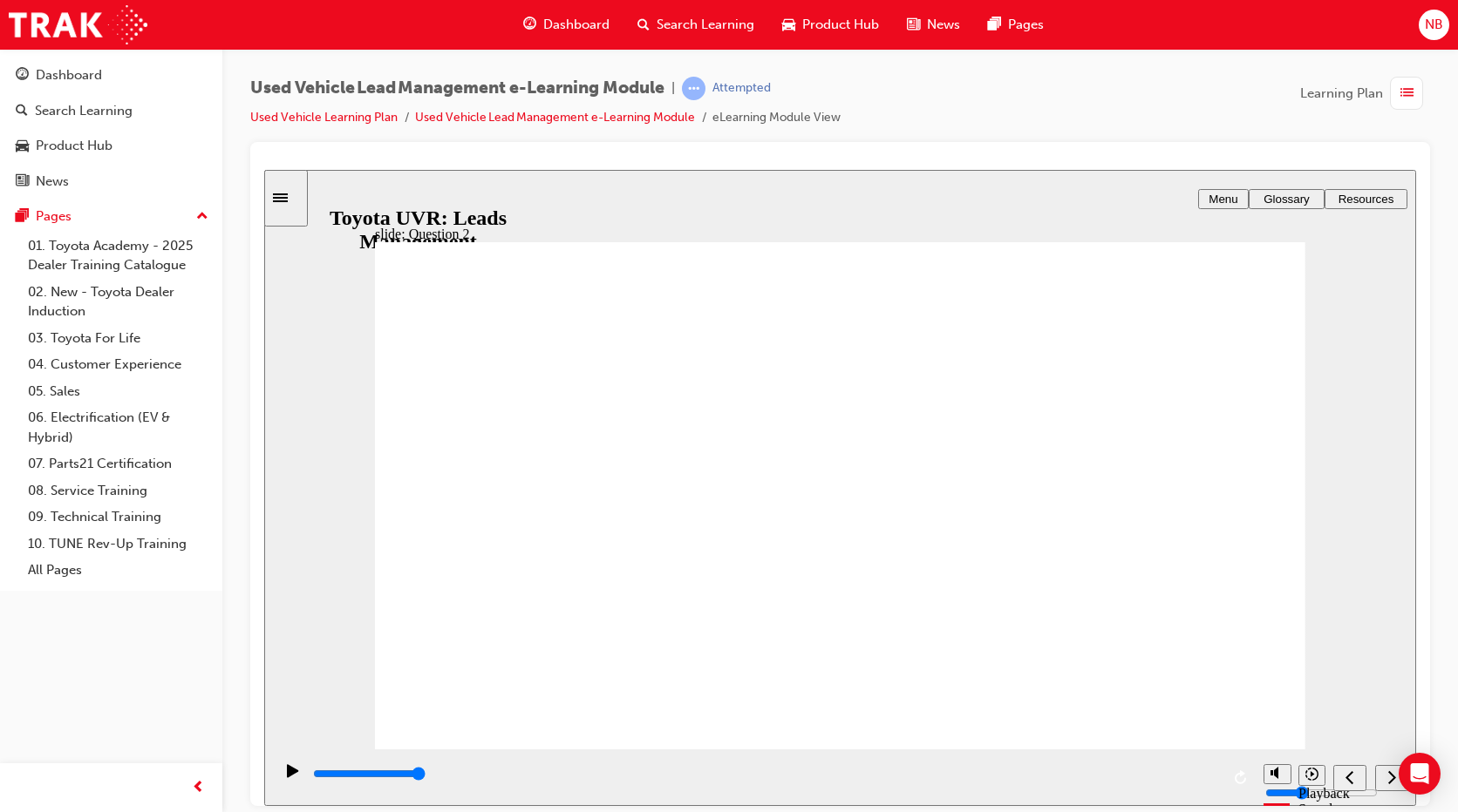
drag, startPoint x: 507, startPoint y: 613, endPoint x: 507, endPoint y: 601, distance: 12.0
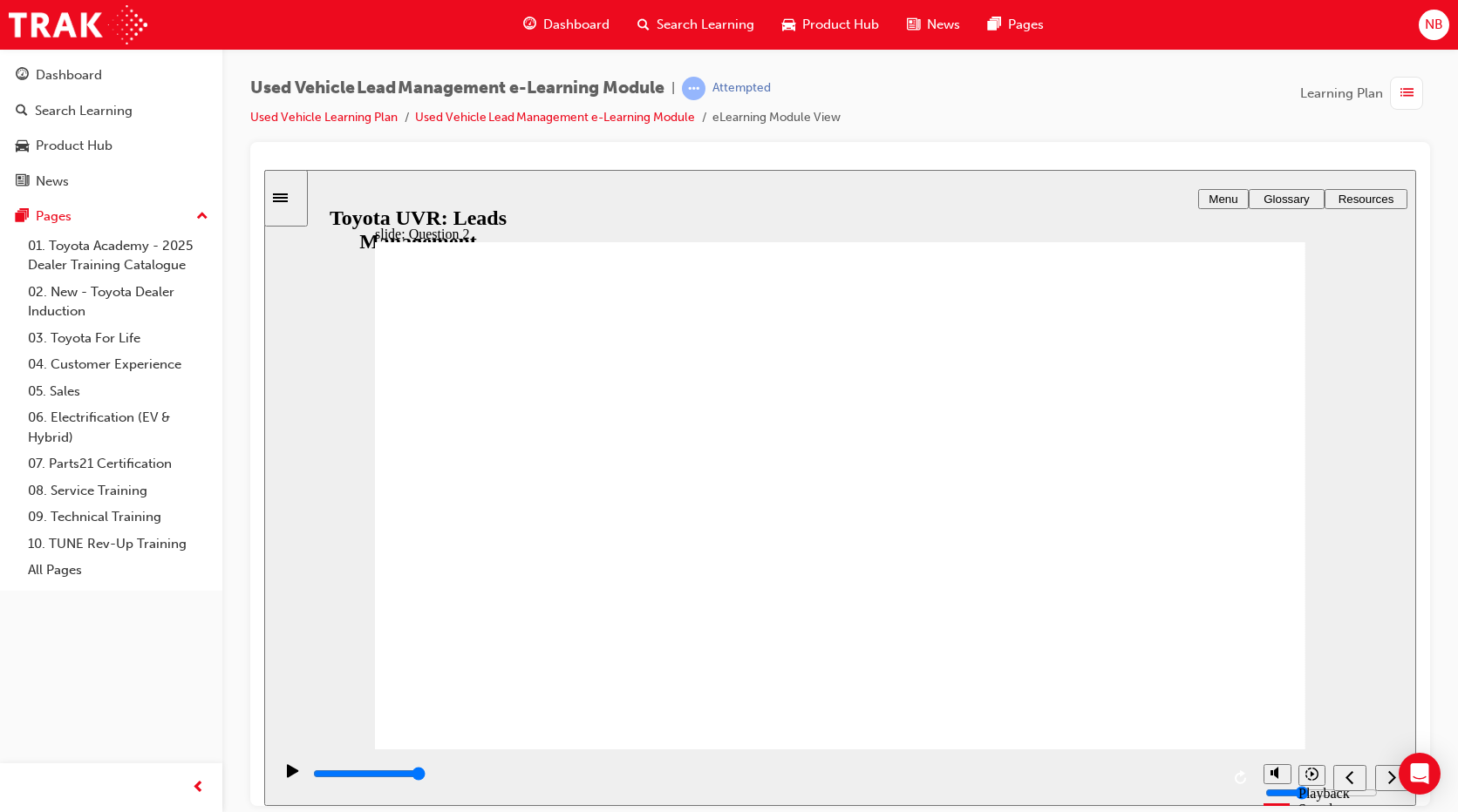
click at [1387, 775] on icon "next" at bounding box center [1391, 777] width 9 height 16
drag, startPoint x: 571, startPoint y: 556, endPoint x: 567, endPoint y: 527, distance: 29.3
drag, startPoint x: 567, startPoint y: 527, endPoint x: 556, endPoint y: 468, distance: 60.0
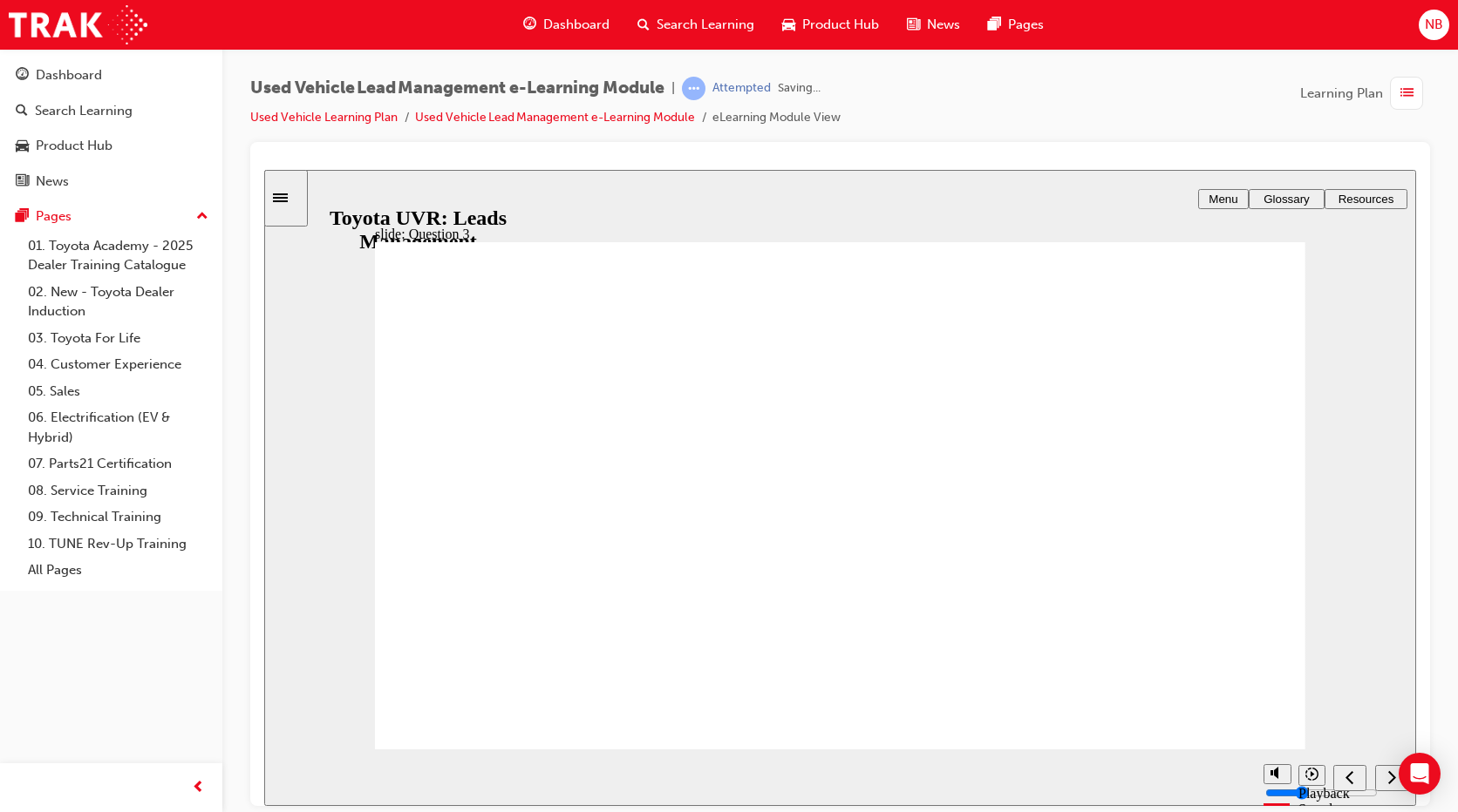
click at [1387, 776] on div "next" at bounding box center [1392, 778] width 20 height 19
click at [1389, 776] on icon "next" at bounding box center [1391, 777] width 9 height 16
click at [1390, 781] on icon "next" at bounding box center [1392, 775] width 8 height 13
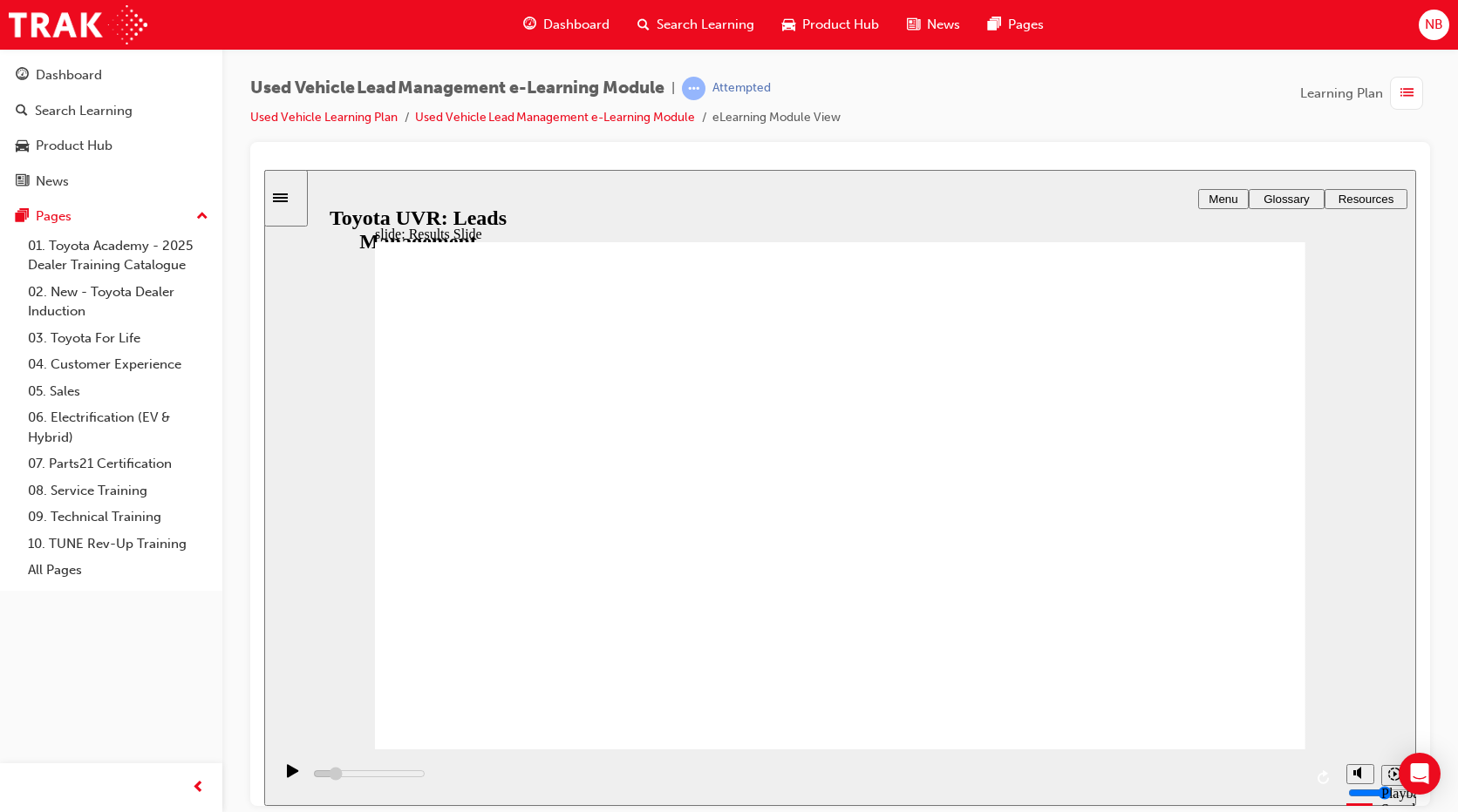
click at [1390, 780] on icon "playback speed" at bounding box center [1394, 773] width 13 height 13
type input "10100"
click at [1394, 778] on icon "playback speed" at bounding box center [1394, 773] width 13 height 13
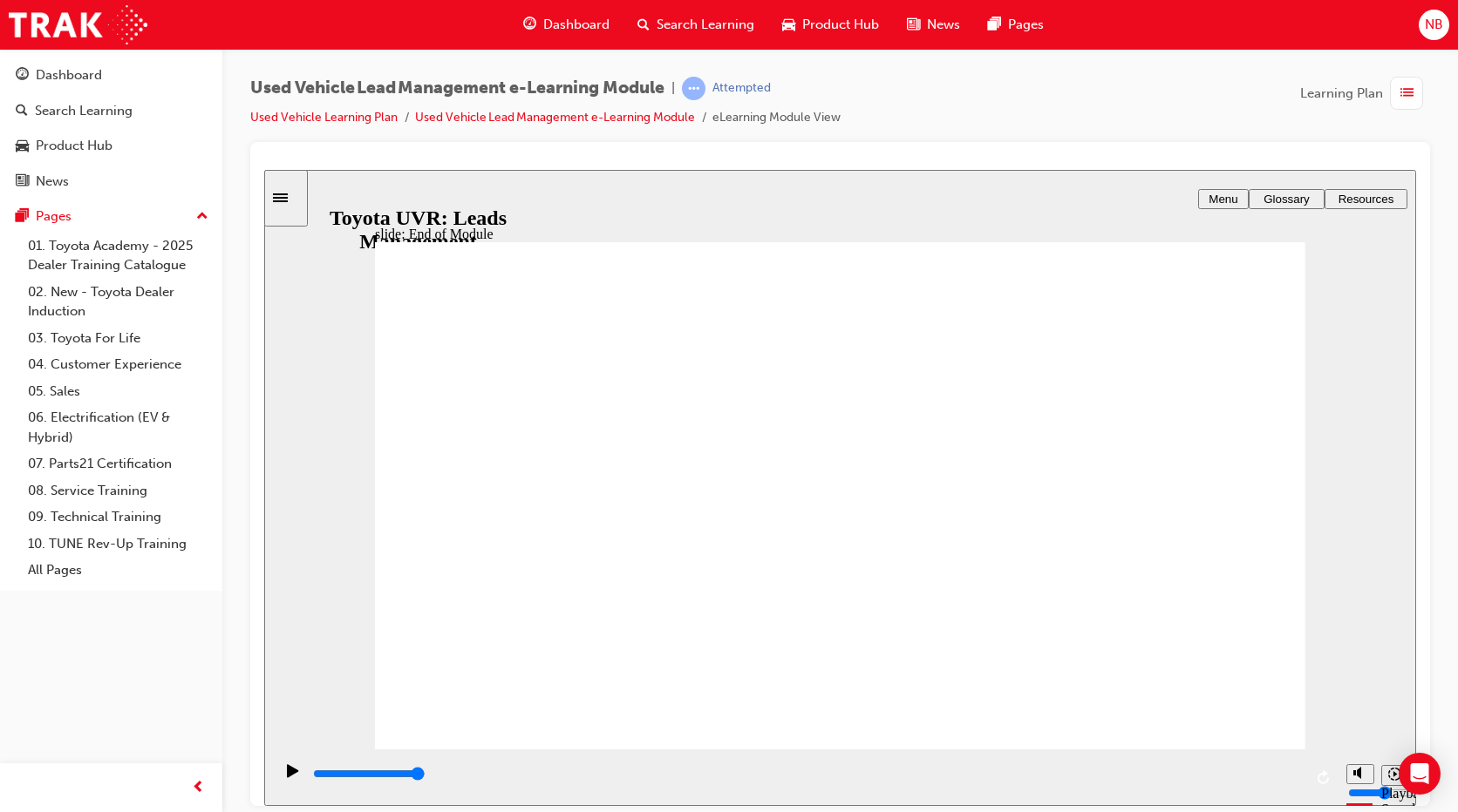
click at [1385, 90] on div "Learning Plan" at bounding box center [1364, 94] width 130 height 33
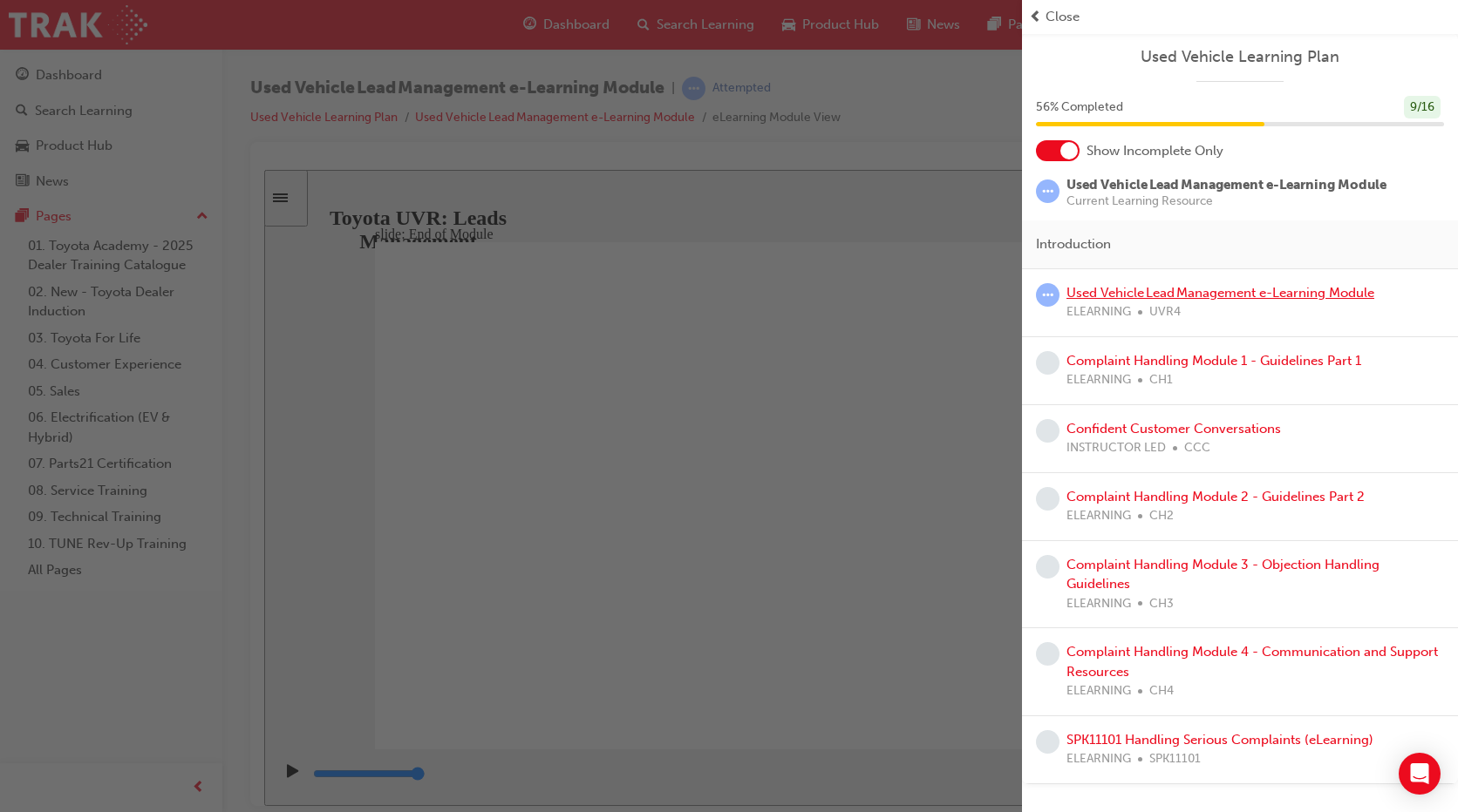
click at [1207, 293] on link "Used Vehicle Lead Management e-Learning Module" at bounding box center [1220, 292] width 308 height 16
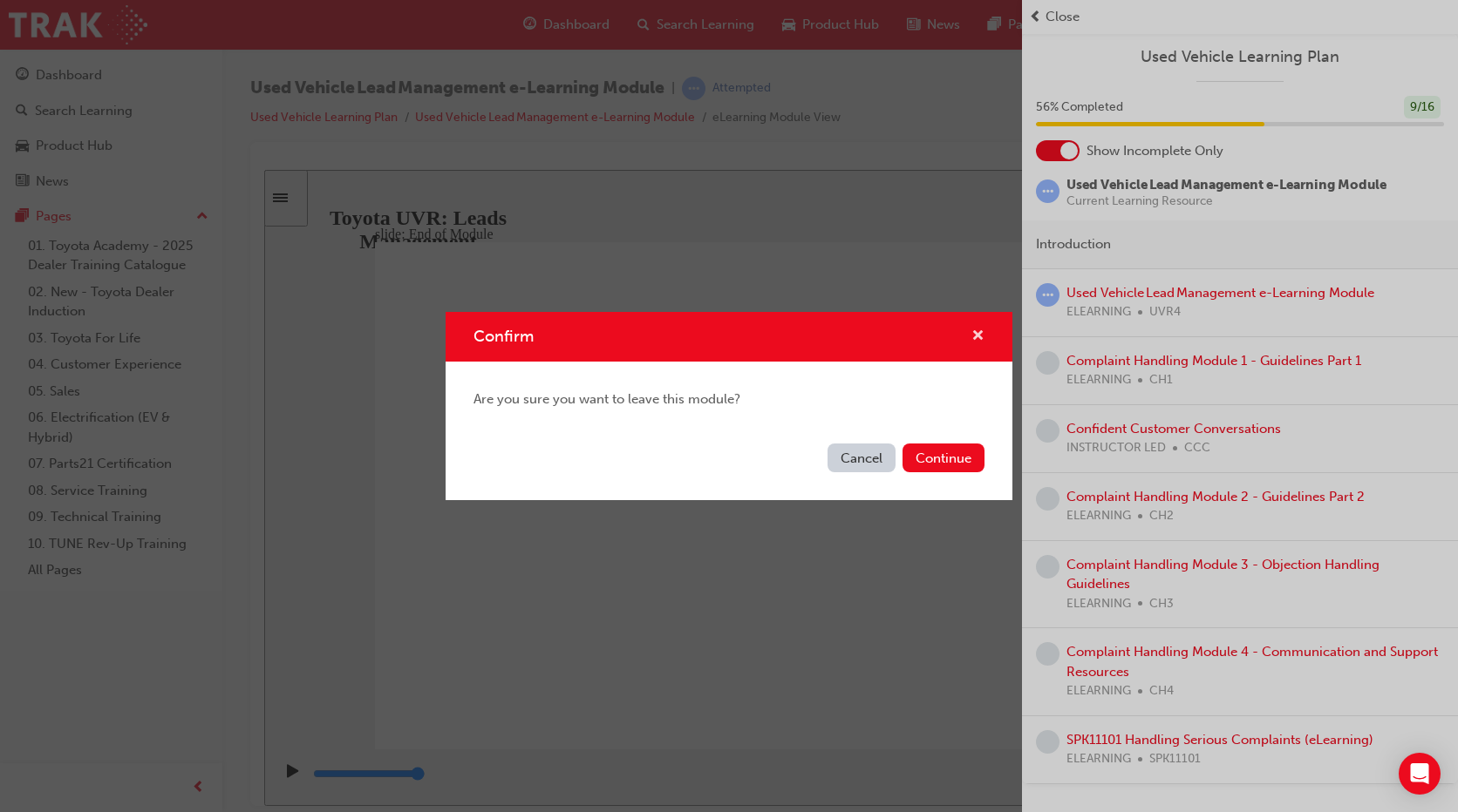
click at [977, 331] on span "cross-icon" at bounding box center [977, 337] width 13 height 16
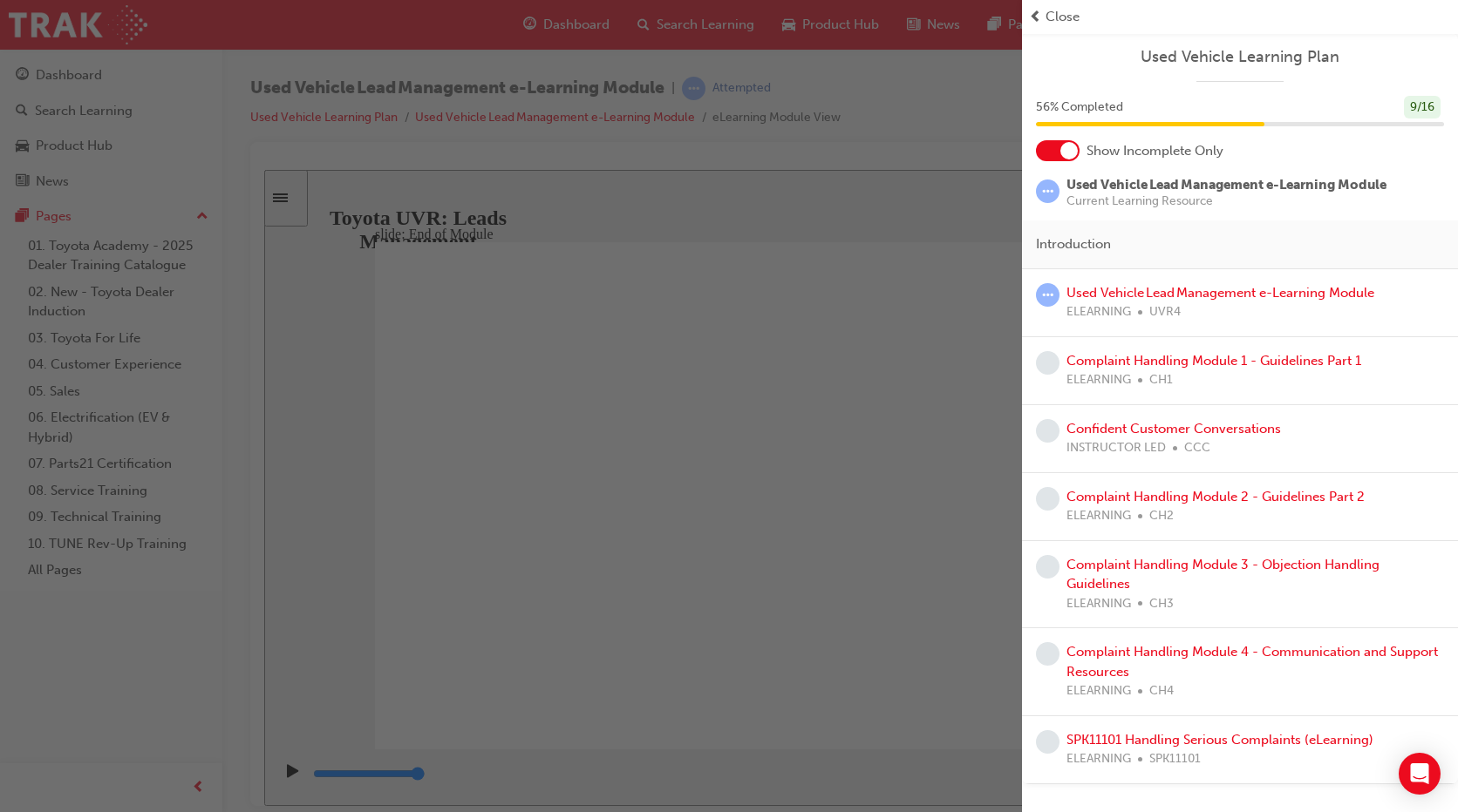
click at [1188, 196] on span "Current Learning Resource" at bounding box center [1226, 201] width 320 height 13
click at [876, 135] on div "button" at bounding box center [511, 406] width 1022 height 812
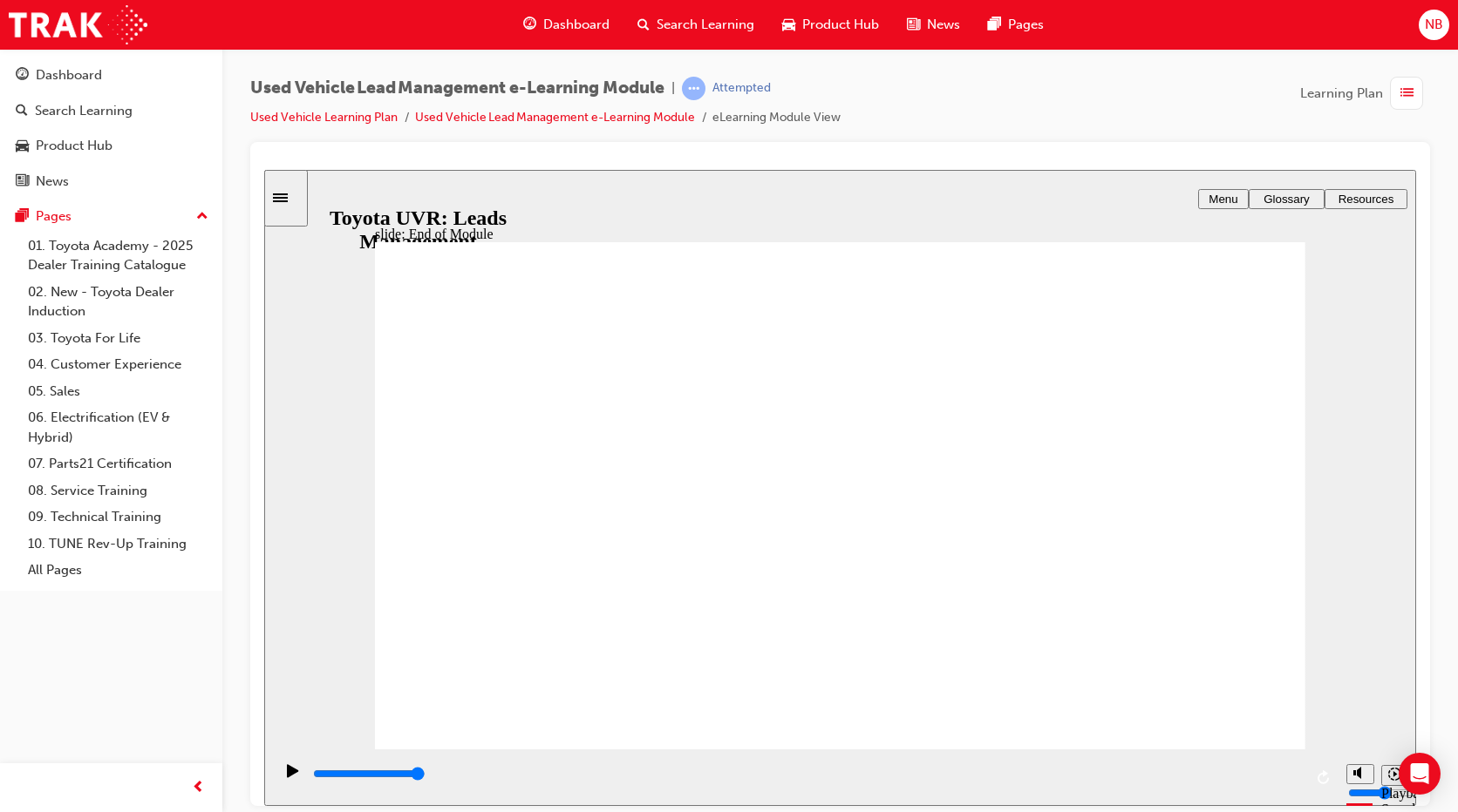
click at [288, 196] on icon "Sidebar Toggle" at bounding box center [280, 197] width 15 height 9
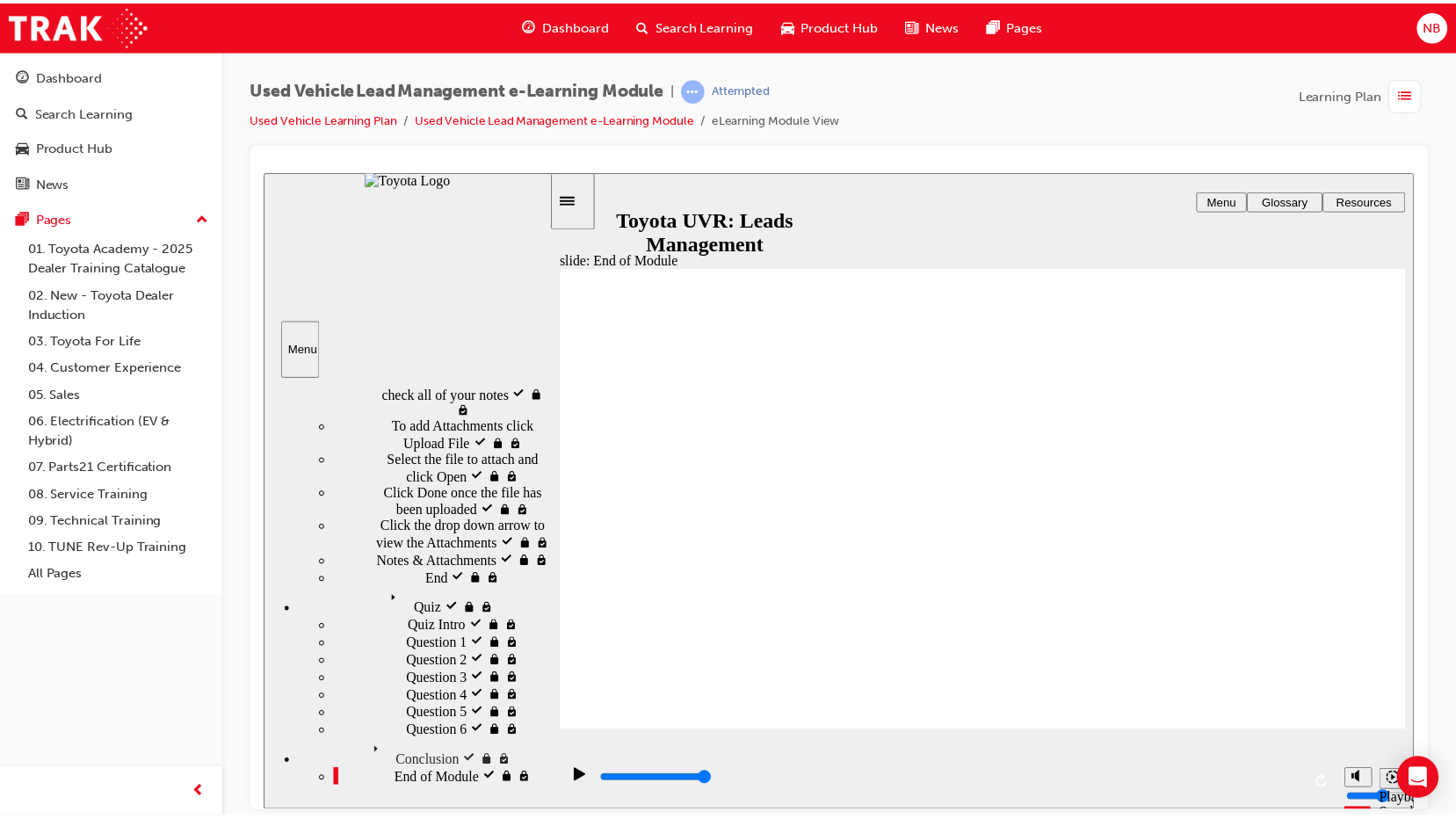
scroll to position [3247, 0]
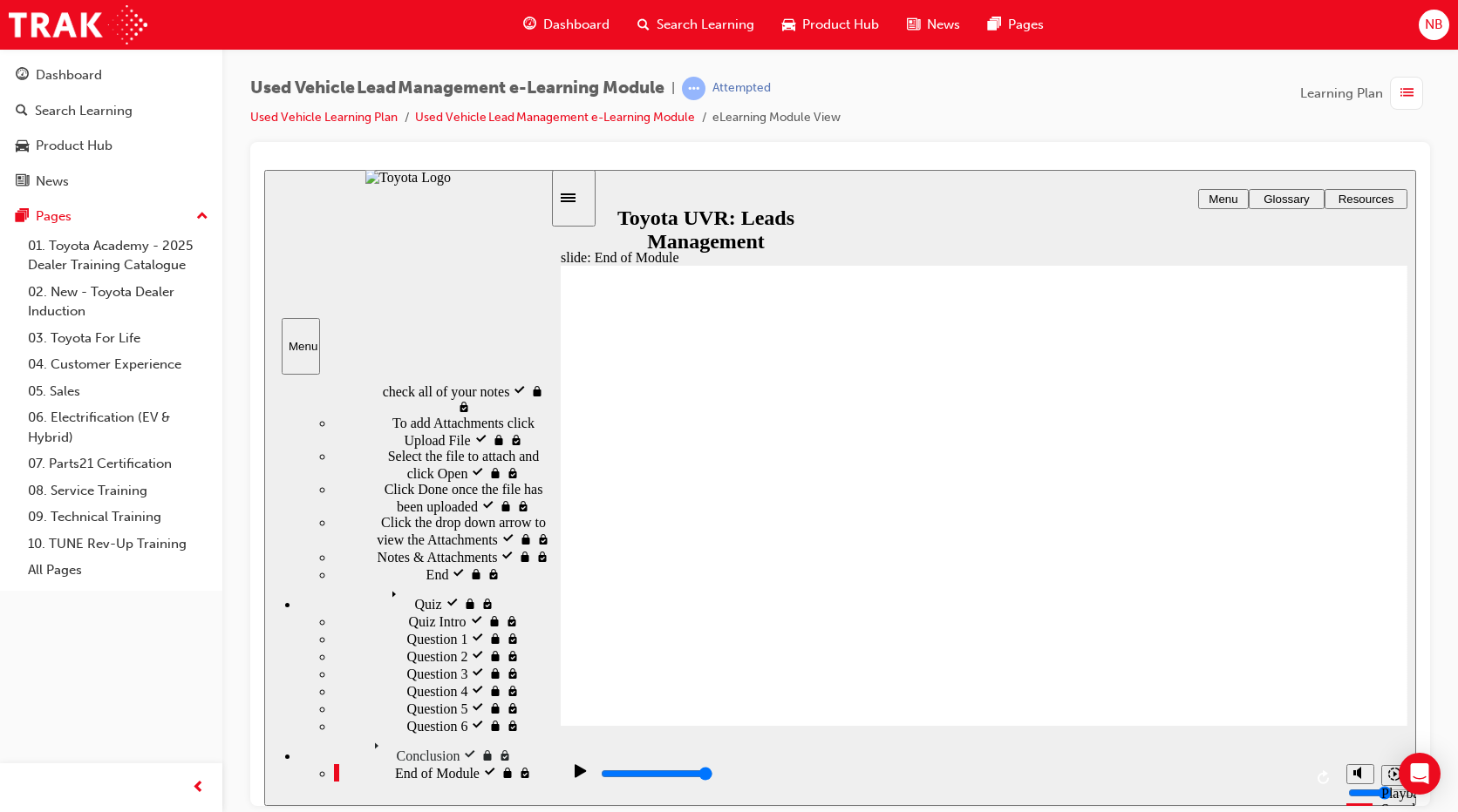
click at [395, 770] on span "End of Module visited" at bounding box center [457, 771] width 126 height 16
click at [83, 69] on div "Dashboard" at bounding box center [69, 75] width 66 height 20
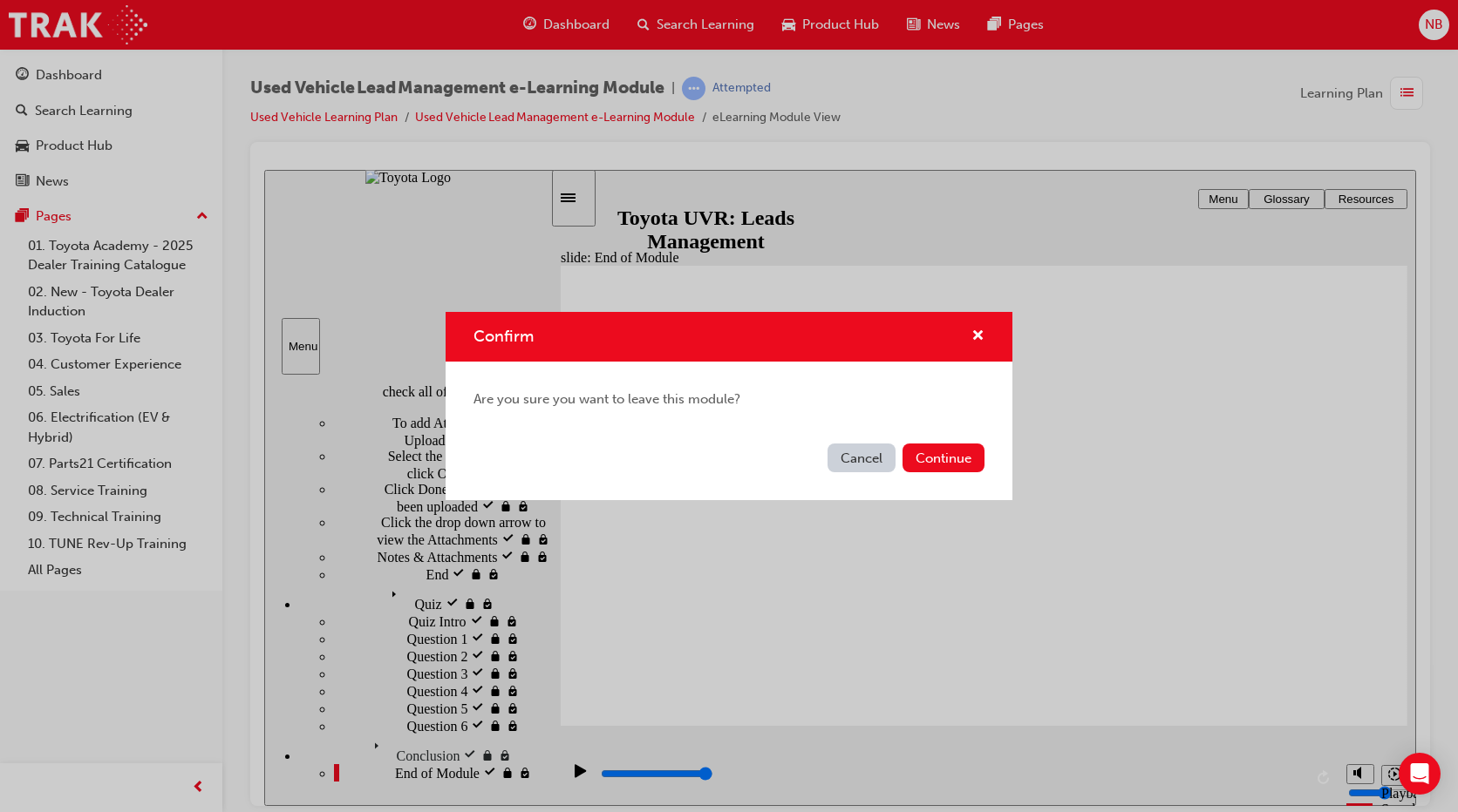
click at [969, 440] on div "Cancel Continue" at bounding box center [729, 468] width 567 height 63
click at [965, 459] on button "Continue" at bounding box center [943, 458] width 82 height 29
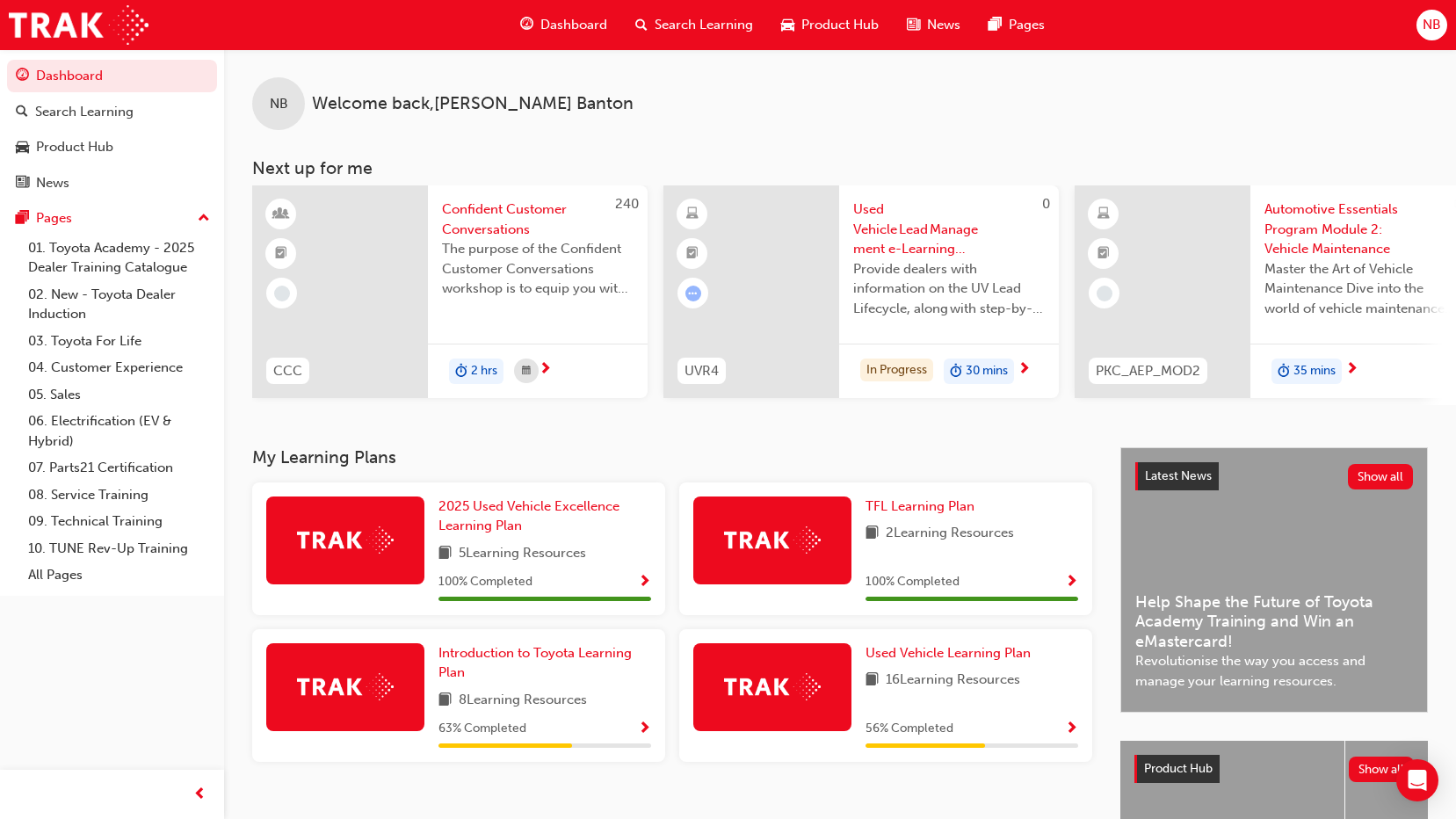
scroll to position [176, 0]
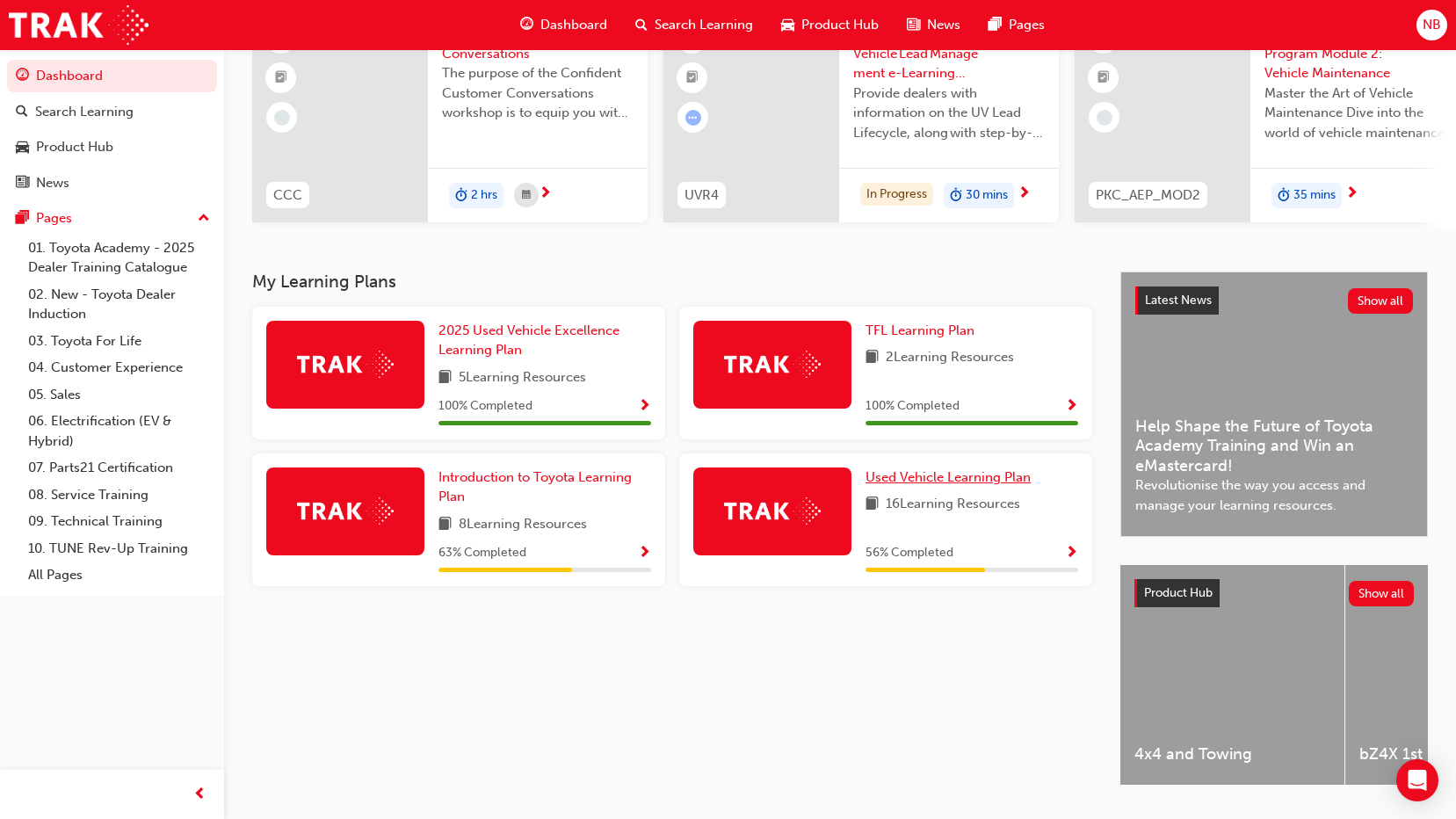
click at [897, 484] on span "Used Vehicle Learning Plan" at bounding box center [949, 477] width 165 height 16
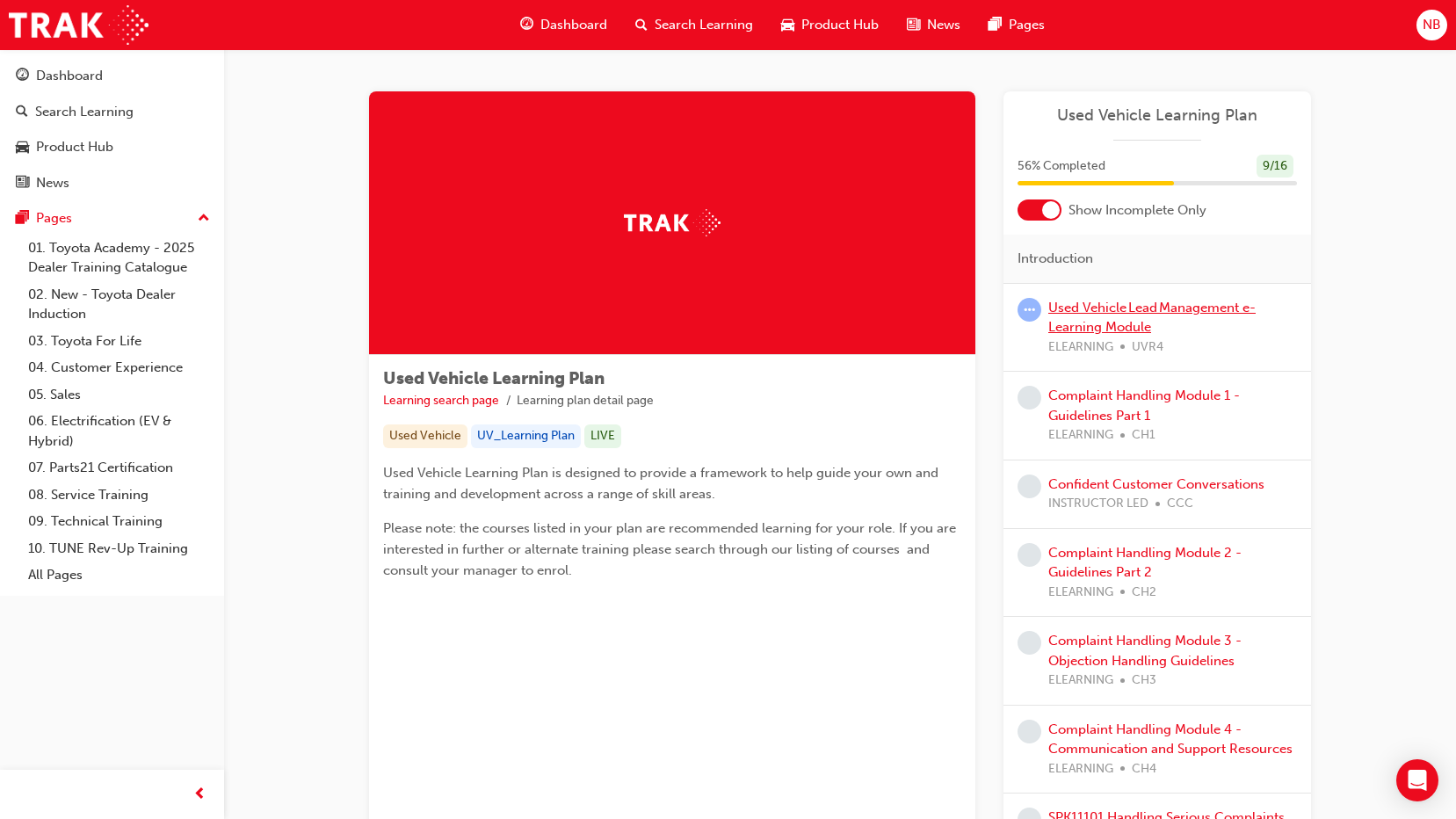
click at [1127, 306] on link "Used Vehicle Lead Management e-Learning Module" at bounding box center [1152, 318] width 207 height 36
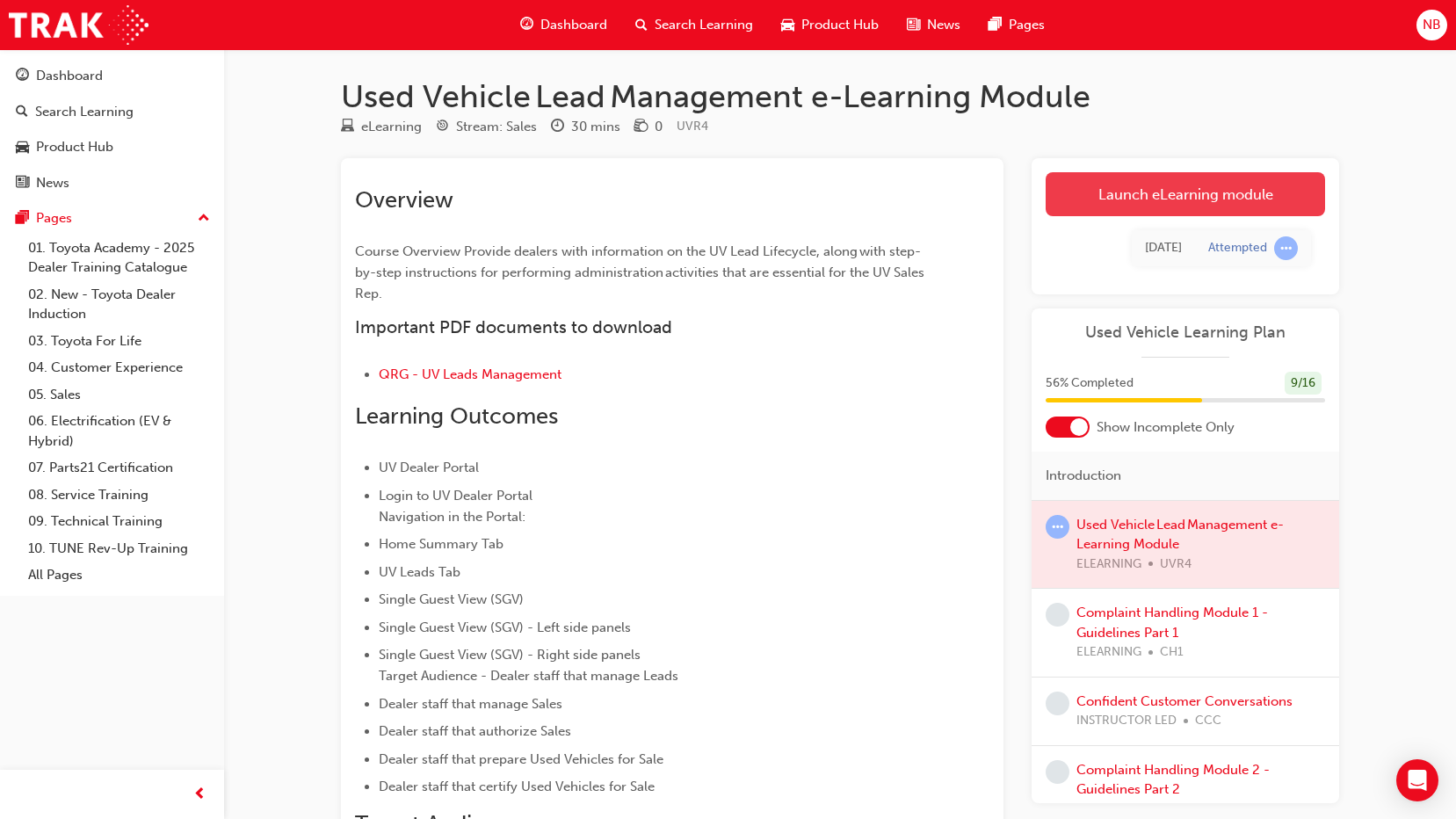
click at [1159, 187] on link "Launch eLearning module" at bounding box center [1186, 194] width 279 height 44
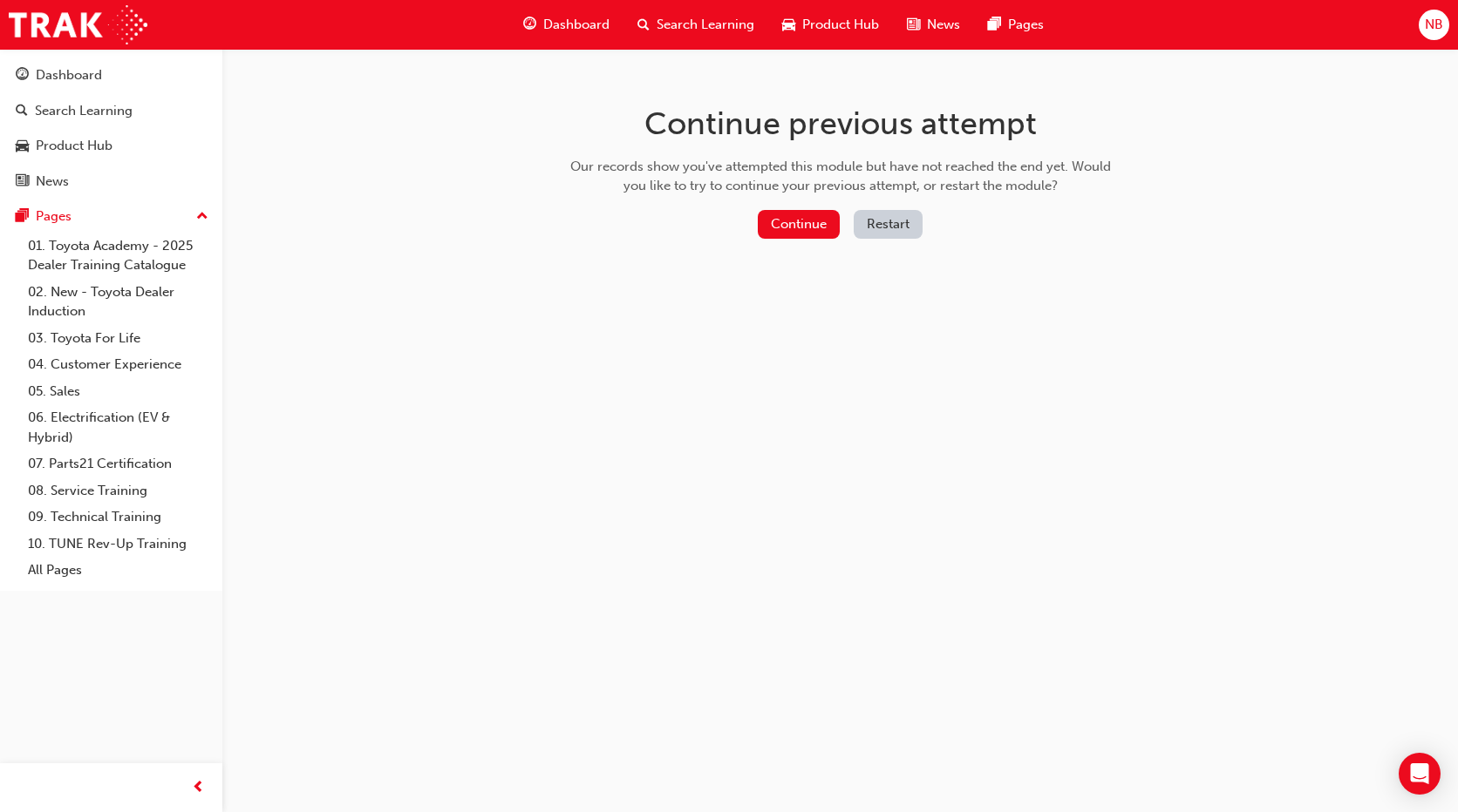
click at [878, 226] on button "Restart" at bounding box center [887, 224] width 69 height 29
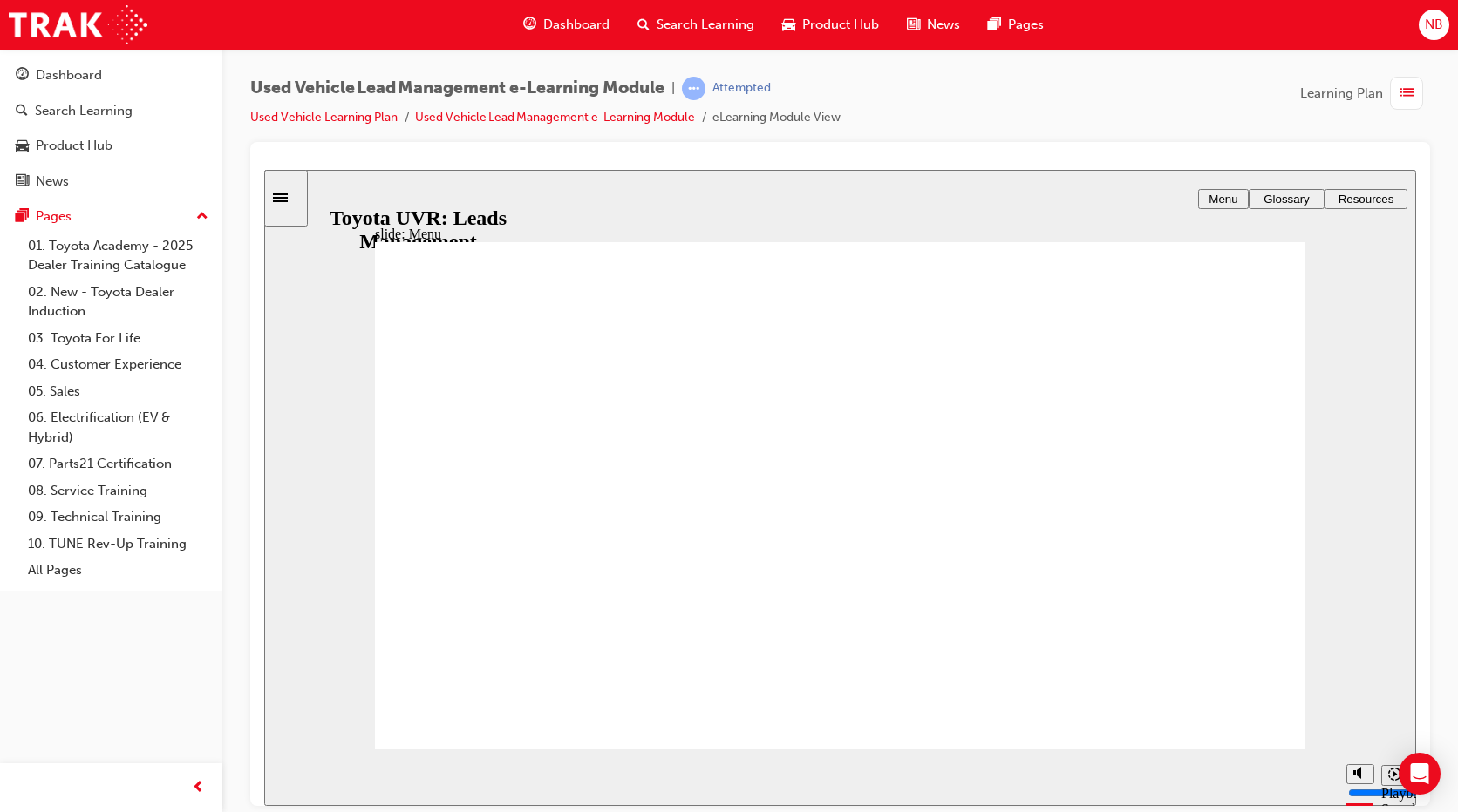
click at [368, 332] on div "slide: Home Page Rectangle 3 Oval 1 Oval 1 Oval 1 Oval 1 Oval 1 Oval 1 Oval 1 O…" at bounding box center [840, 486] width 1152 height 637
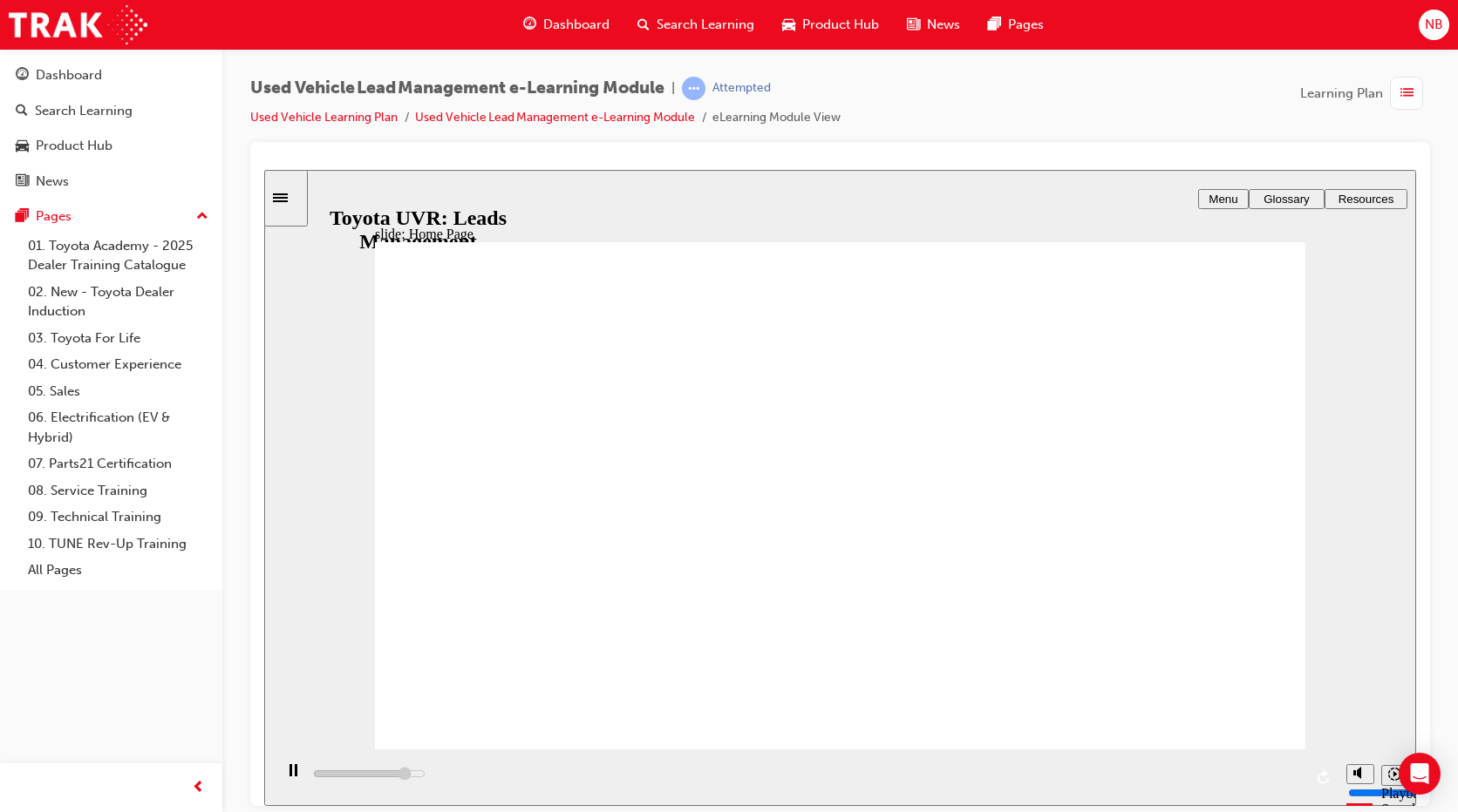
type input "5000"
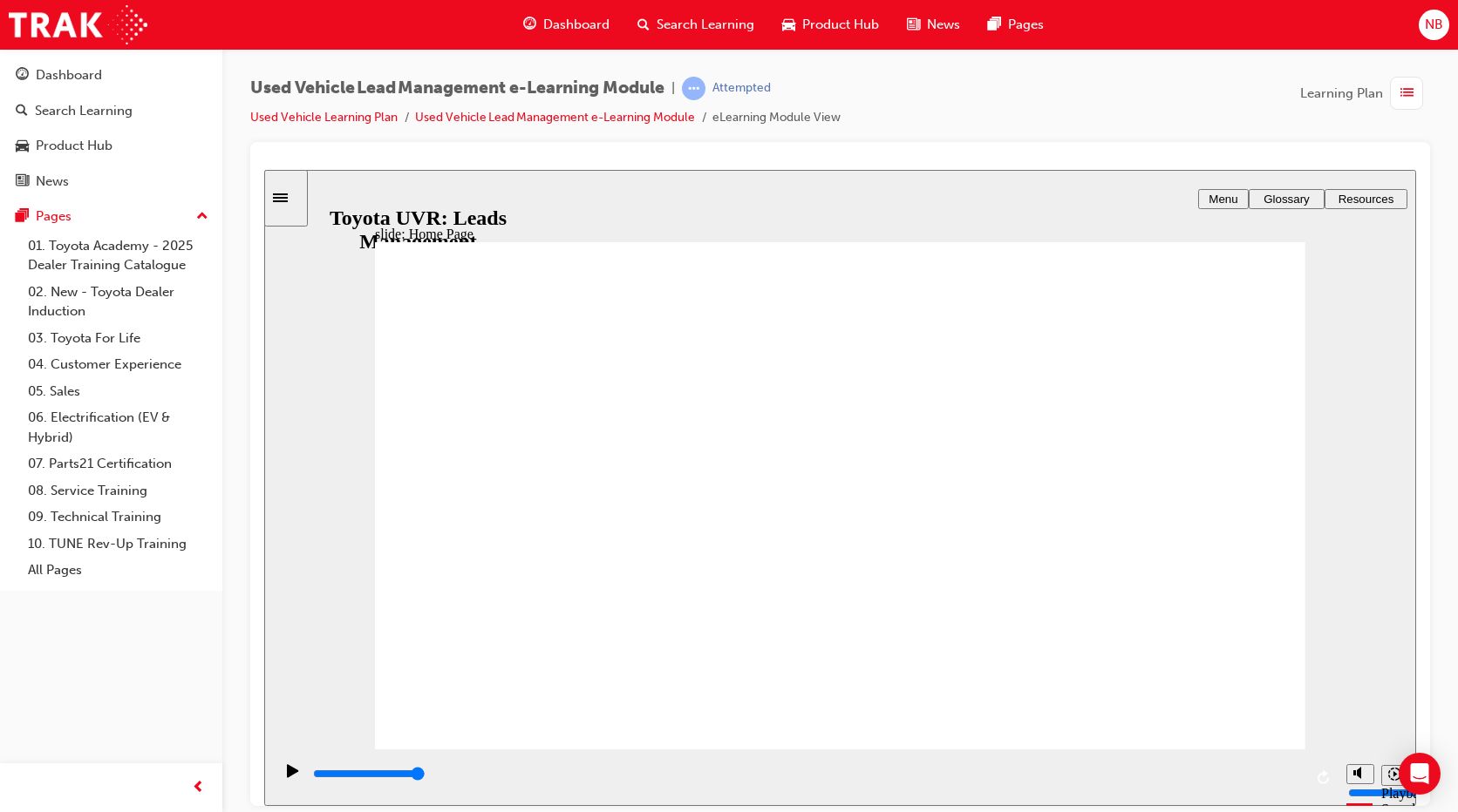
drag, startPoint x: 1302, startPoint y: 448, endPoint x: 1305, endPoint y: 530, distance: 82.1
click at [1305, 530] on div "slide: Home Page Rectangle 2 Group 2 Use the navigation bar to easily switch be…" at bounding box center [840, 486] width 1152 height 637
